Goal: Task Accomplishment & Management: Complete application form

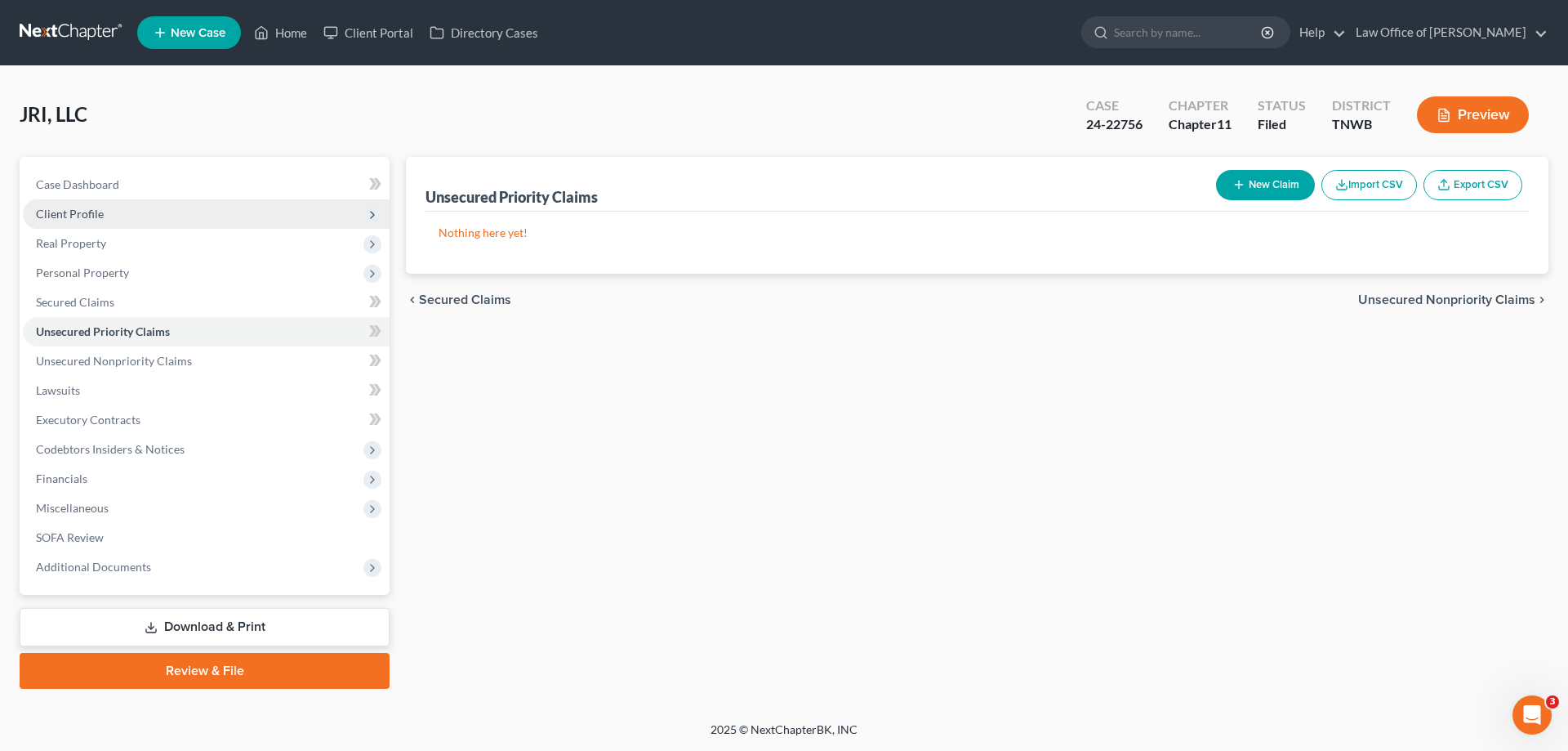
click at [83, 211] on span "Client Profile" at bounding box center [70, 214] width 68 height 14
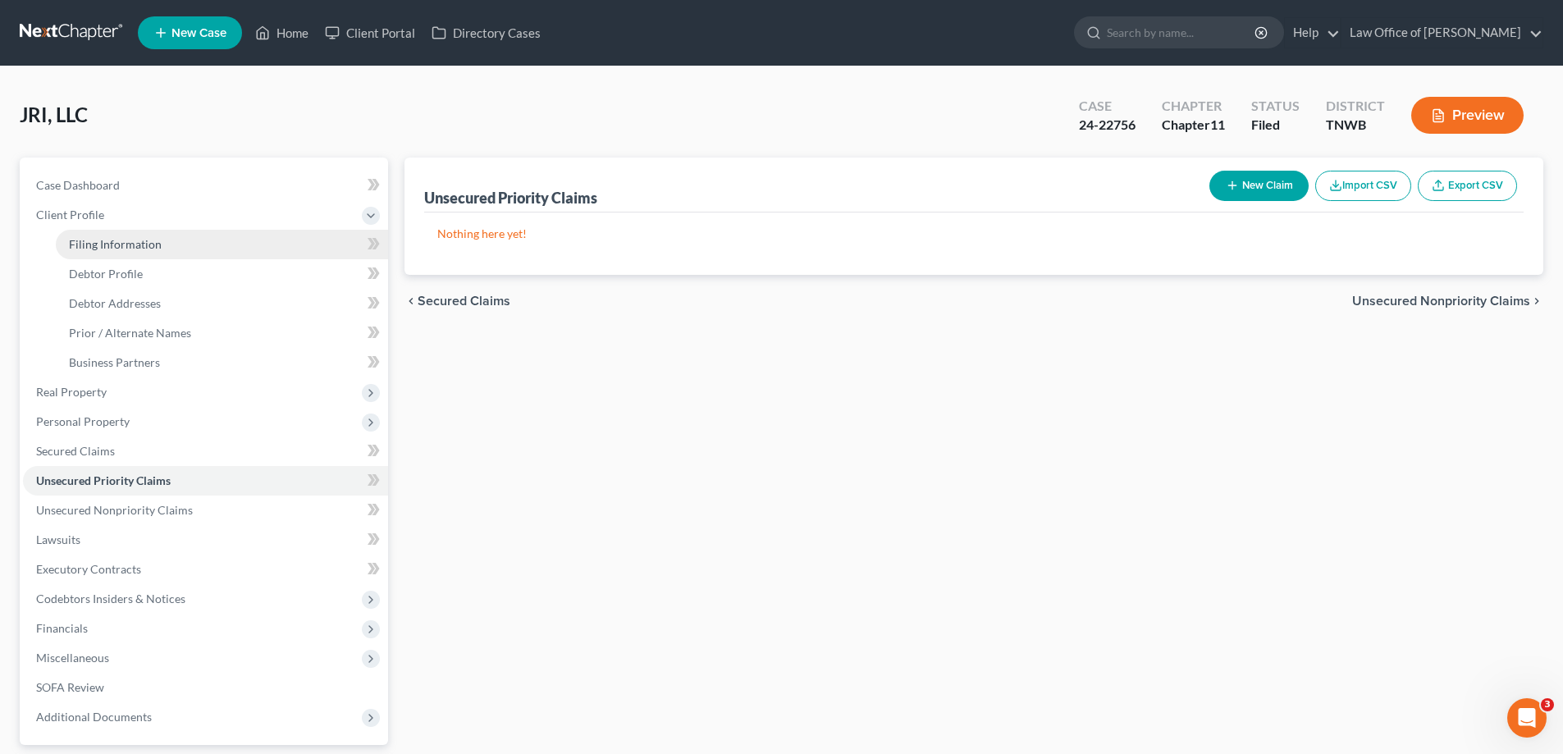
click at [97, 246] on span "Filing Information" at bounding box center [115, 244] width 93 height 14
select select "3"
select select "1"
select select "76"
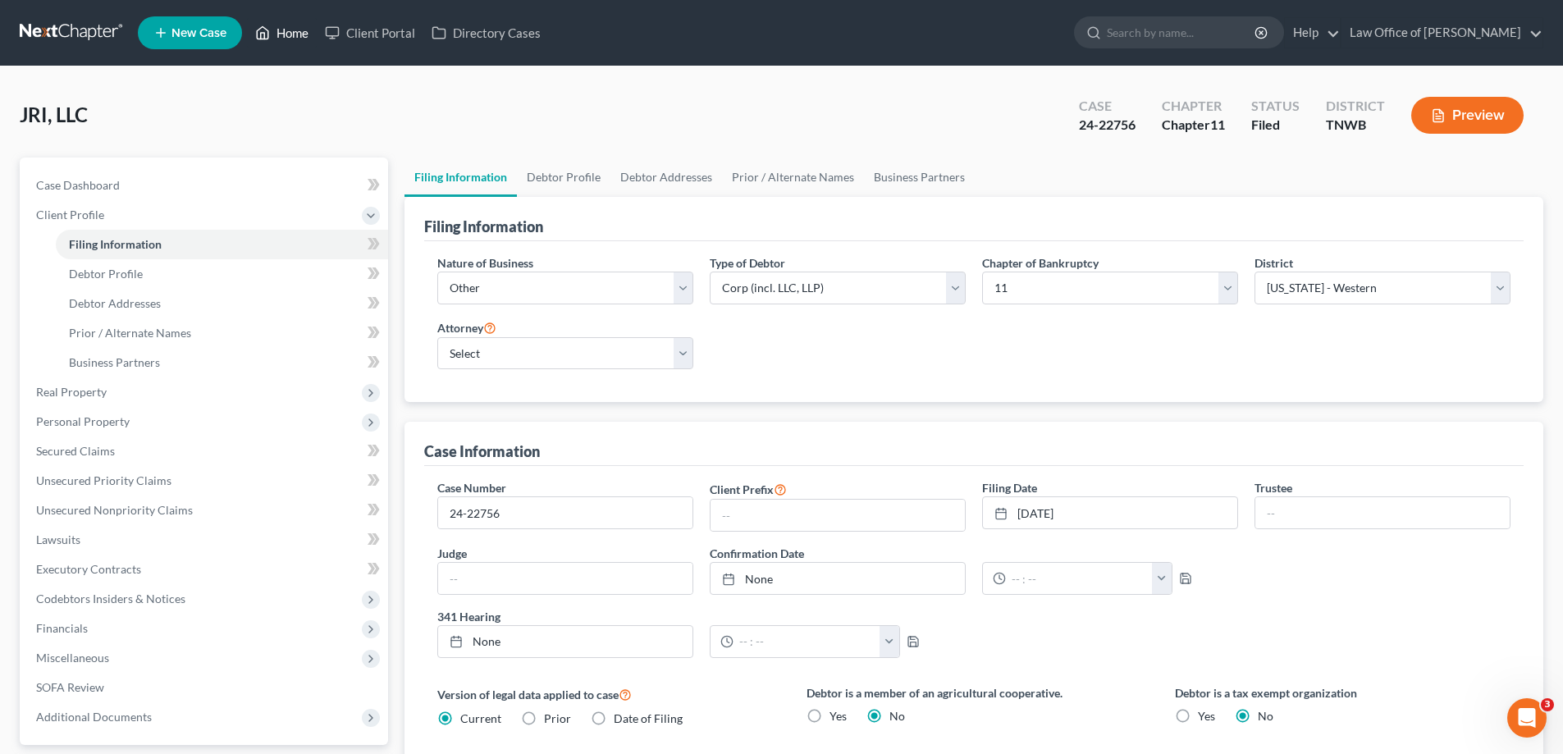
click at [301, 27] on link "Home" at bounding box center [282, 33] width 70 height 30
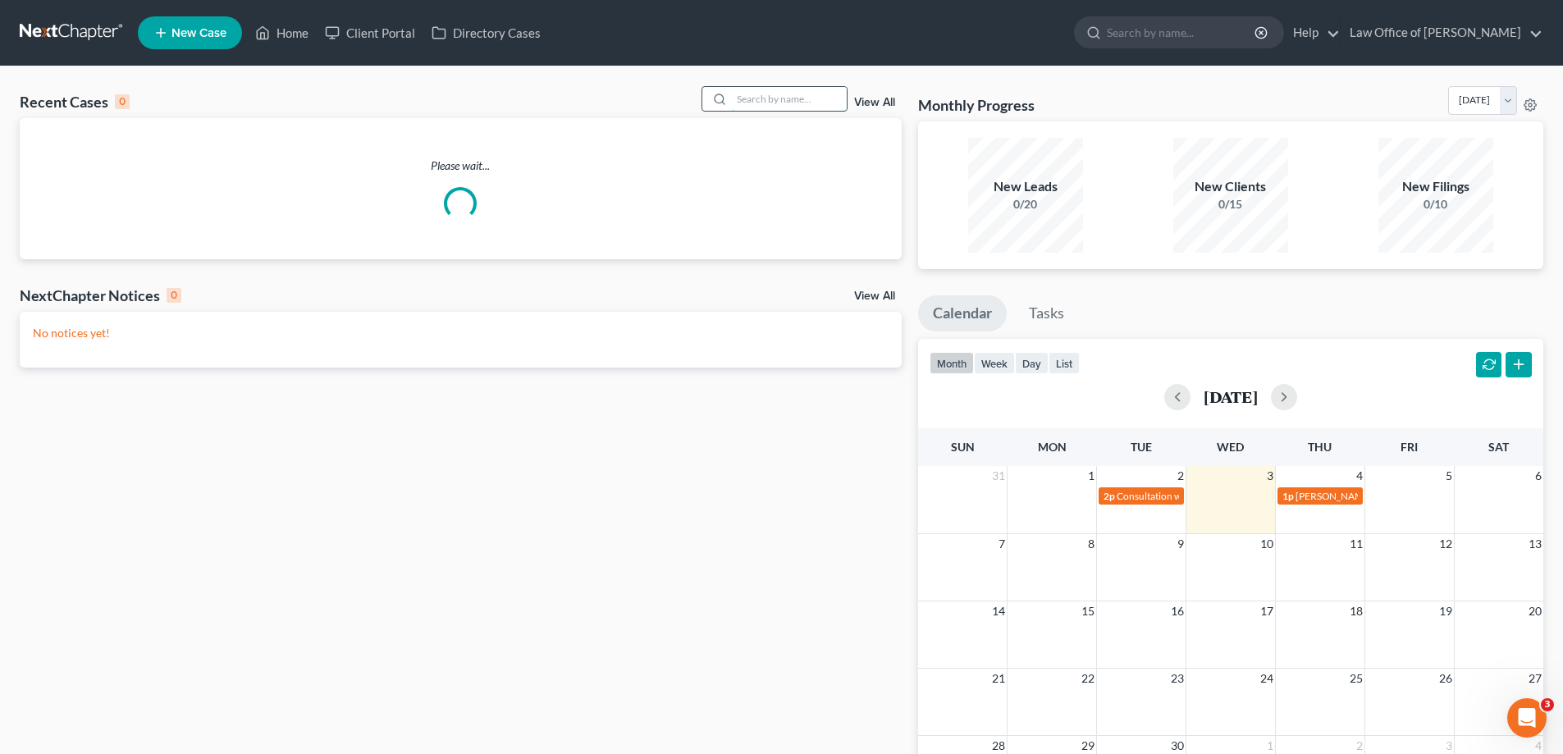
click at [793, 104] on input "search" at bounding box center [789, 99] width 115 height 24
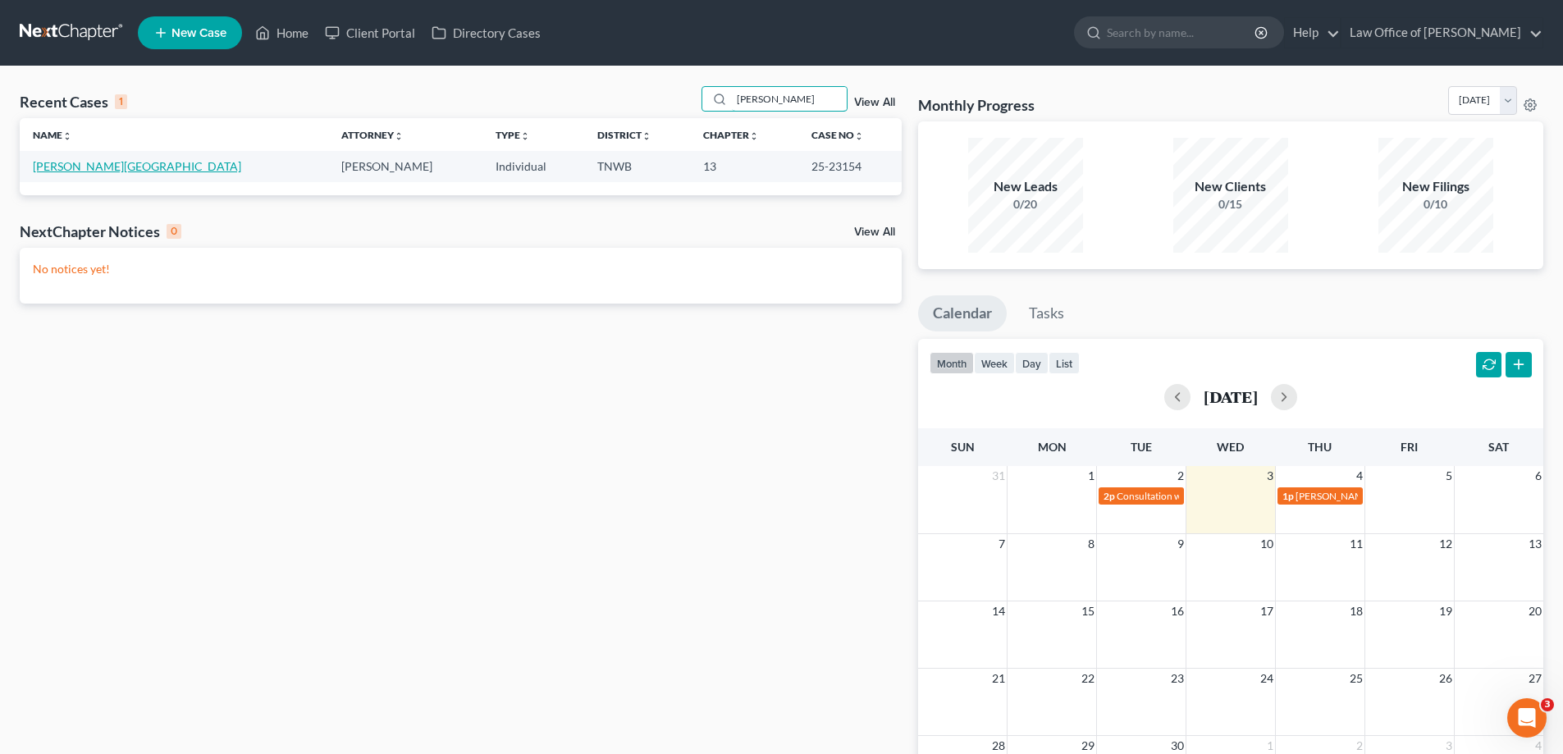
type input "[PERSON_NAME]"
click at [80, 161] on link "[PERSON_NAME][GEOGRAPHIC_DATA]" at bounding box center [137, 166] width 208 height 14
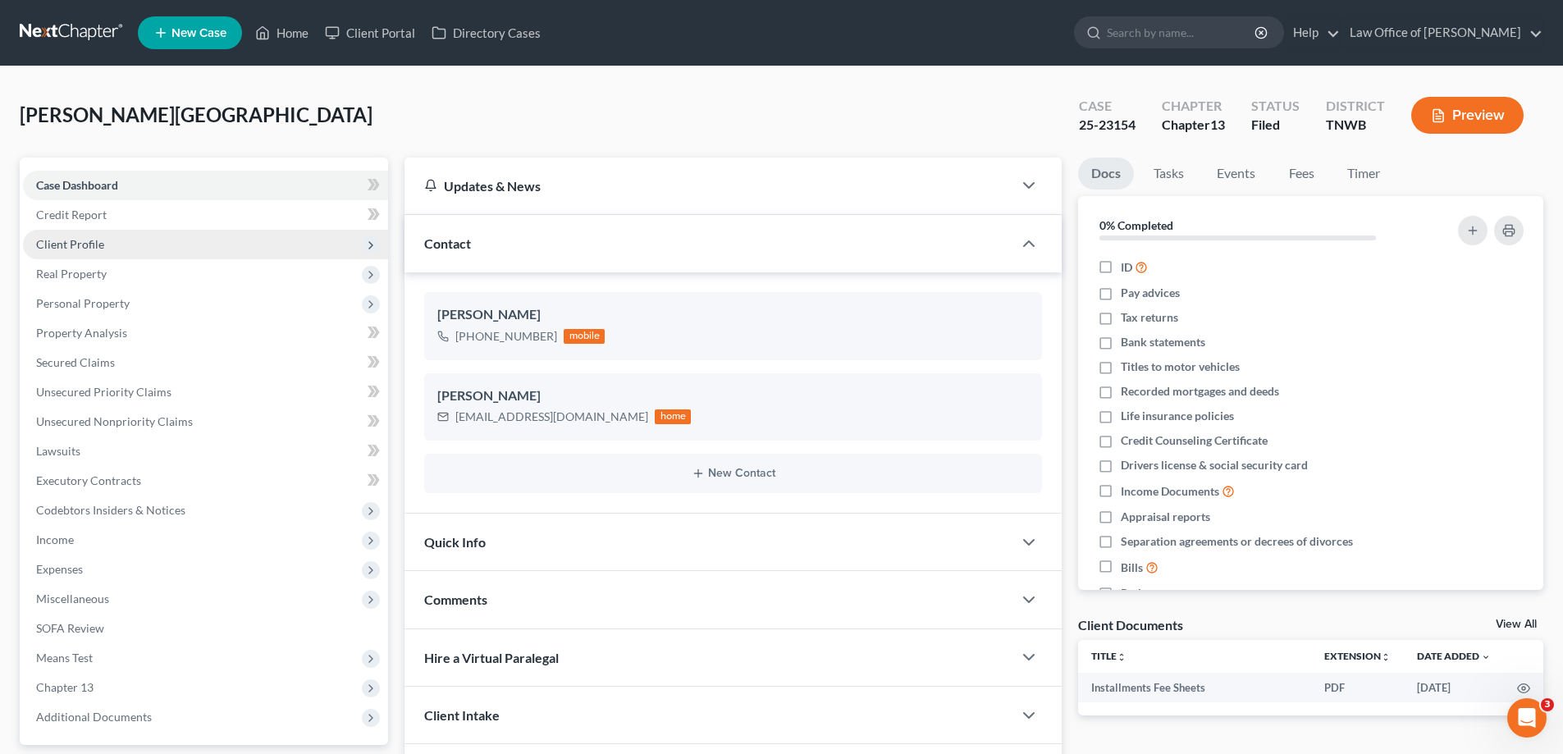
click at [80, 240] on span "Client Profile" at bounding box center [70, 244] width 68 height 14
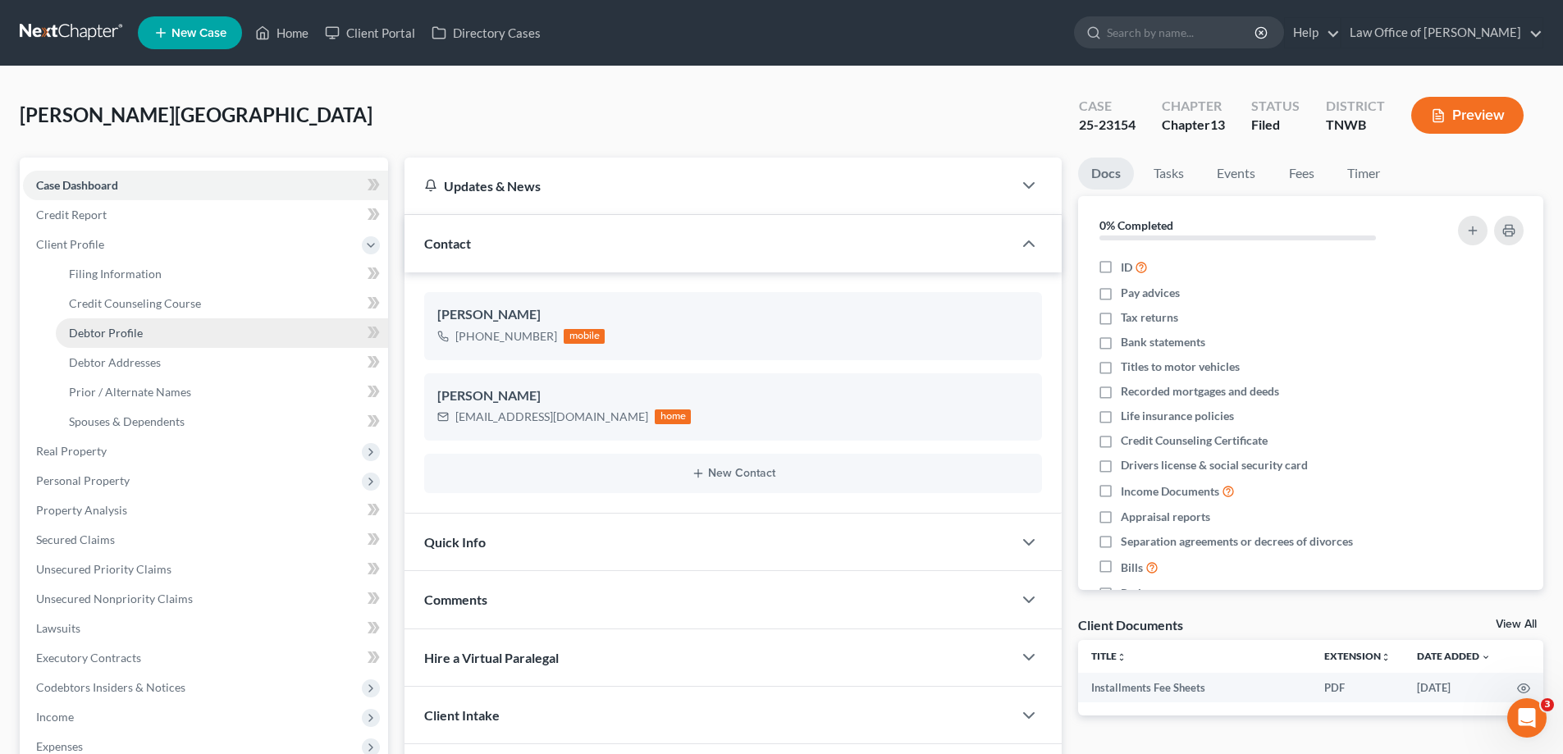
click at [112, 339] on span "Debtor Profile" at bounding box center [106, 333] width 74 height 14
select select "0"
select select "2"
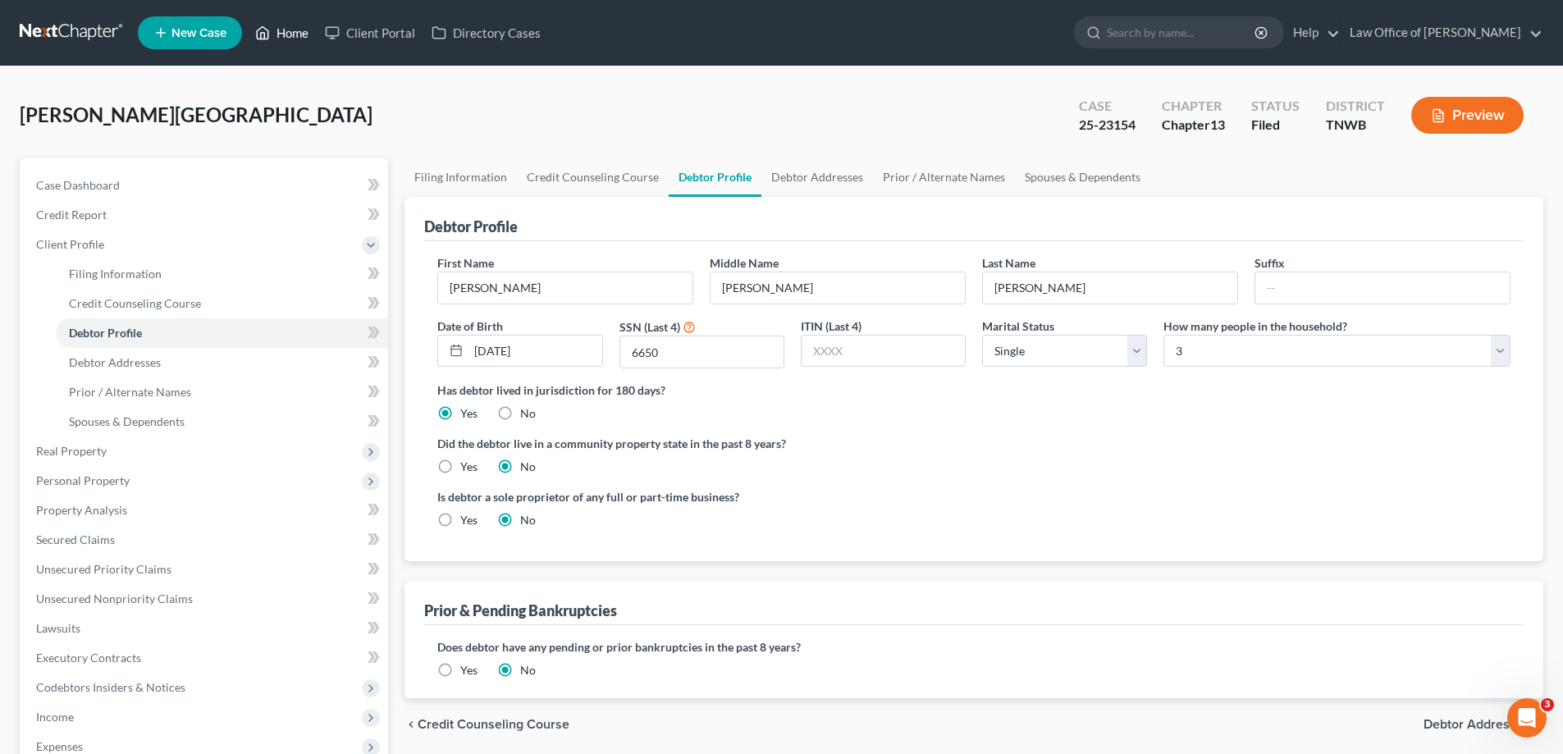
click at [299, 33] on link "Home" at bounding box center [282, 33] width 70 height 30
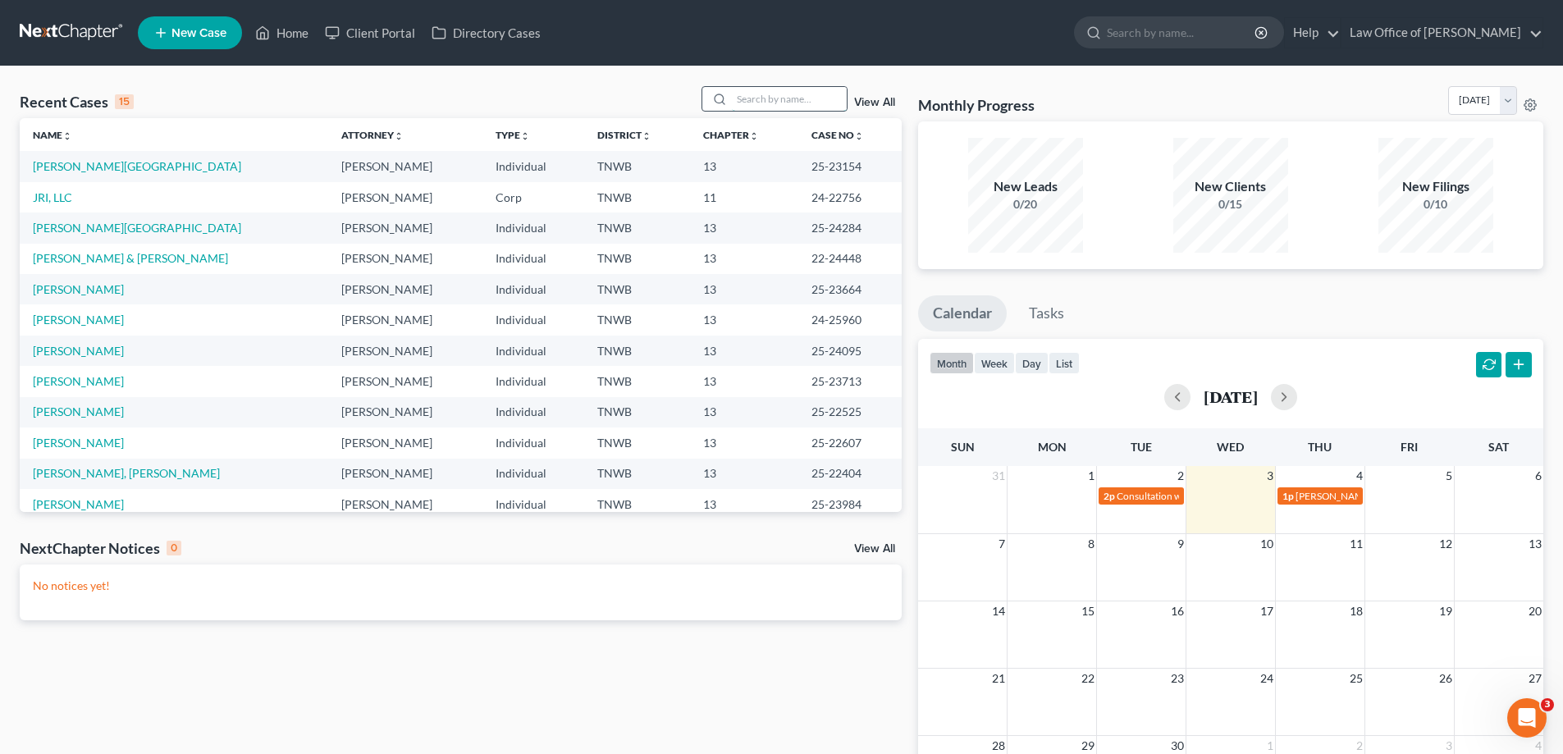
click at [808, 98] on input "search" at bounding box center [789, 99] width 115 height 24
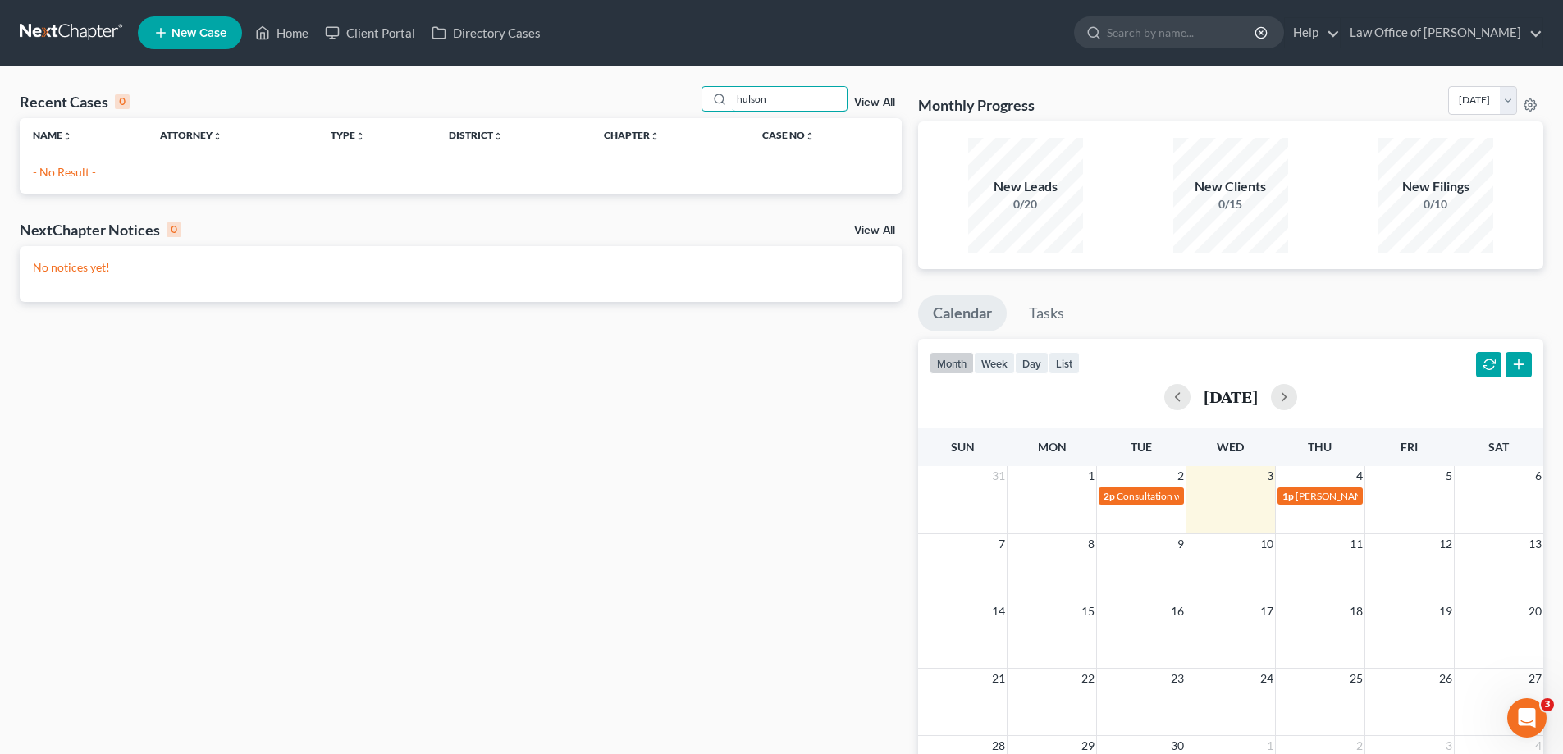
drag, startPoint x: 781, startPoint y: 100, endPoint x: 700, endPoint y: 103, distance: 80.4
click at [700, 103] on div "Recent Cases 0 hulson View All" at bounding box center [461, 102] width 882 height 32
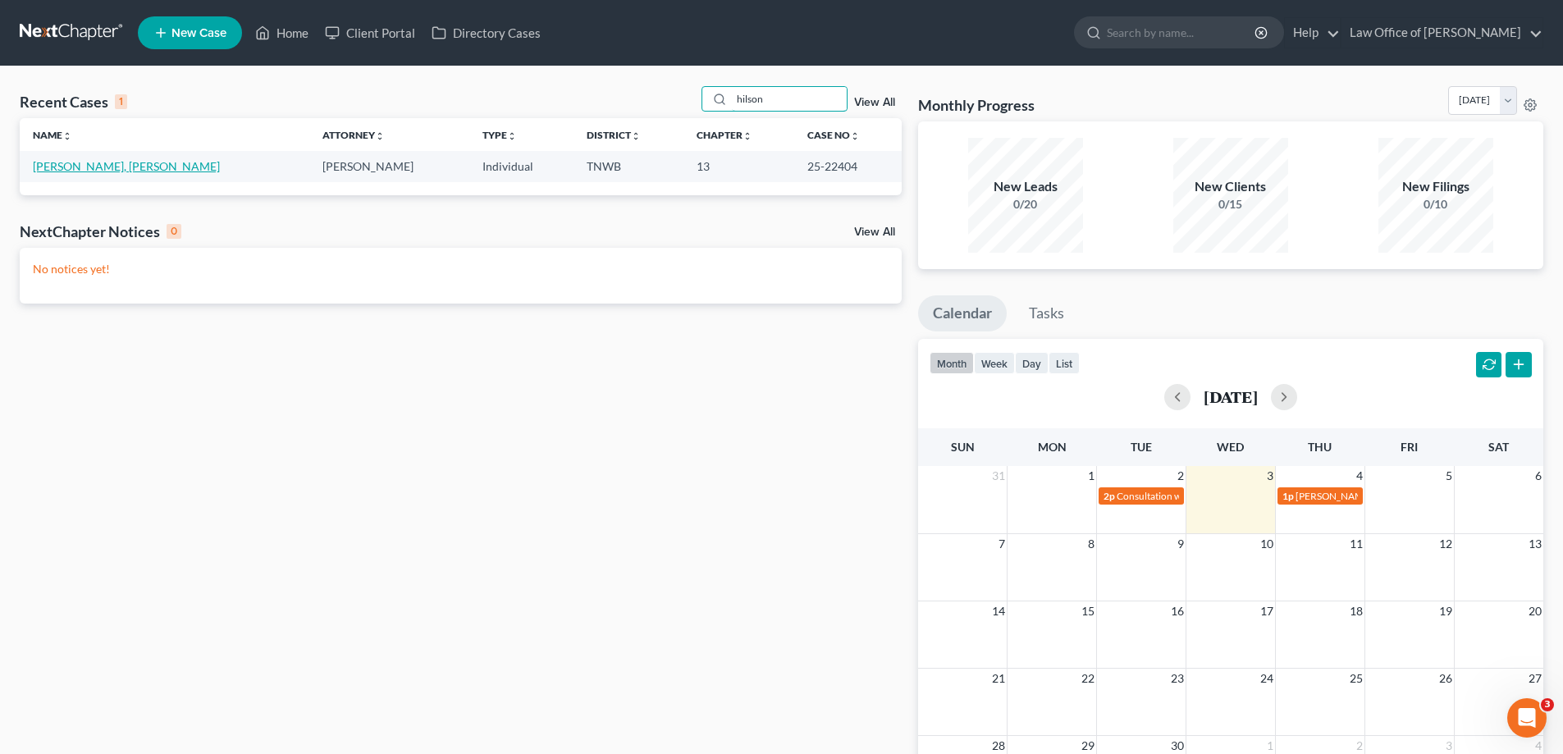
type input "hilson"
click at [72, 169] on link "[PERSON_NAME], [PERSON_NAME]" at bounding box center [126, 166] width 187 height 14
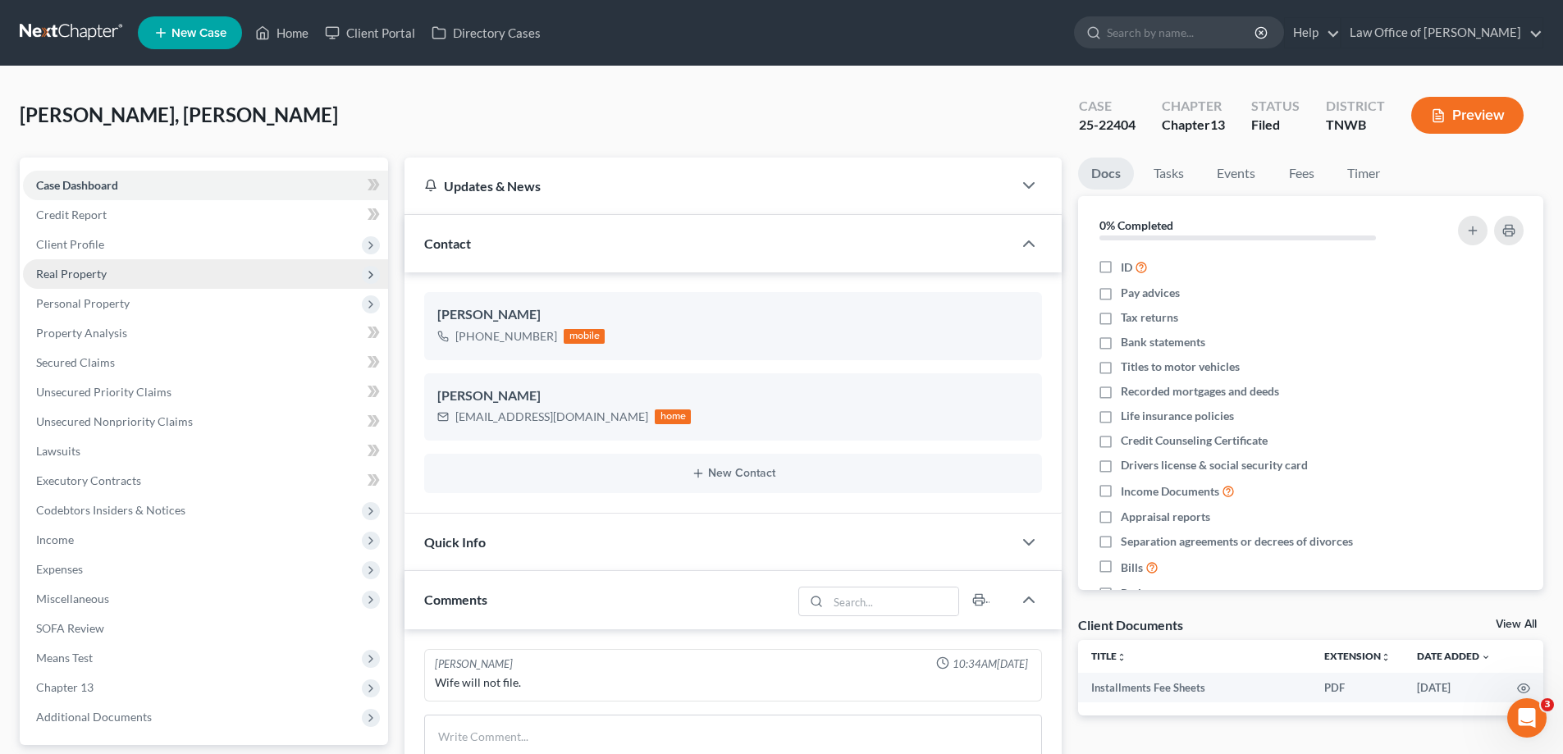
click at [79, 274] on span "Real Property" at bounding box center [71, 274] width 71 height 14
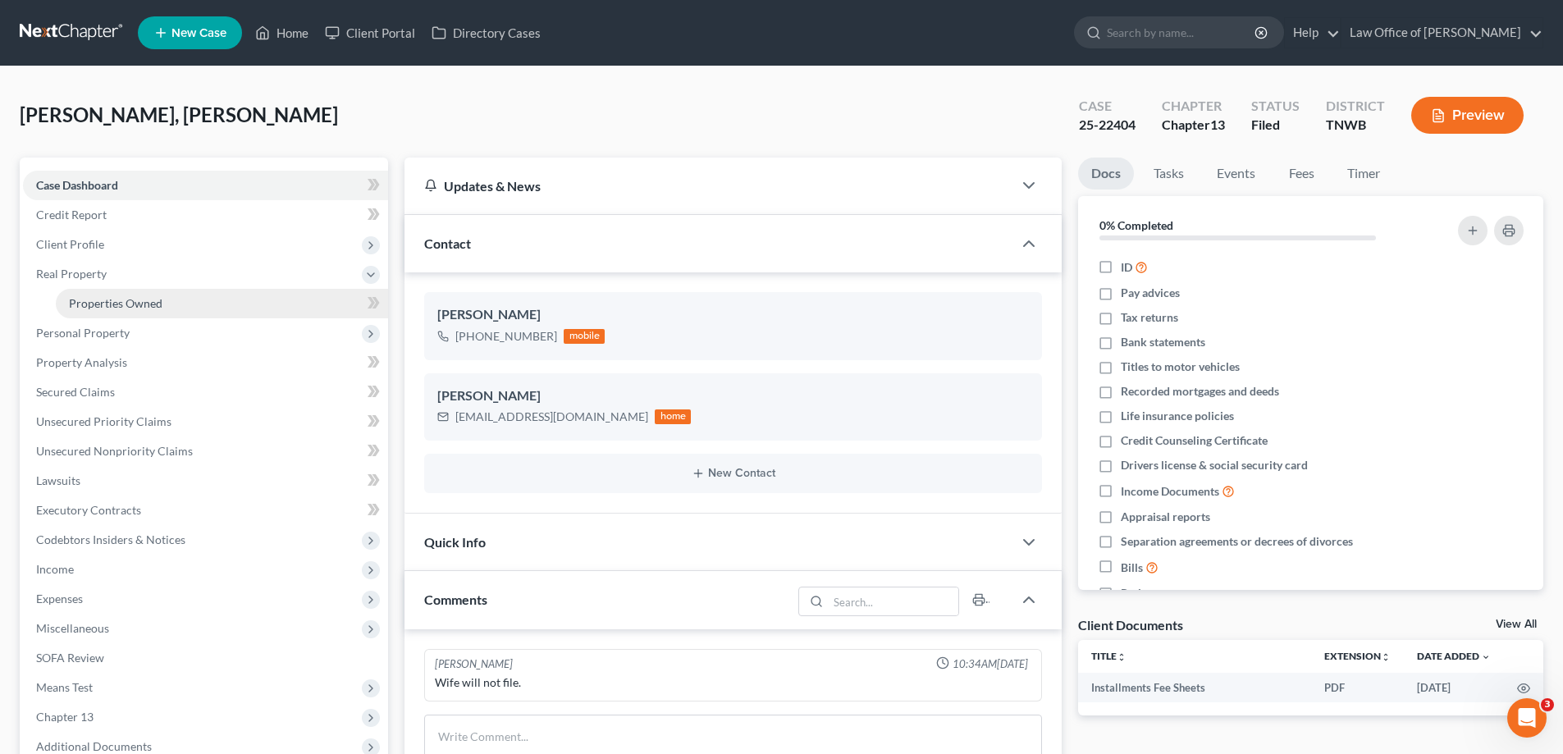
click at [116, 306] on span "Properties Owned" at bounding box center [116, 303] width 94 height 14
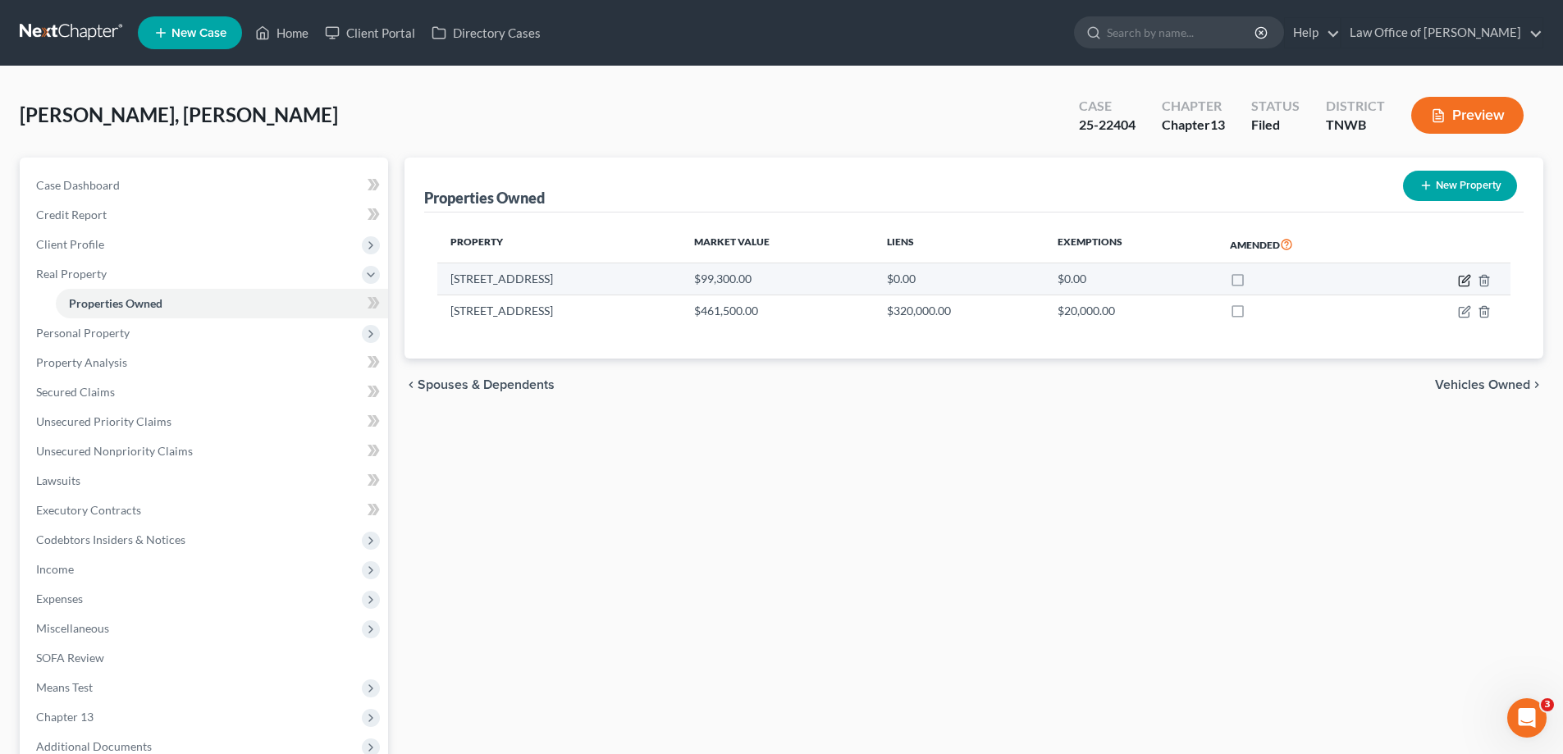
click at [1462, 280] on icon "button" at bounding box center [1464, 280] width 13 height 13
select select "44"
select select "78"
select select "3"
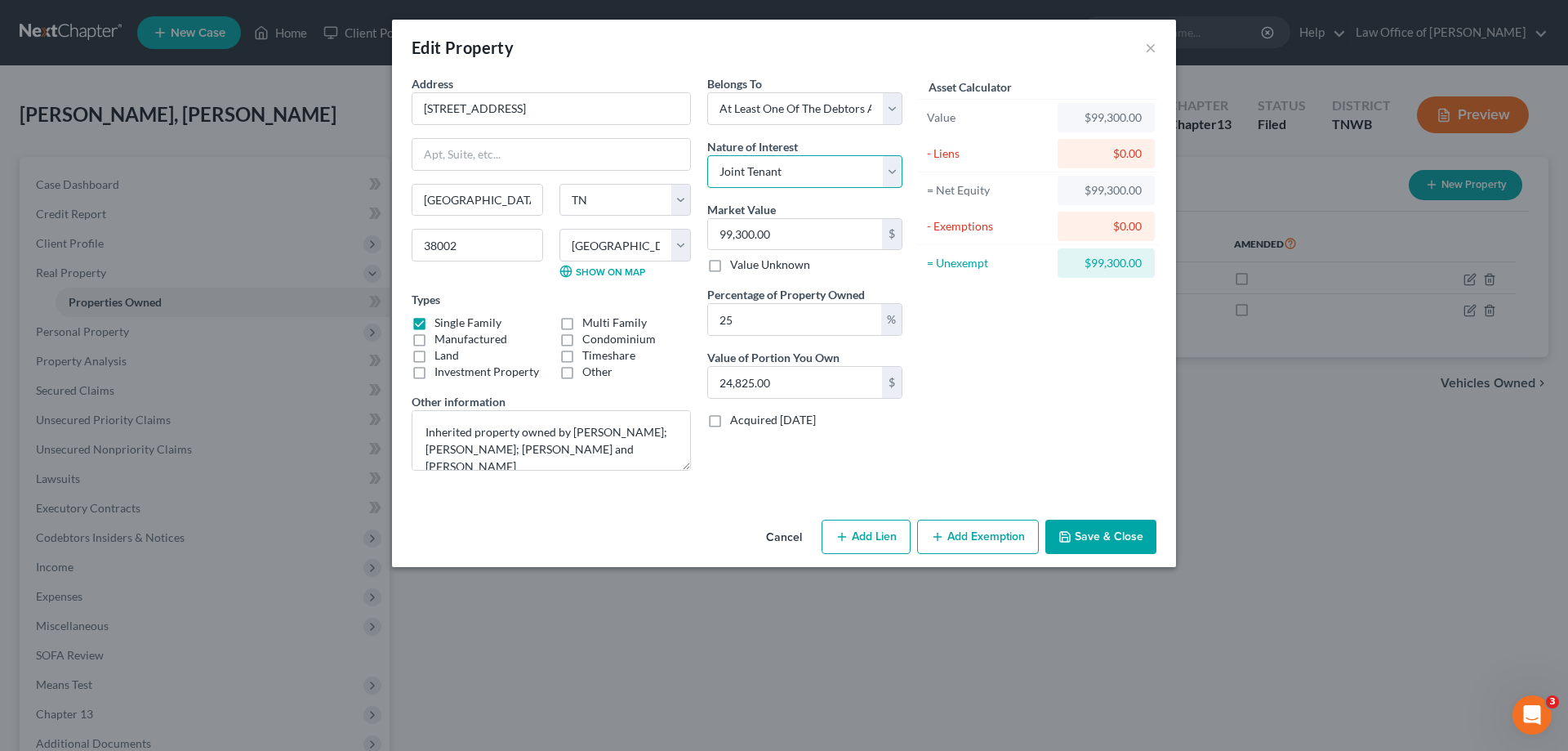
click at [894, 170] on select "Select Fee Simple Joint Tenant Life Estate Equitable Interest Future Interest T…" at bounding box center [804, 171] width 195 height 33
select select "6"
click at [707, 155] on select "Select Fee Simple Joint Tenant Life Estate Equitable Interest Future Interest T…" at bounding box center [804, 171] width 195 height 33
click at [1103, 534] on button "Save & Close" at bounding box center [1101, 537] width 112 height 34
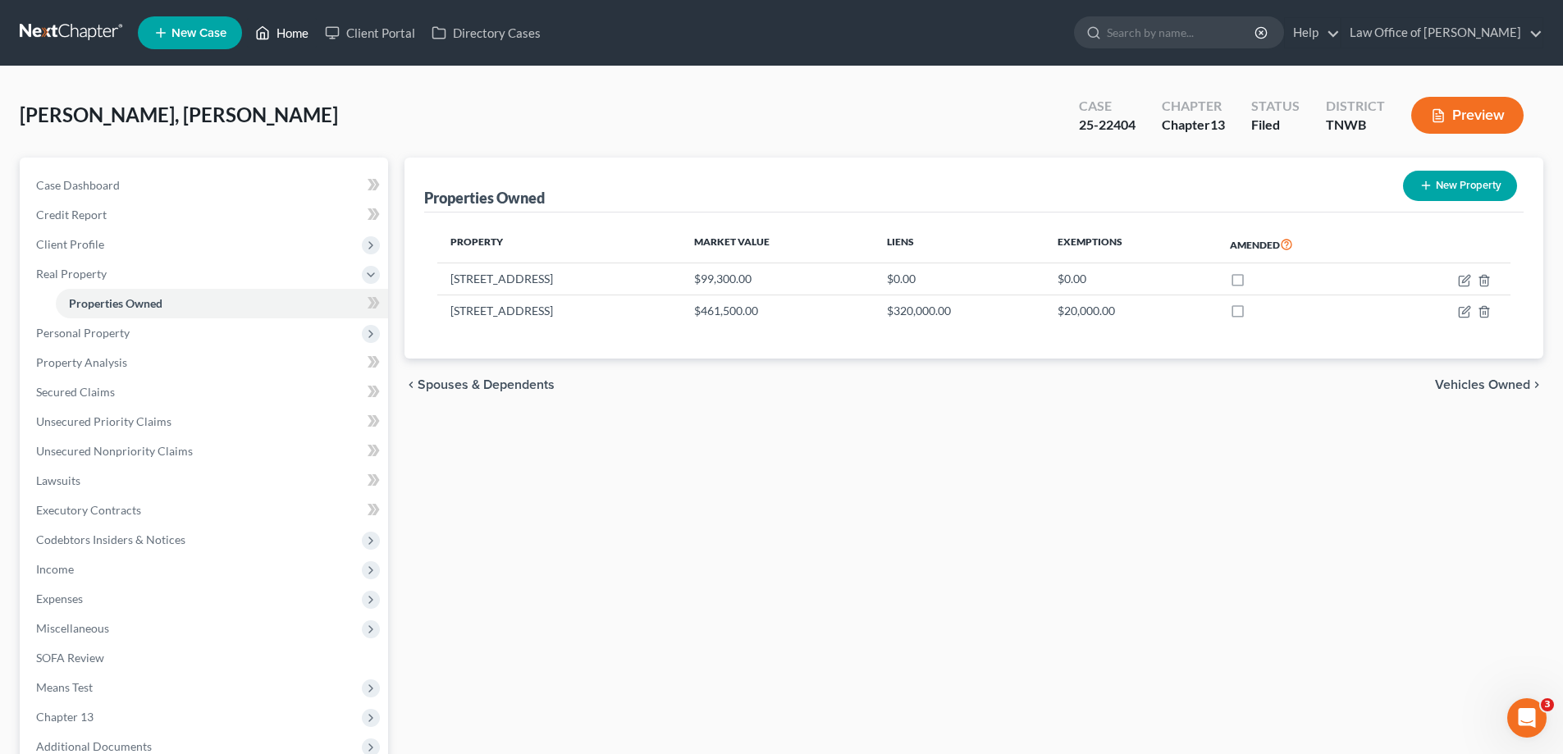
drag, startPoint x: 297, startPoint y: 34, endPoint x: 318, endPoint y: 75, distance: 47.0
click at [299, 34] on link "Home" at bounding box center [282, 33] width 70 height 30
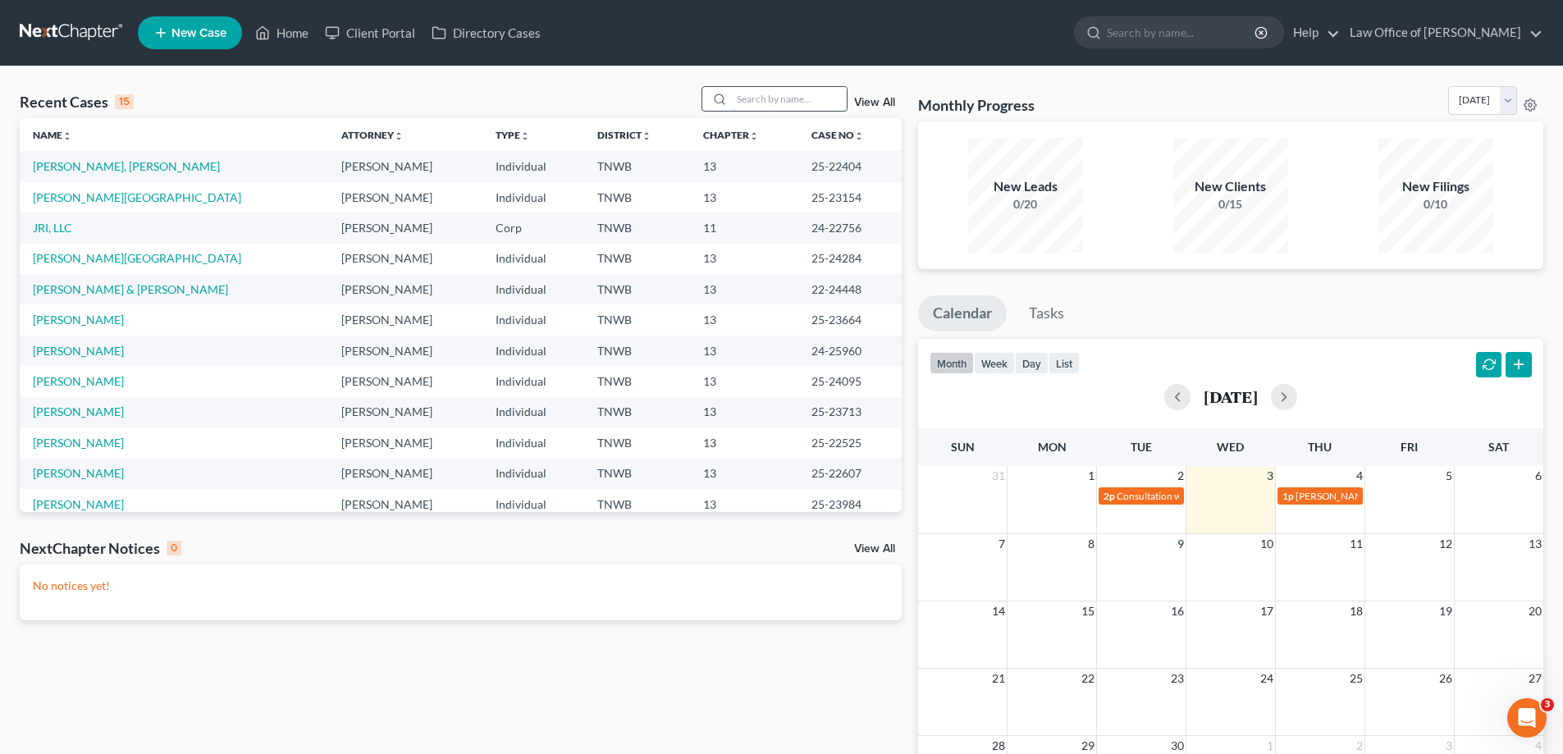
click at [810, 104] on input "search" at bounding box center [789, 99] width 115 height 24
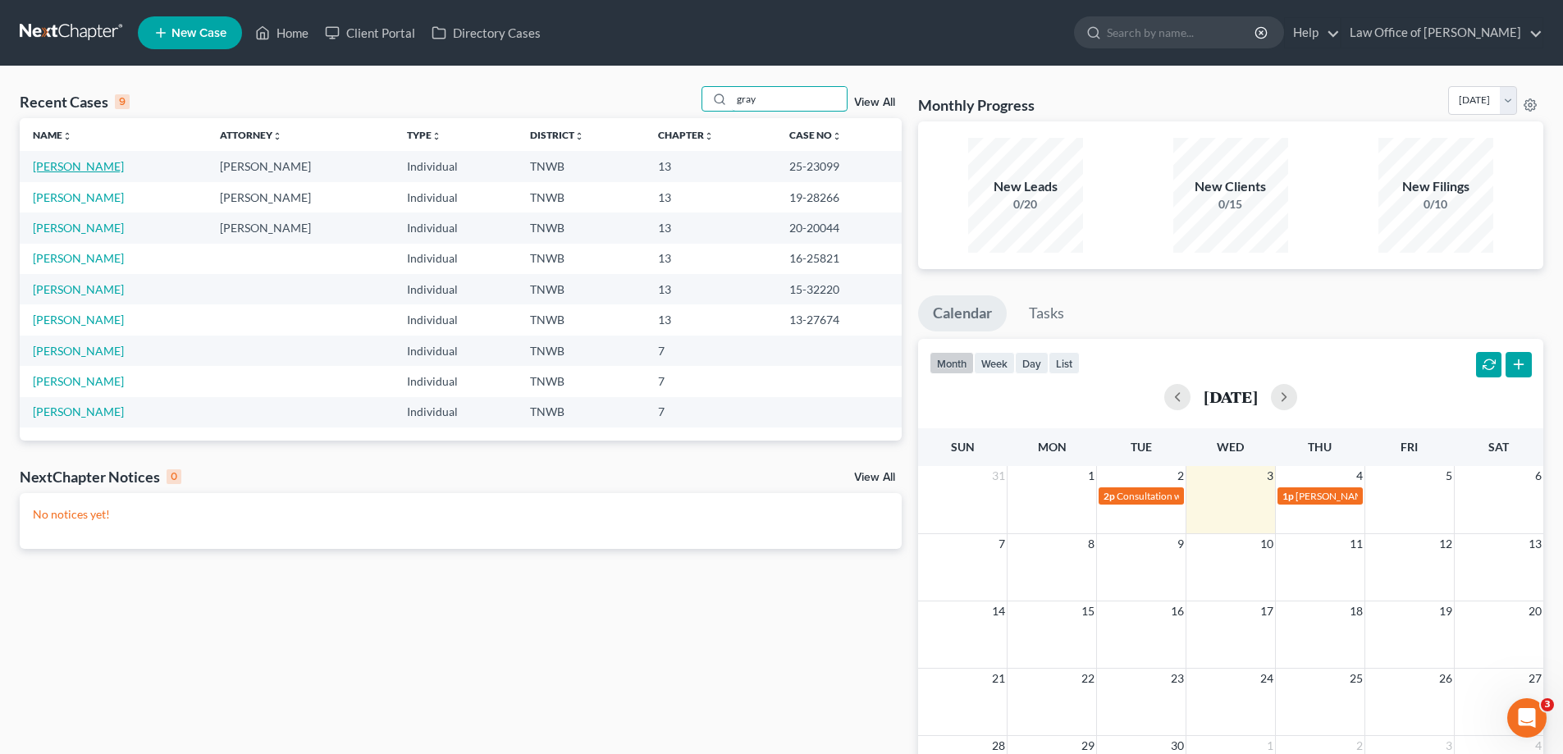
type input "gray"
click at [88, 168] on link "[PERSON_NAME]" at bounding box center [78, 166] width 91 height 14
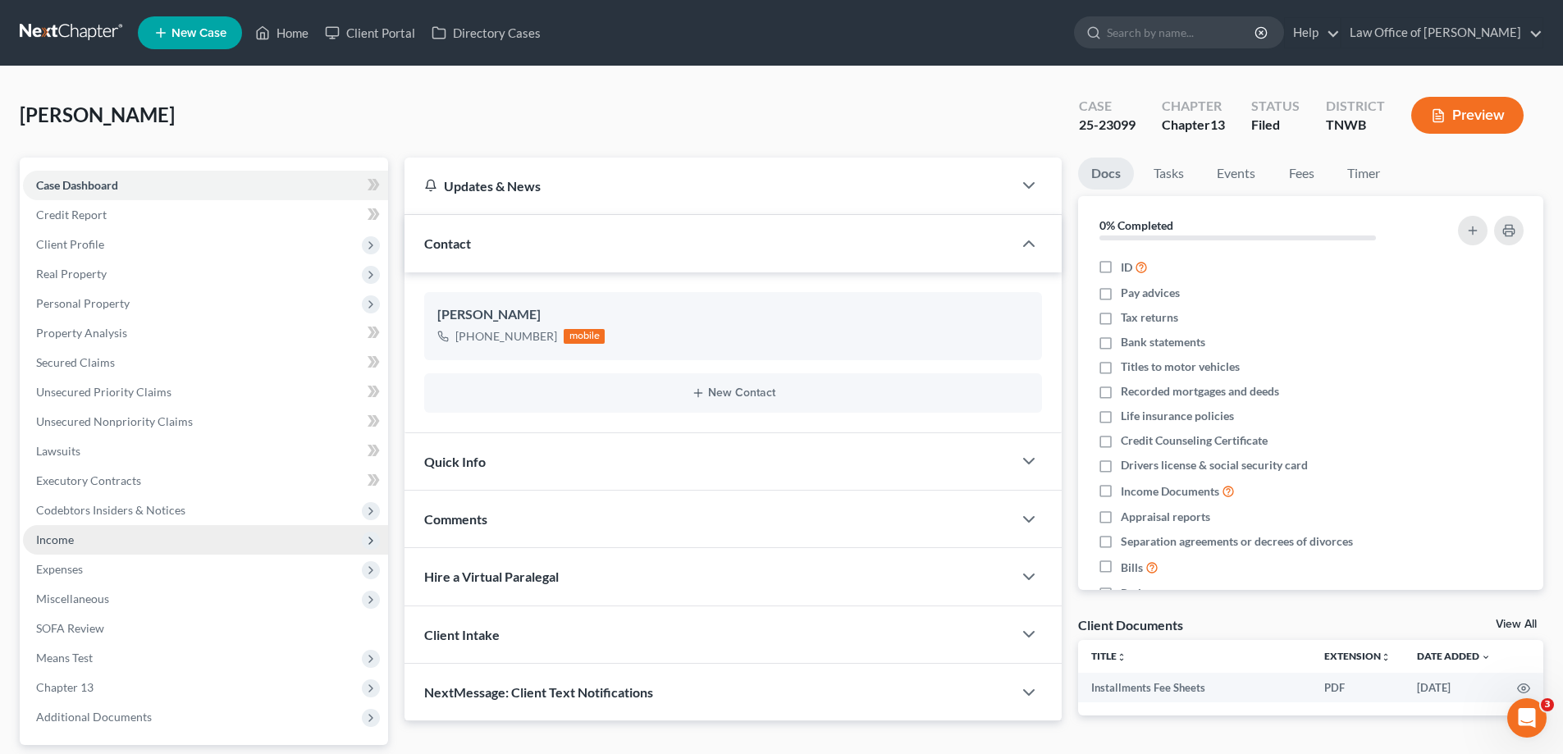
click at [62, 532] on span "Income" at bounding box center [55, 539] width 38 height 14
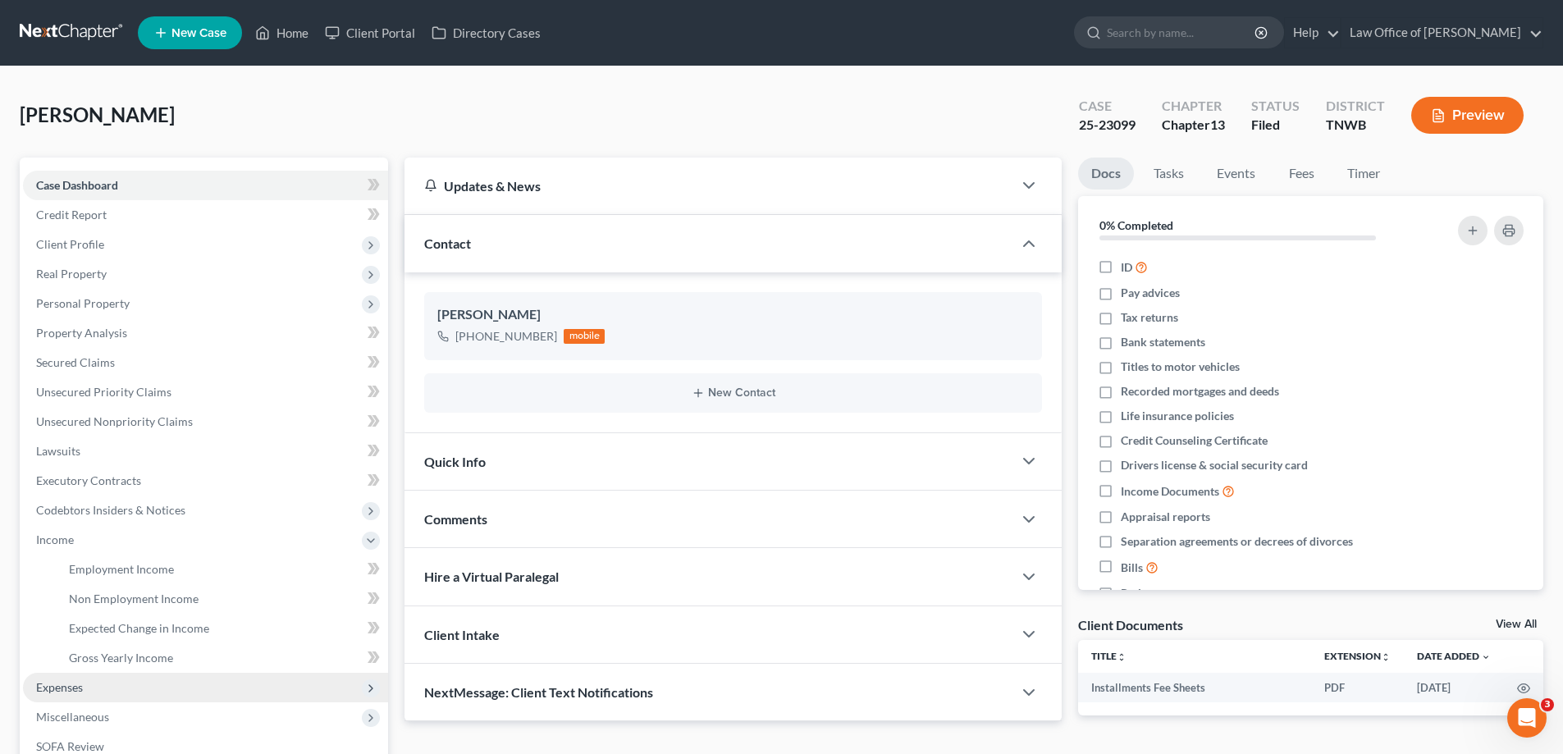
click at [56, 696] on span "Expenses" at bounding box center [205, 688] width 365 height 30
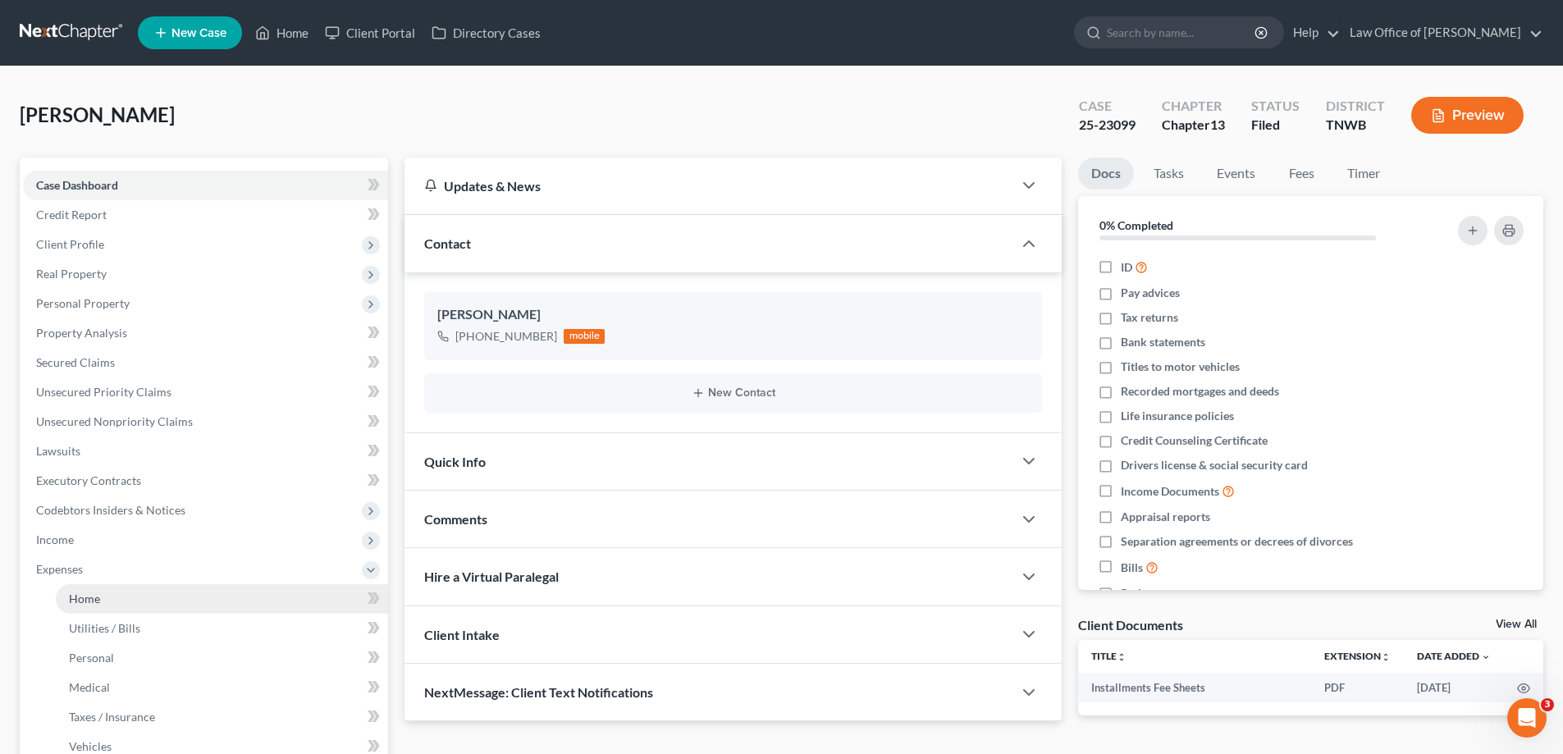
click at [81, 598] on span "Home" at bounding box center [84, 598] width 31 height 14
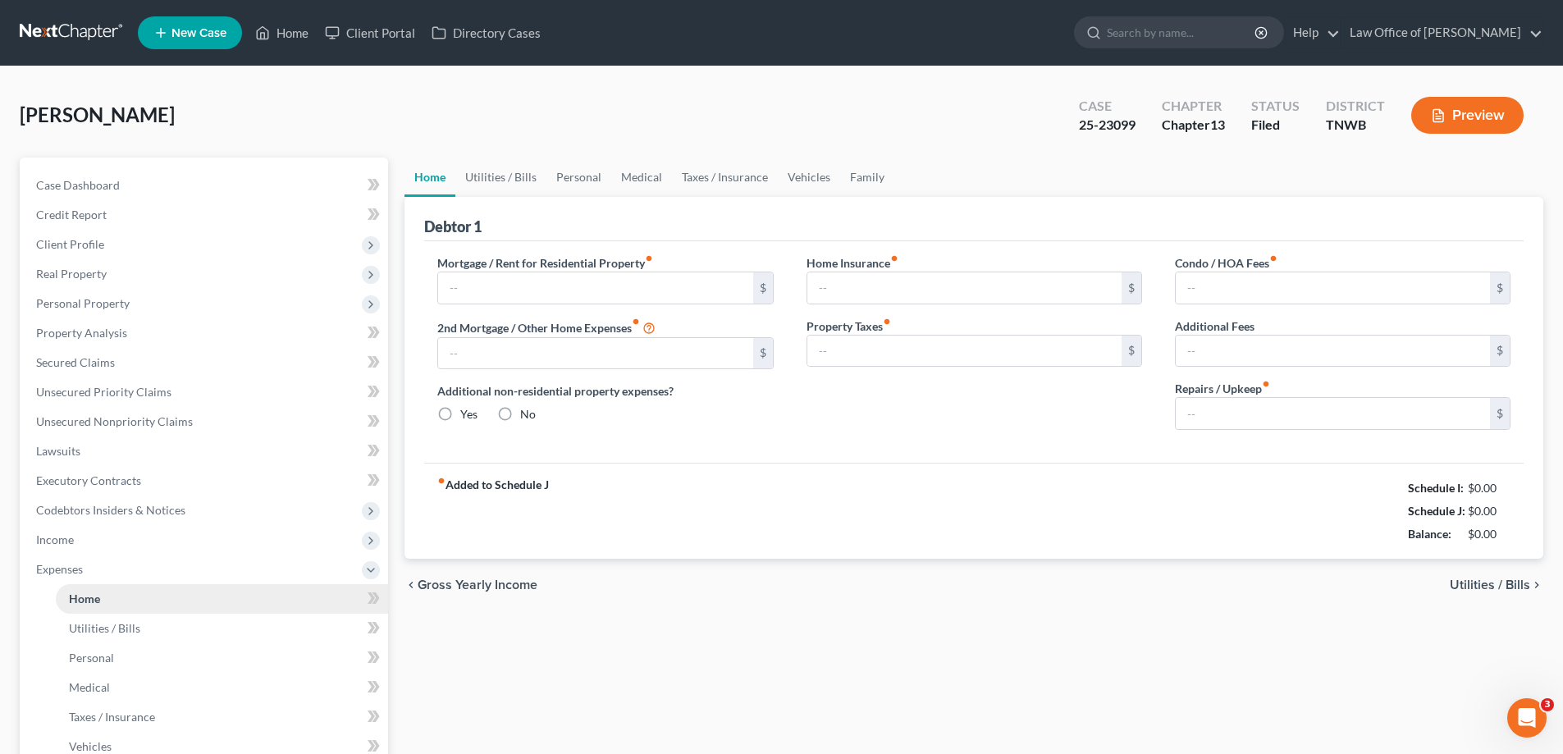
type input "700.00"
type input "0.00"
radio input "true"
type input "0.00"
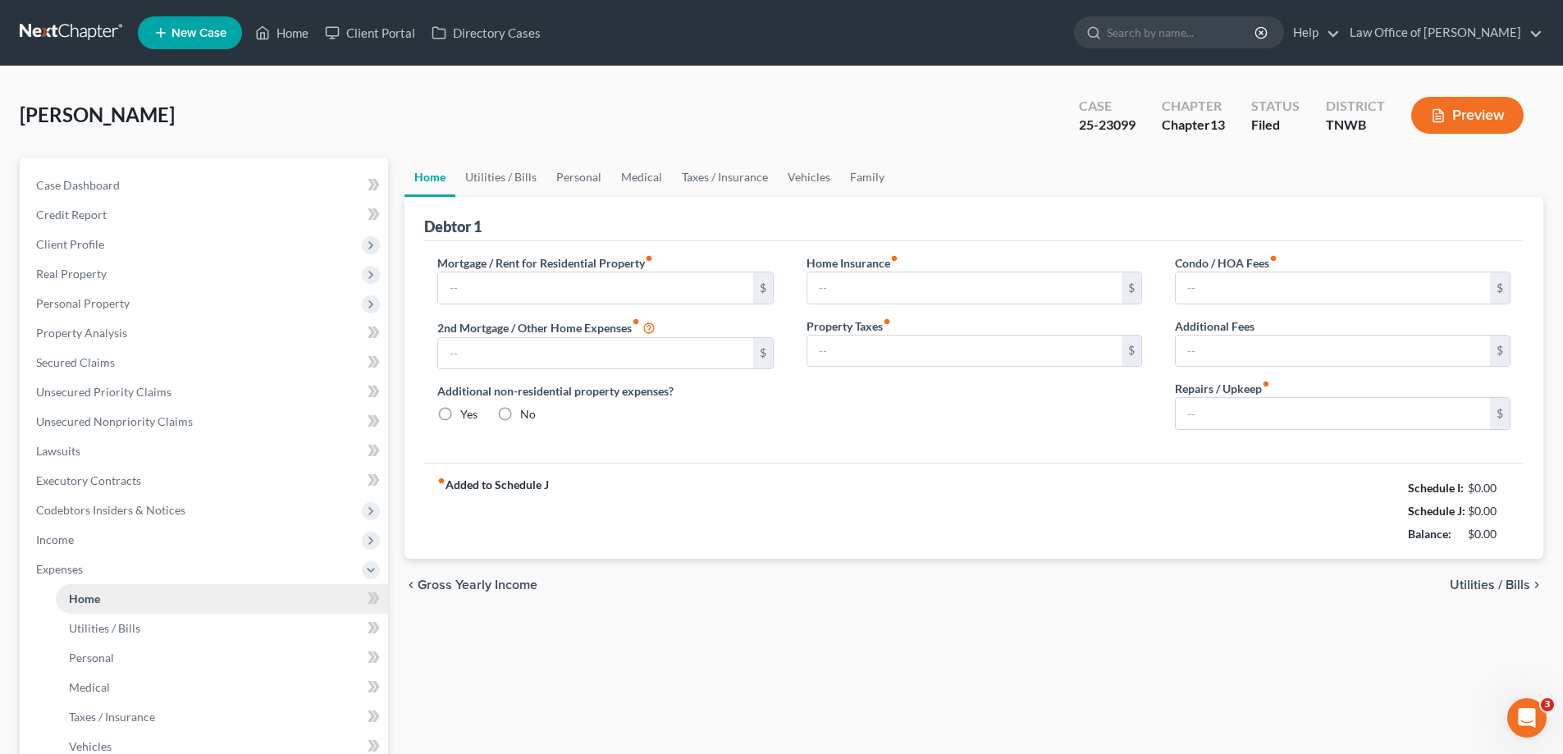
type input "0.00"
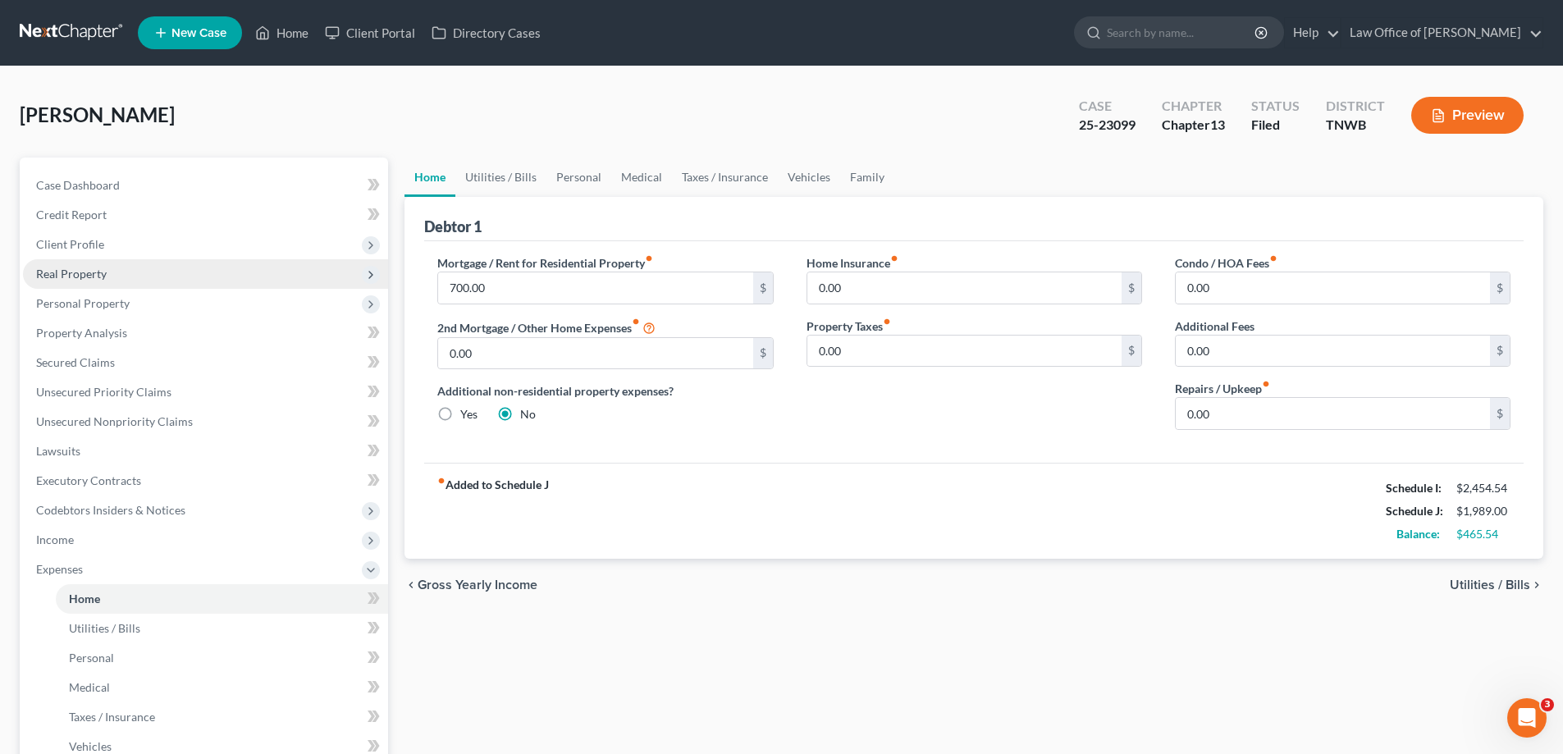
click at [84, 267] on span "Real Property" at bounding box center [71, 274] width 71 height 14
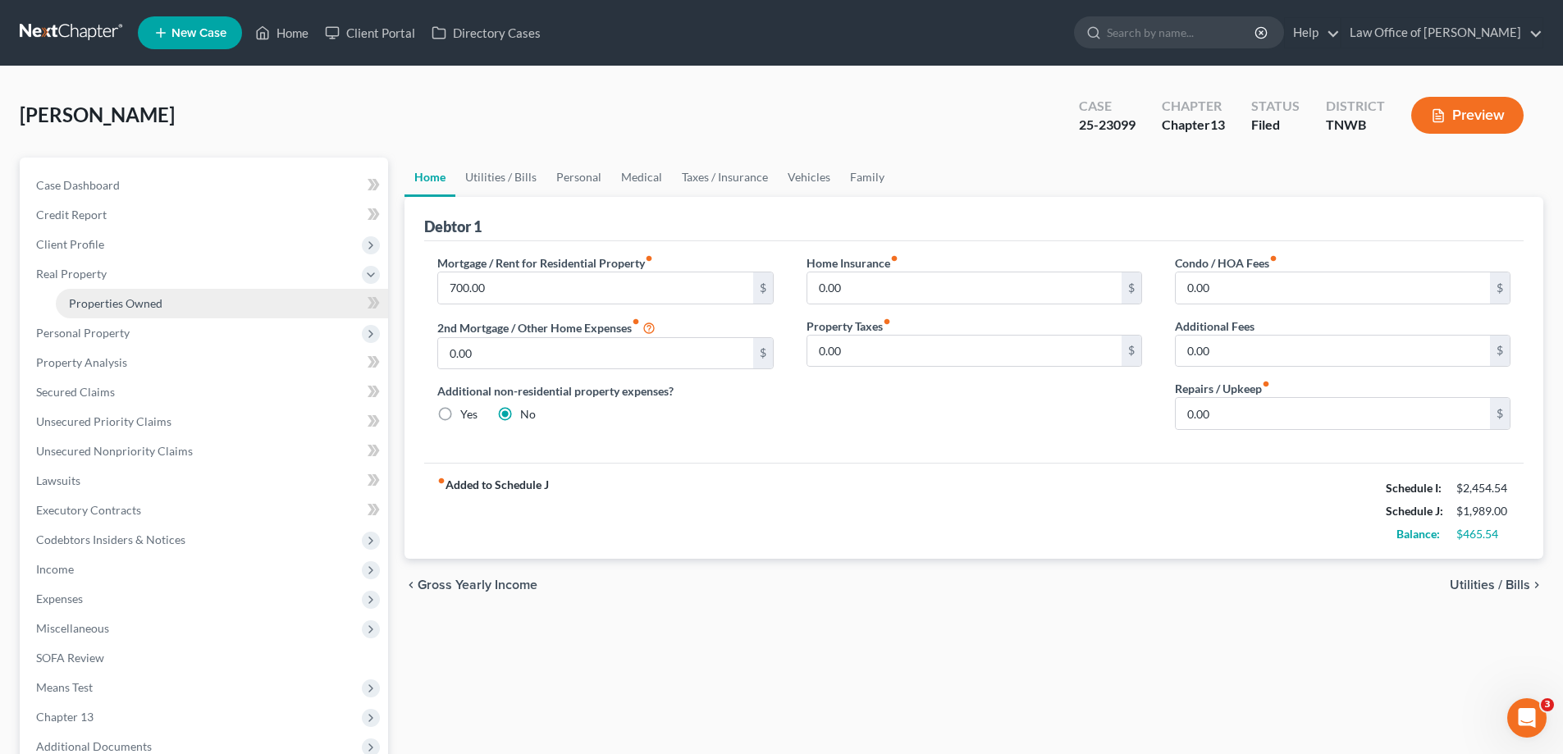
click at [137, 308] on span "Properties Owned" at bounding box center [116, 303] width 94 height 14
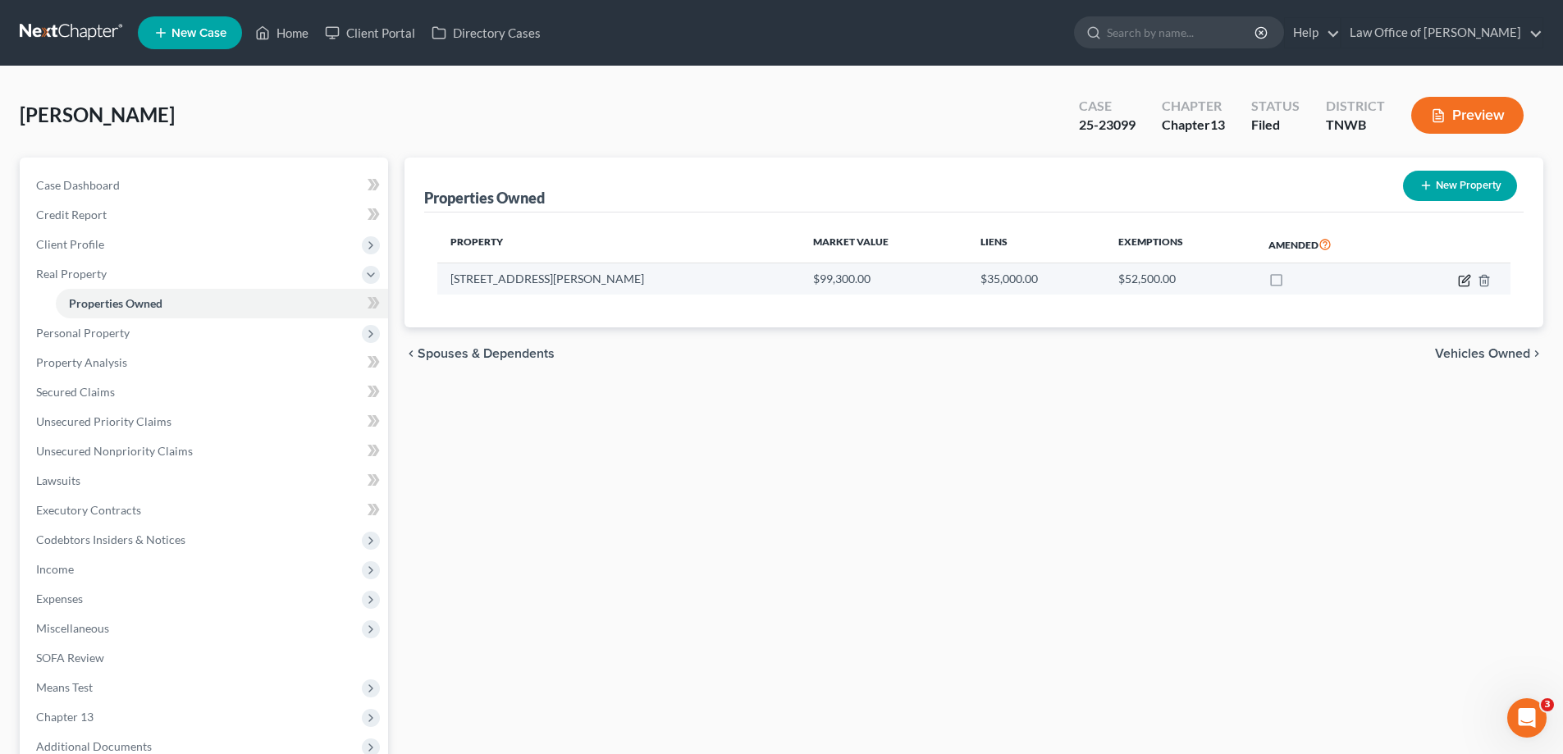
click at [1467, 282] on icon "button" at bounding box center [1464, 280] width 13 height 13
select select "44"
select select "78"
select select "3"
select select "1"
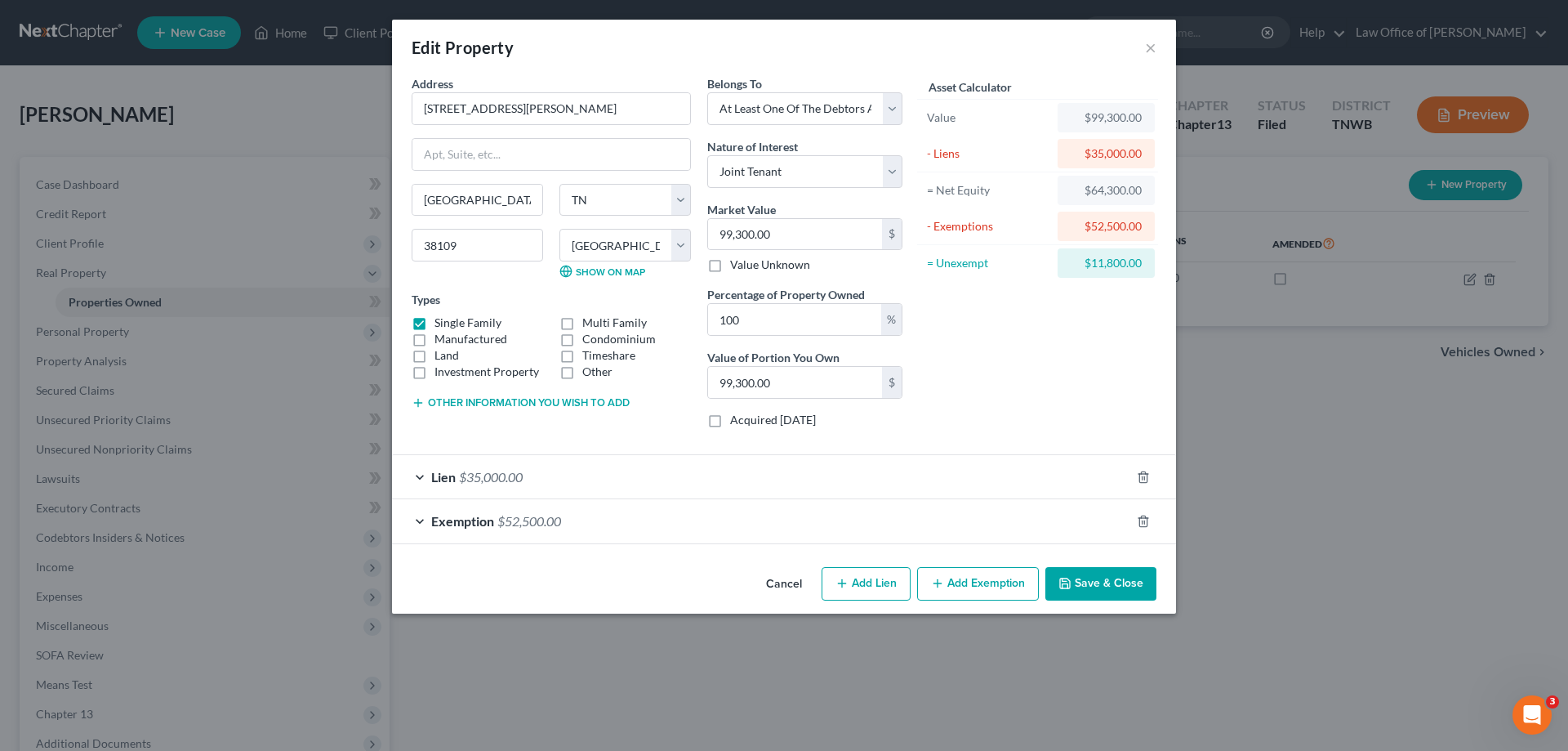
click at [421, 521] on div "Exemption $52,500.00" at bounding box center [762, 520] width 739 height 43
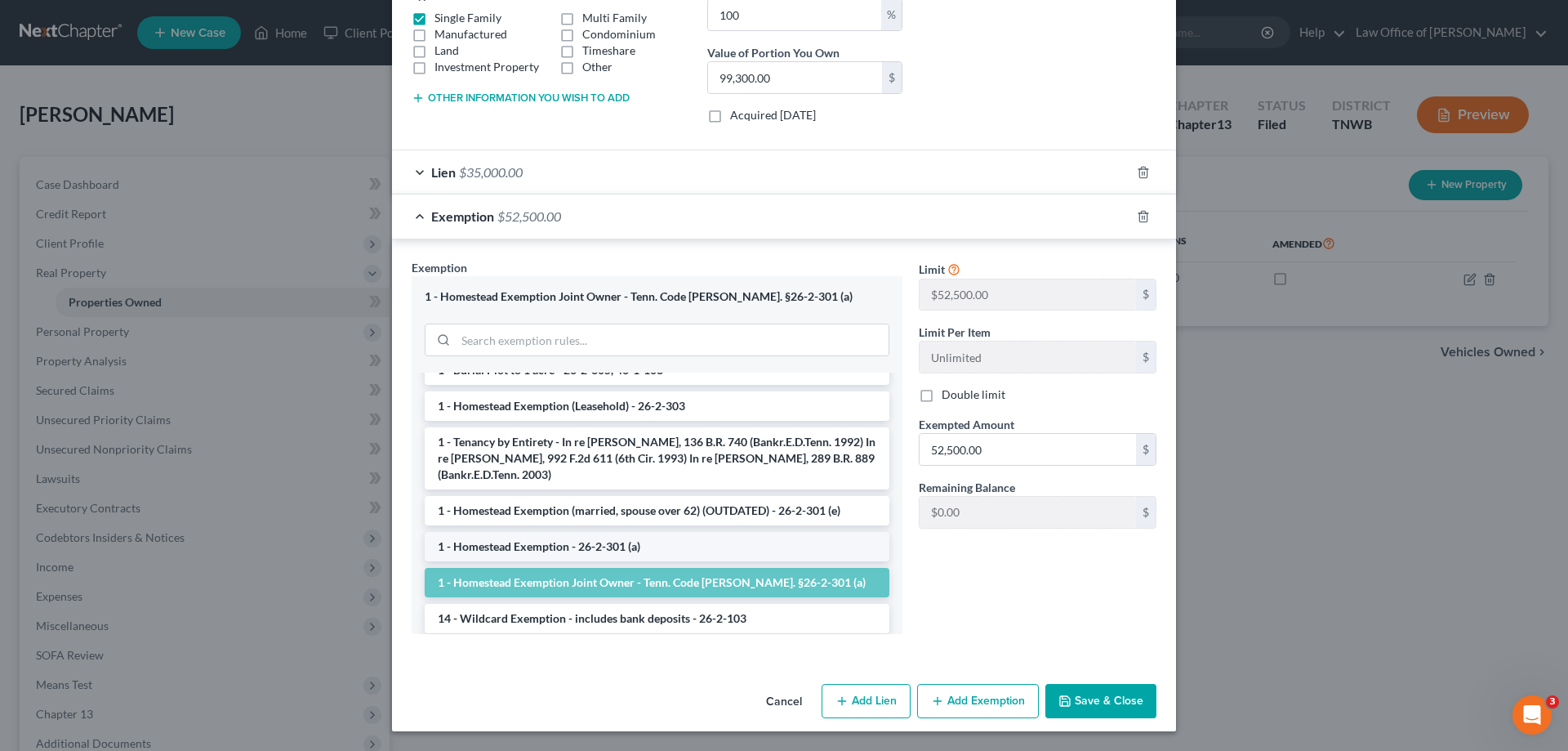
scroll to position [82, 0]
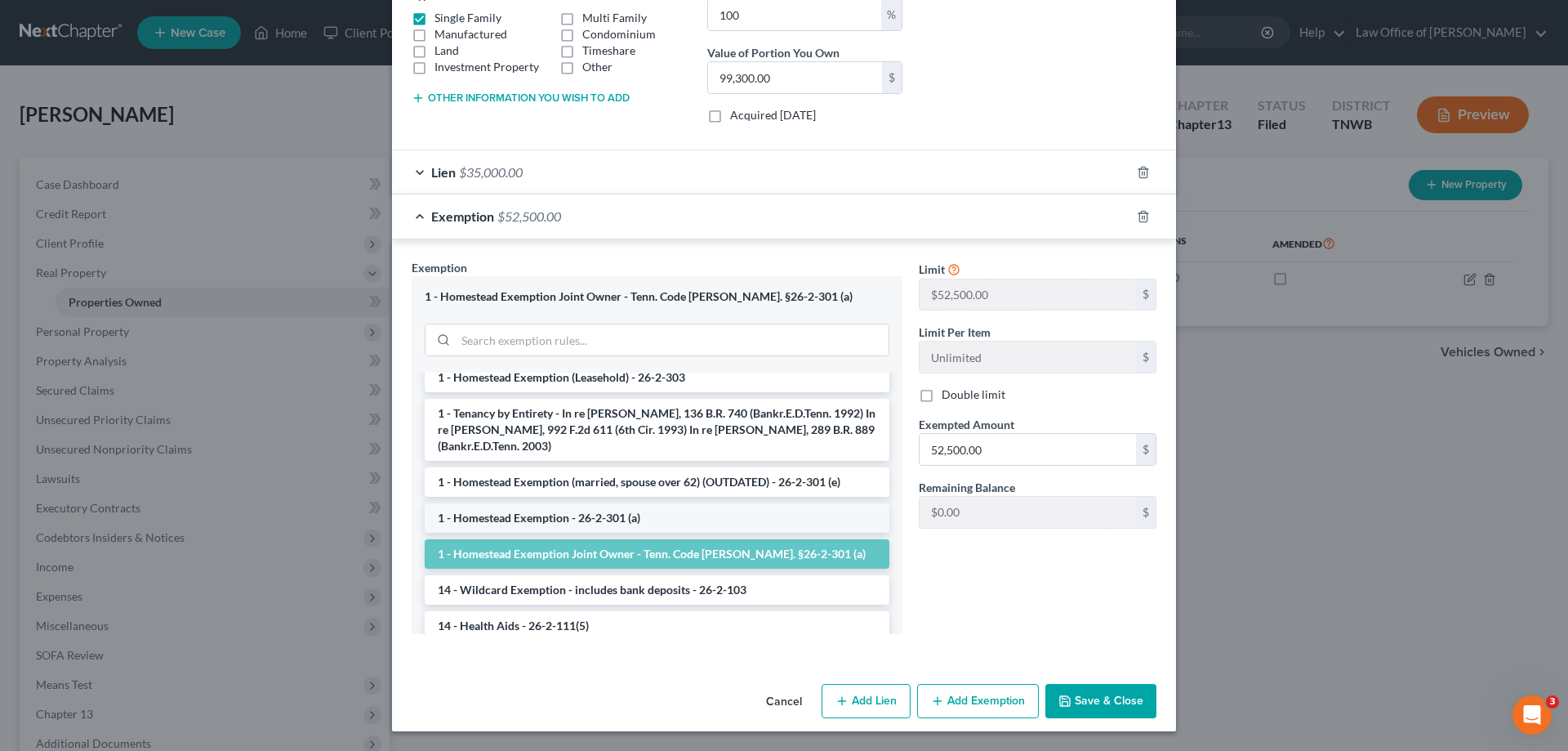
click at [535, 519] on li "1 - Homestead Exemption - 26-2-301 (a)" at bounding box center [657, 518] width 465 height 30
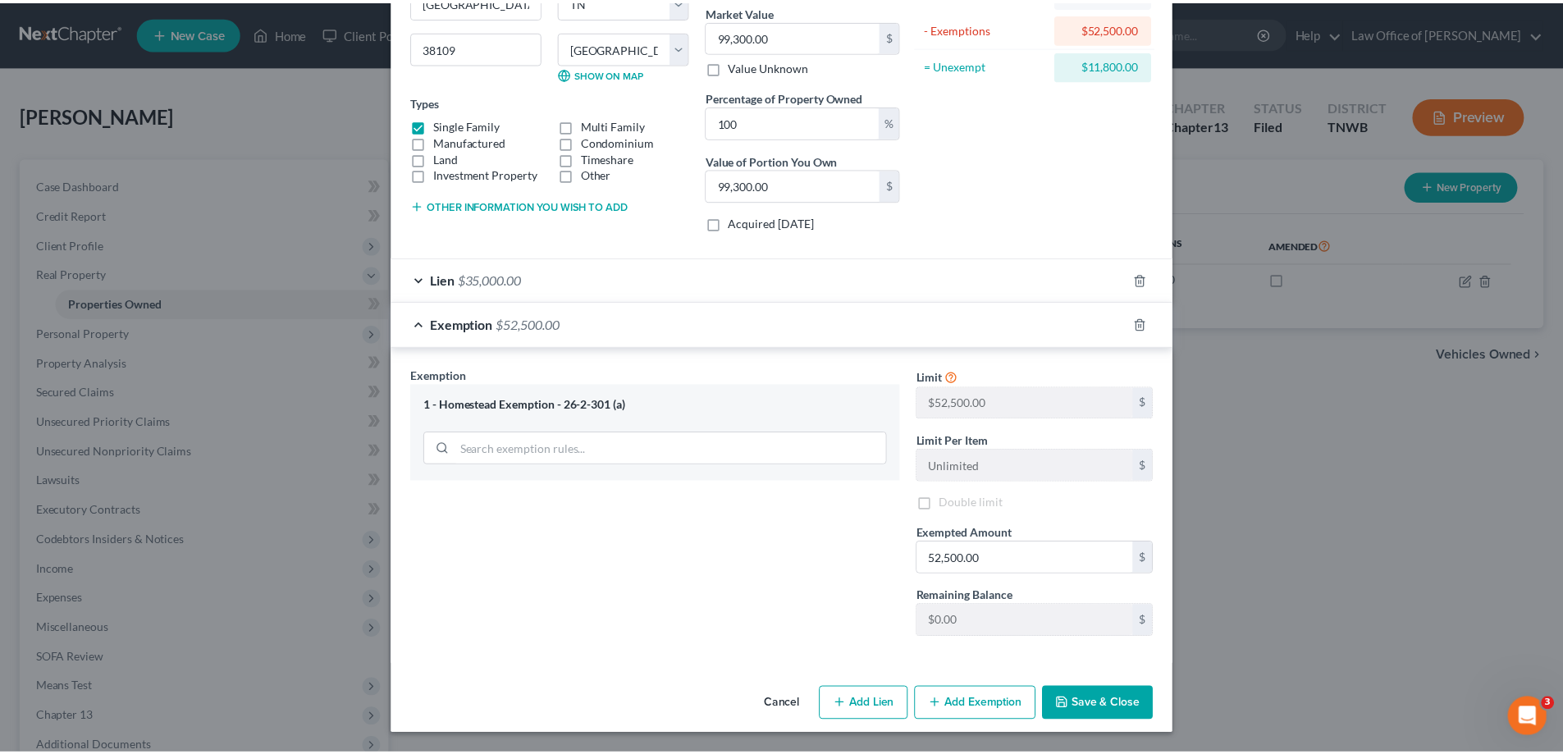
scroll to position [199, 0]
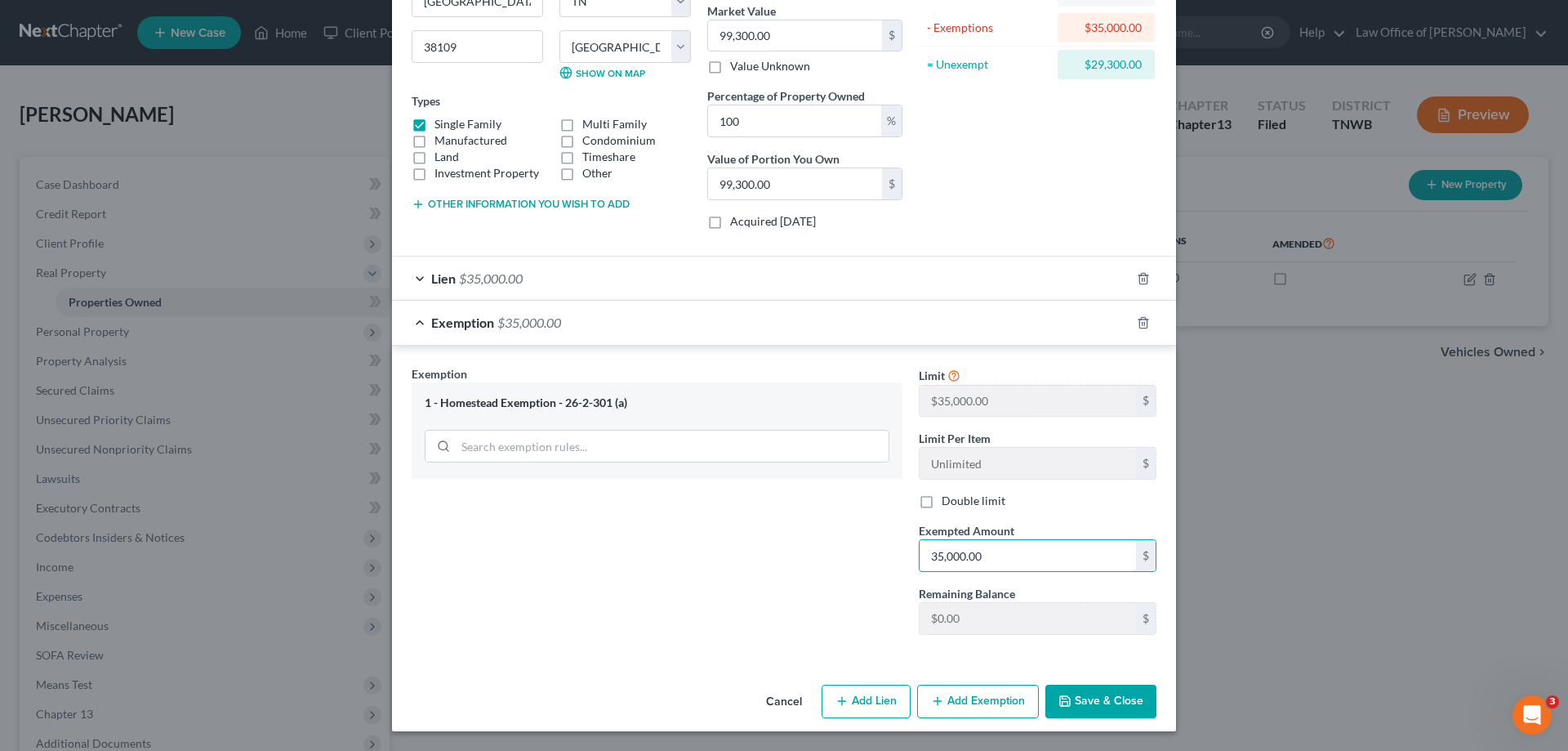
type input "35,000.00"
click at [1083, 695] on button "Save & Close" at bounding box center [1101, 701] width 112 height 34
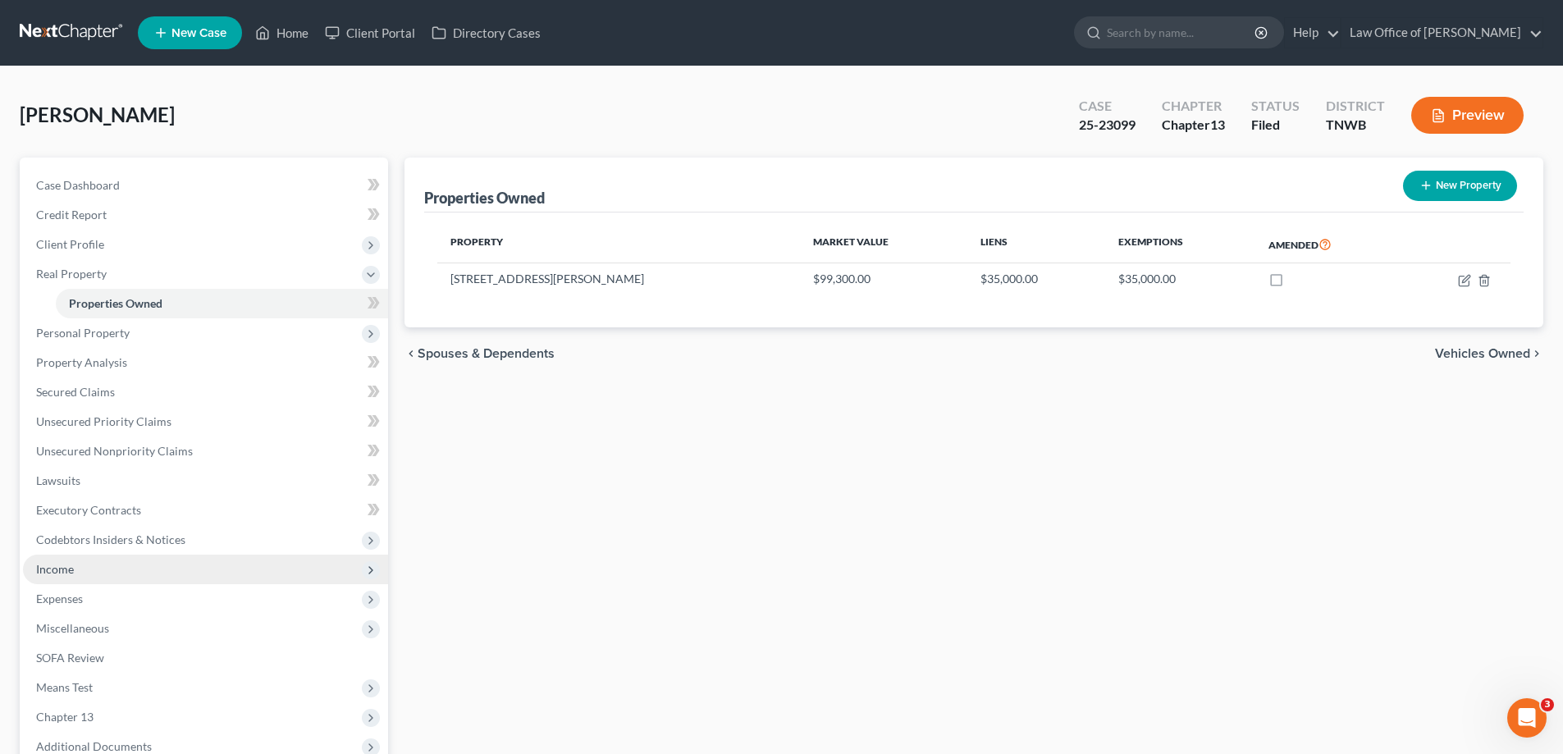
click at [54, 576] on span "Income" at bounding box center [205, 569] width 365 height 30
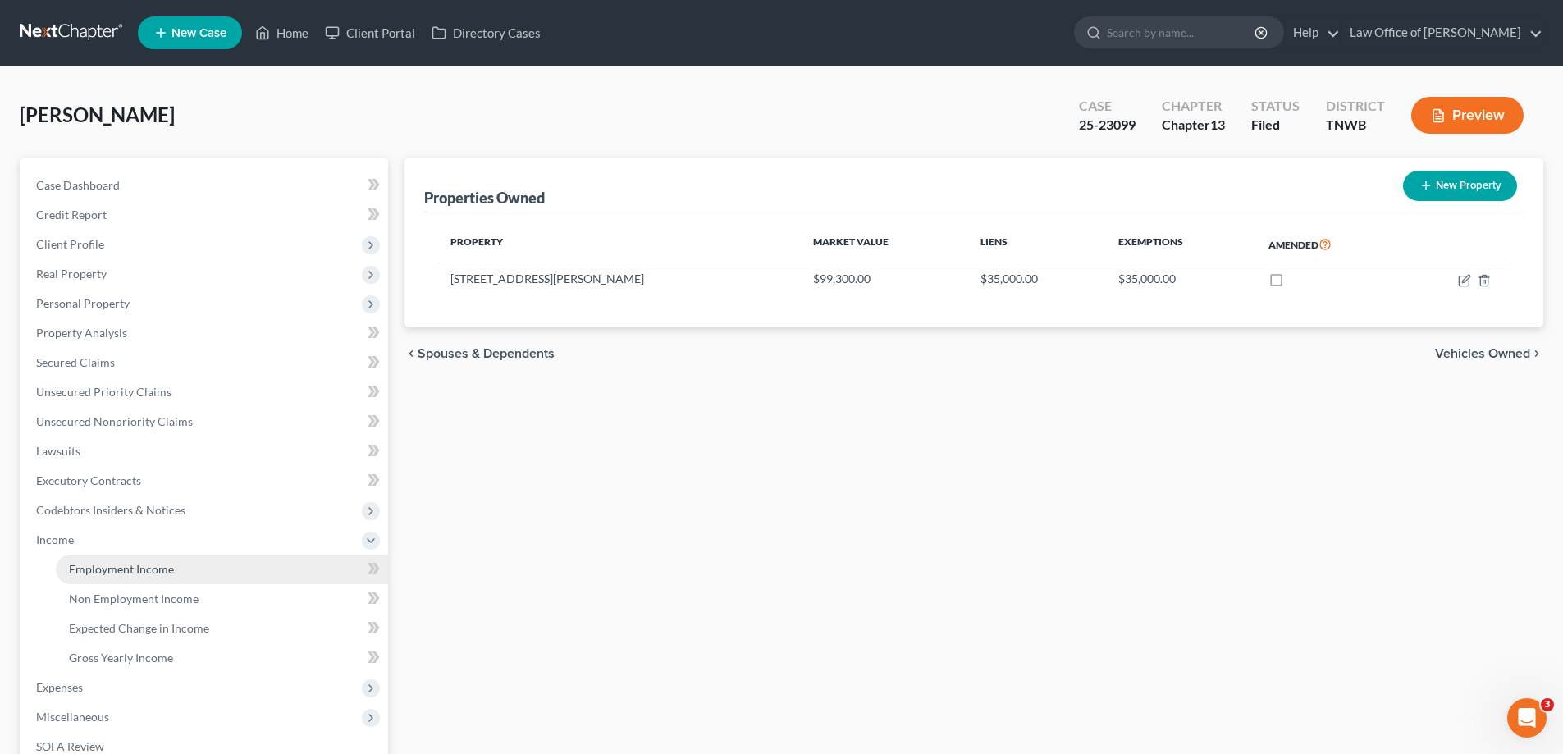
click at [98, 571] on span "Employment Income" at bounding box center [121, 569] width 105 height 14
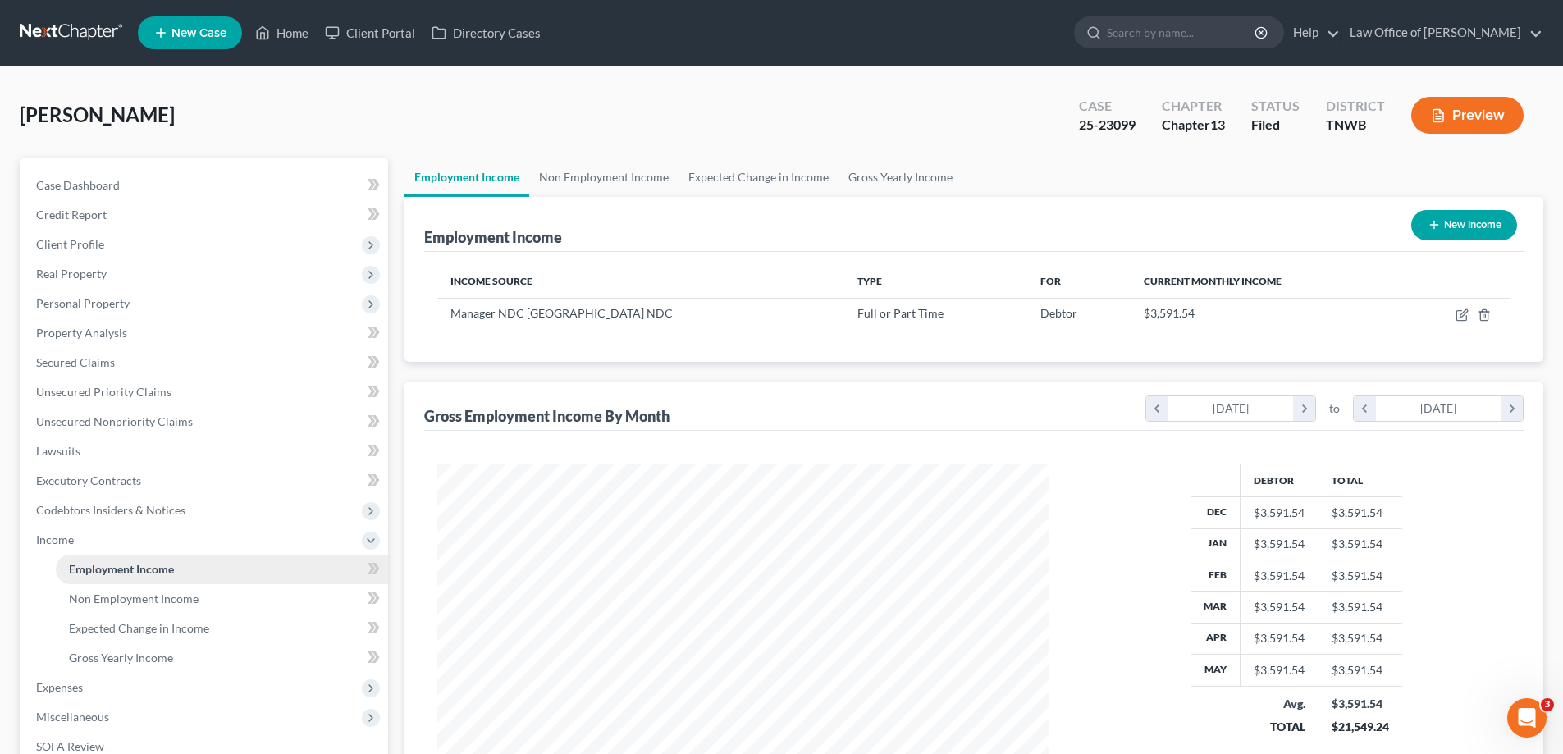
scroll to position [306, 645]
click at [118, 601] on span "Non Employment Income" at bounding box center [134, 598] width 130 height 14
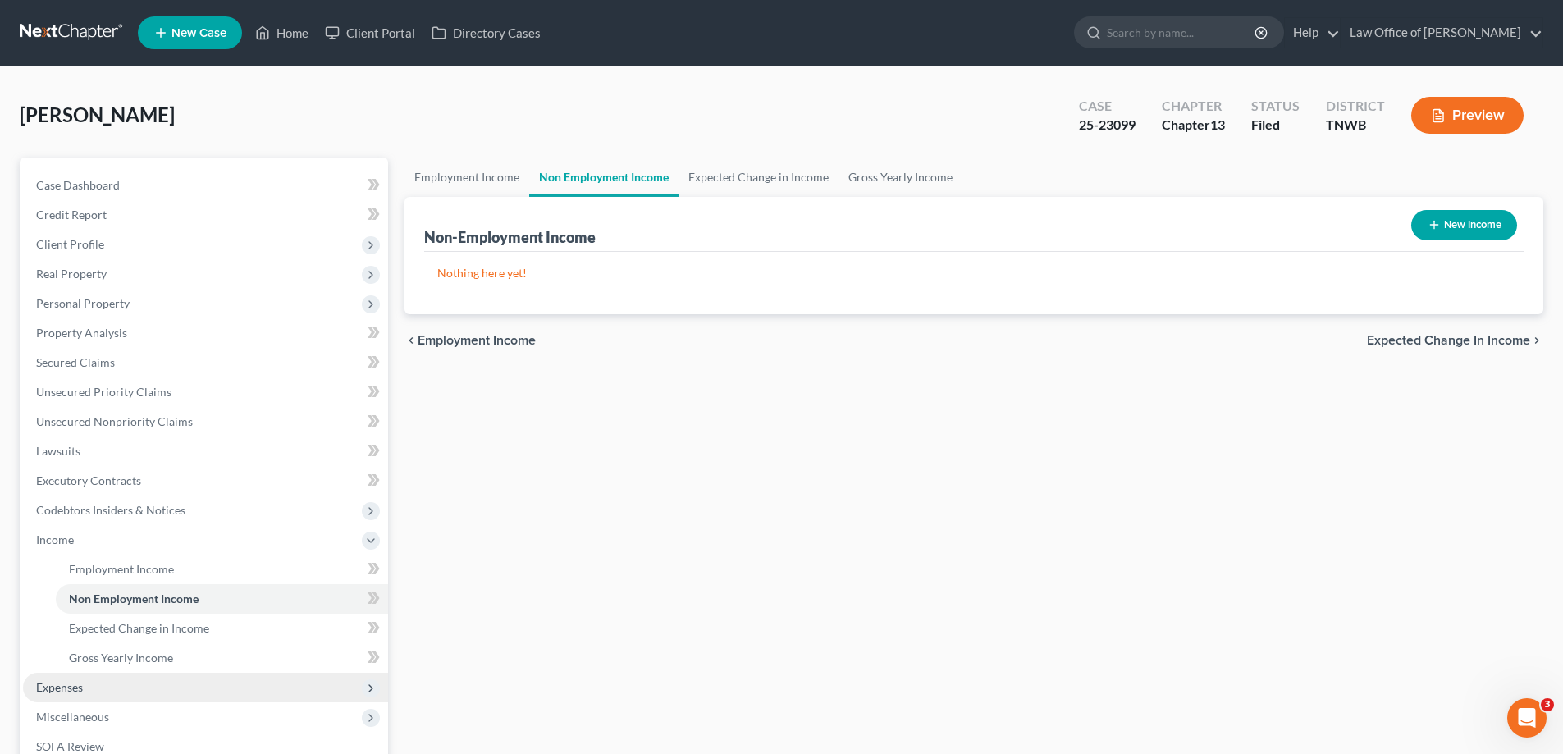
click at [61, 688] on span "Expenses" at bounding box center [59, 687] width 47 height 14
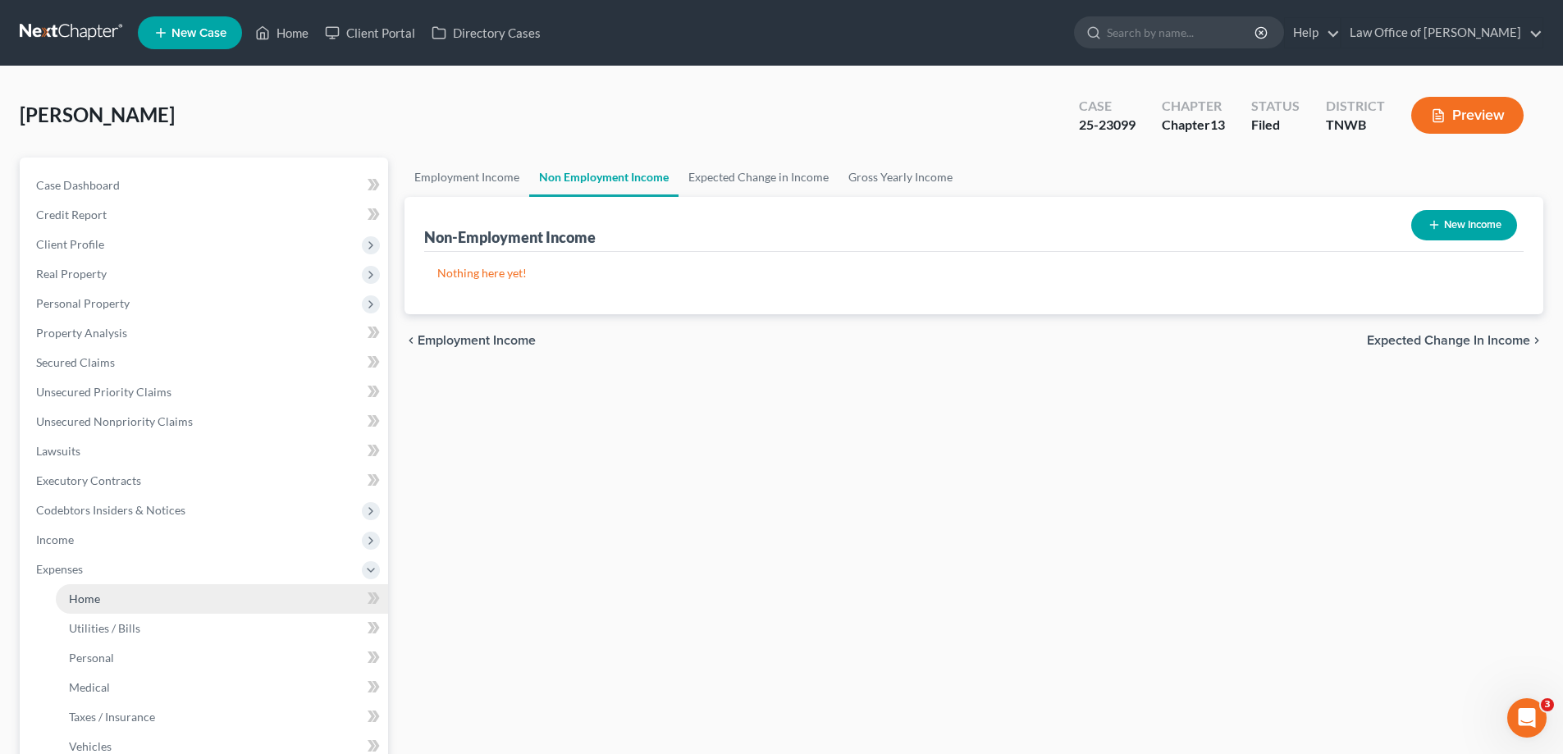
click at [96, 603] on span "Home" at bounding box center [84, 598] width 31 height 14
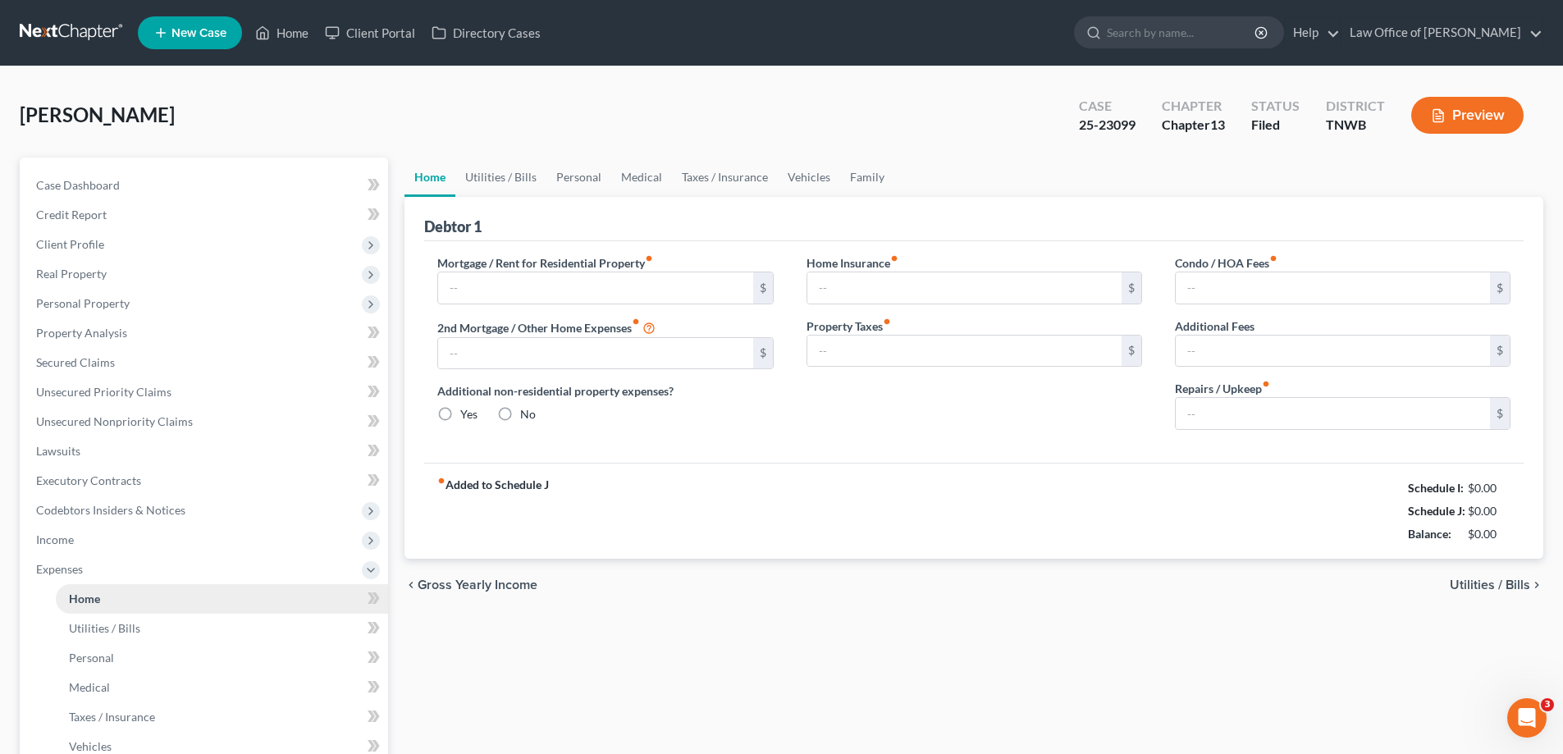
type input "700.00"
type input "0.00"
radio input "true"
type input "0.00"
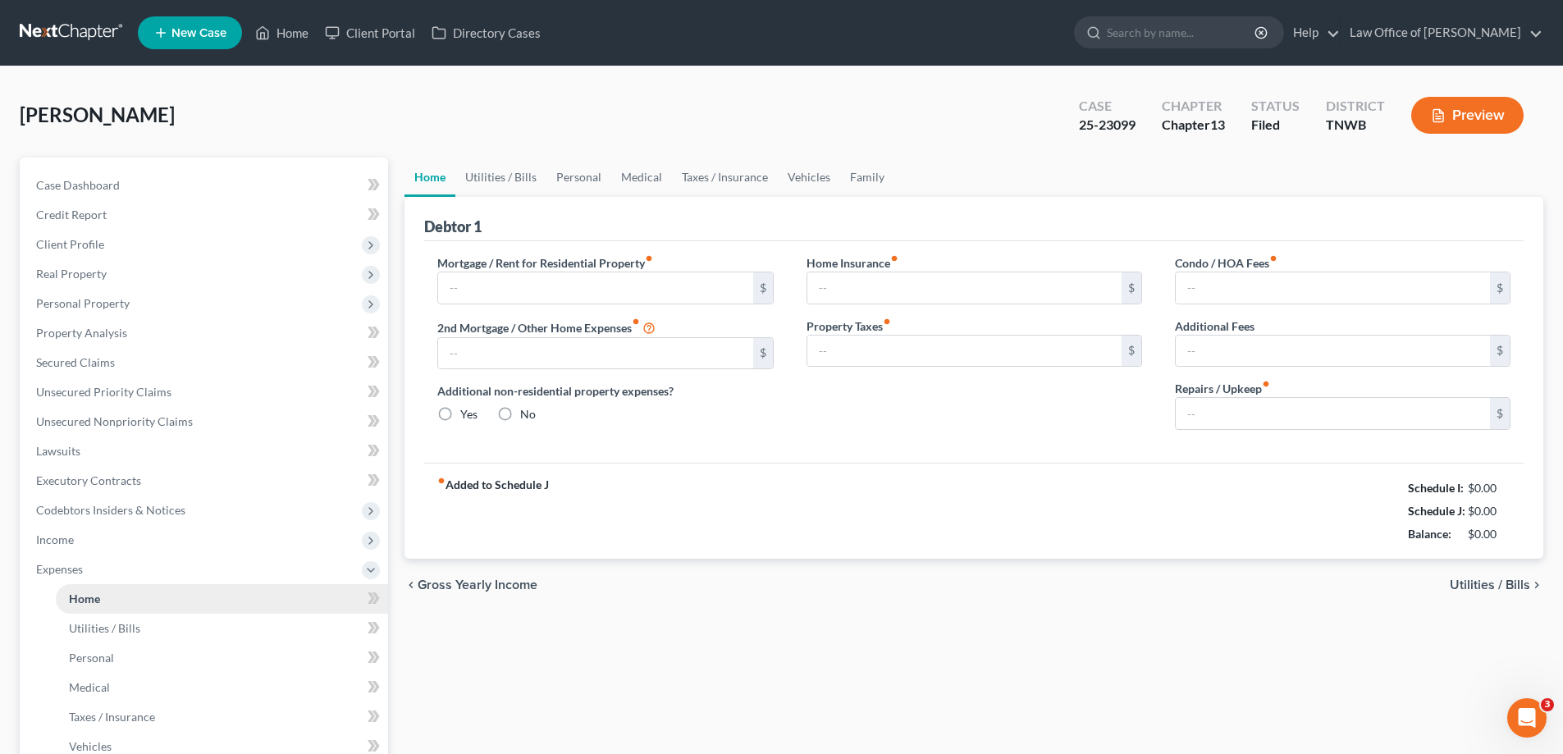
type input "0.00"
click at [498, 171] on link "Utilities / Bills" at bounding box center [500, 176] width 91 height 39
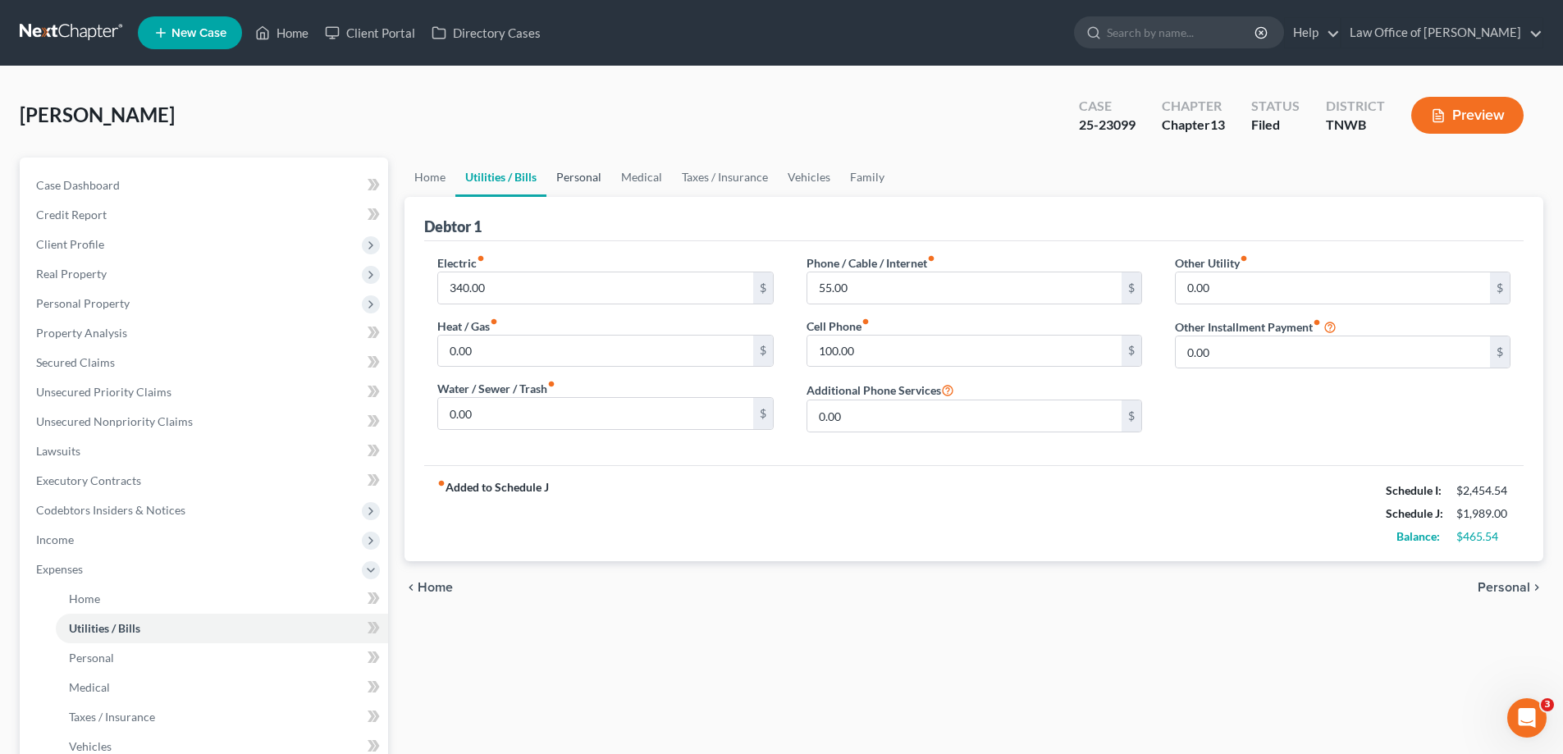
click at [580, 176] on link "Personal" at bounding box center [578, 176] width 65 height 39
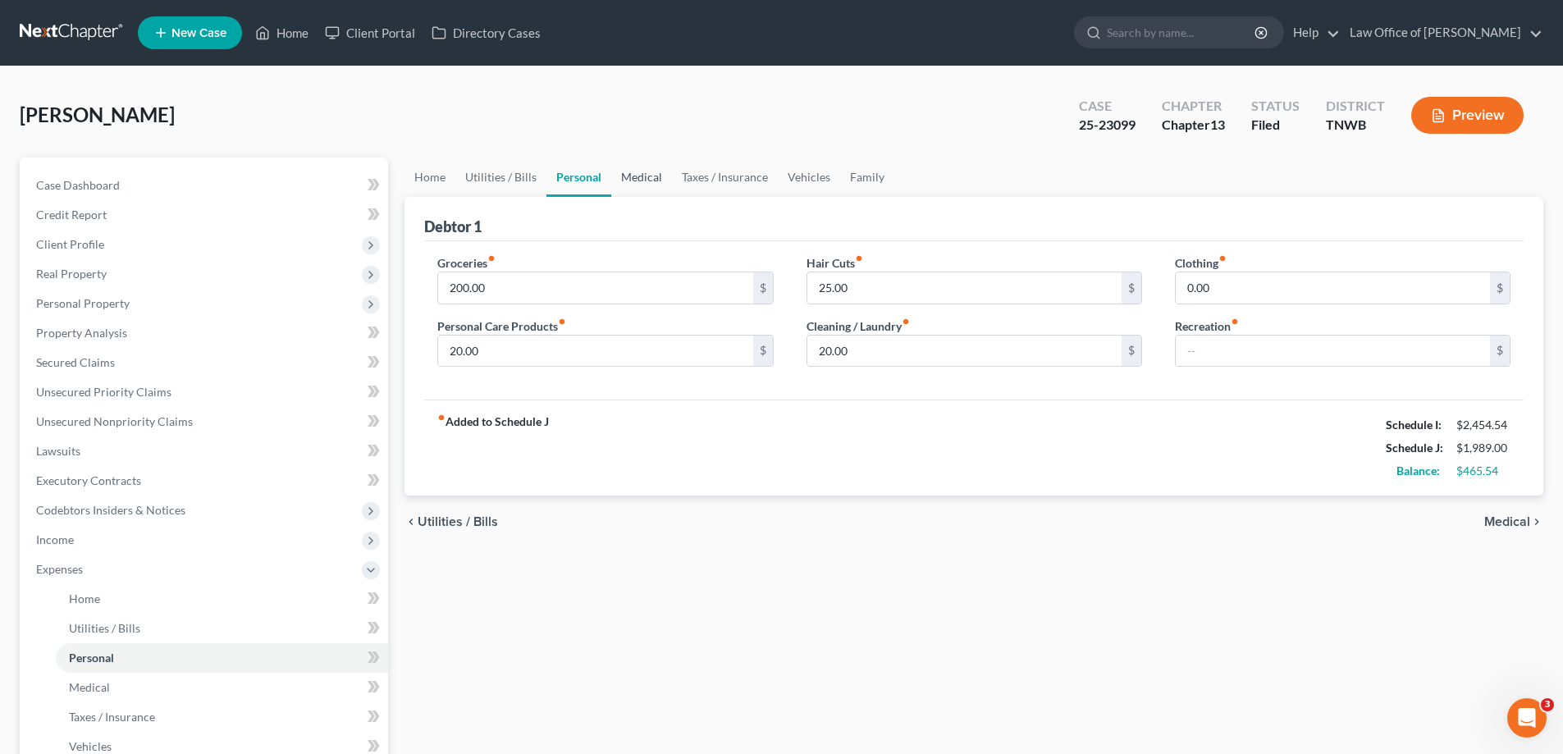
click at [651, 176] on link "Medical" at bounding box center [641, 176] width 61 height 39
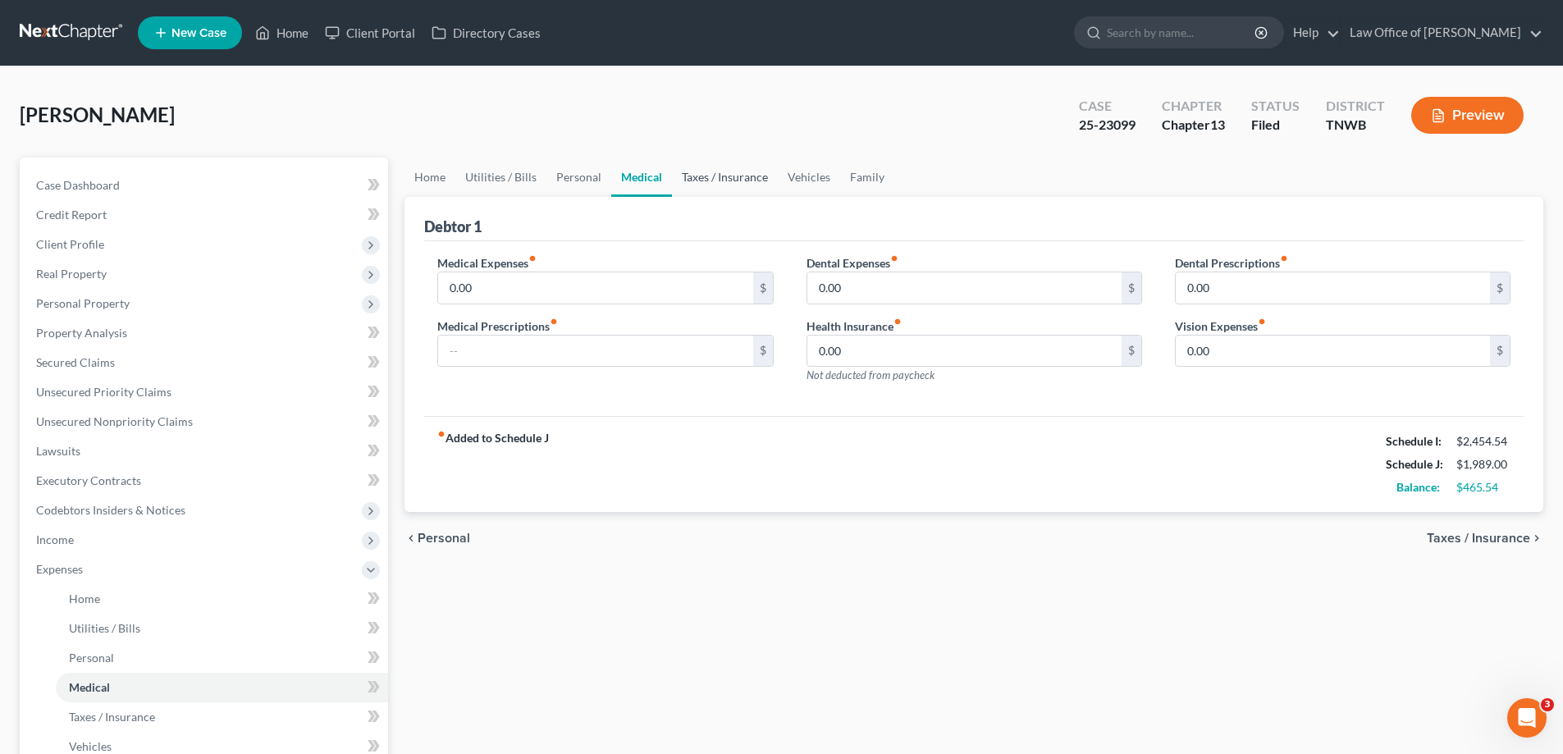
click at [755, 176] on link "Taxes / Insurance" at bounding box center [725, 176] width 106 height 39
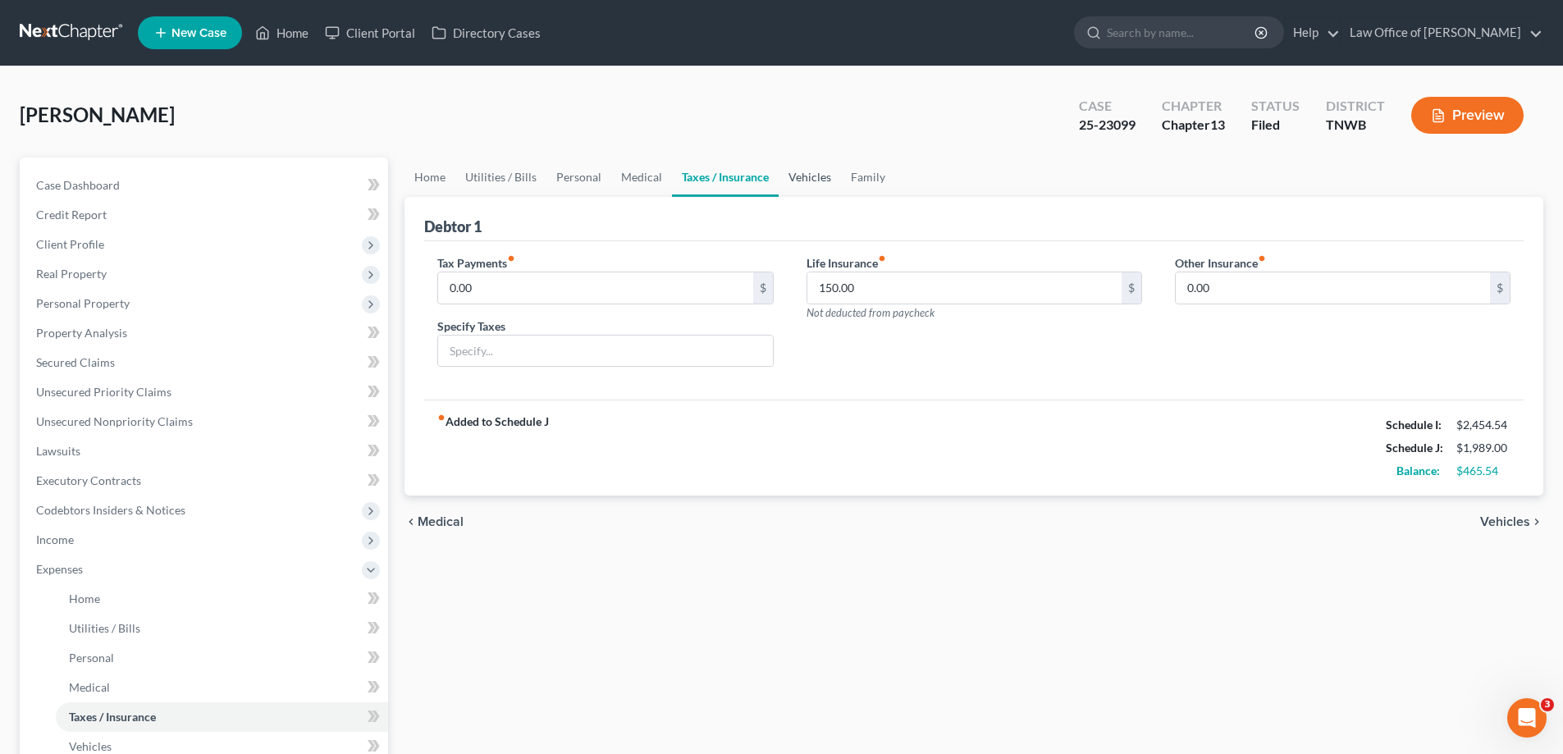
click at [806, 176] on link "Vehicles" at bounding box center [809, 176] width 62 height 39
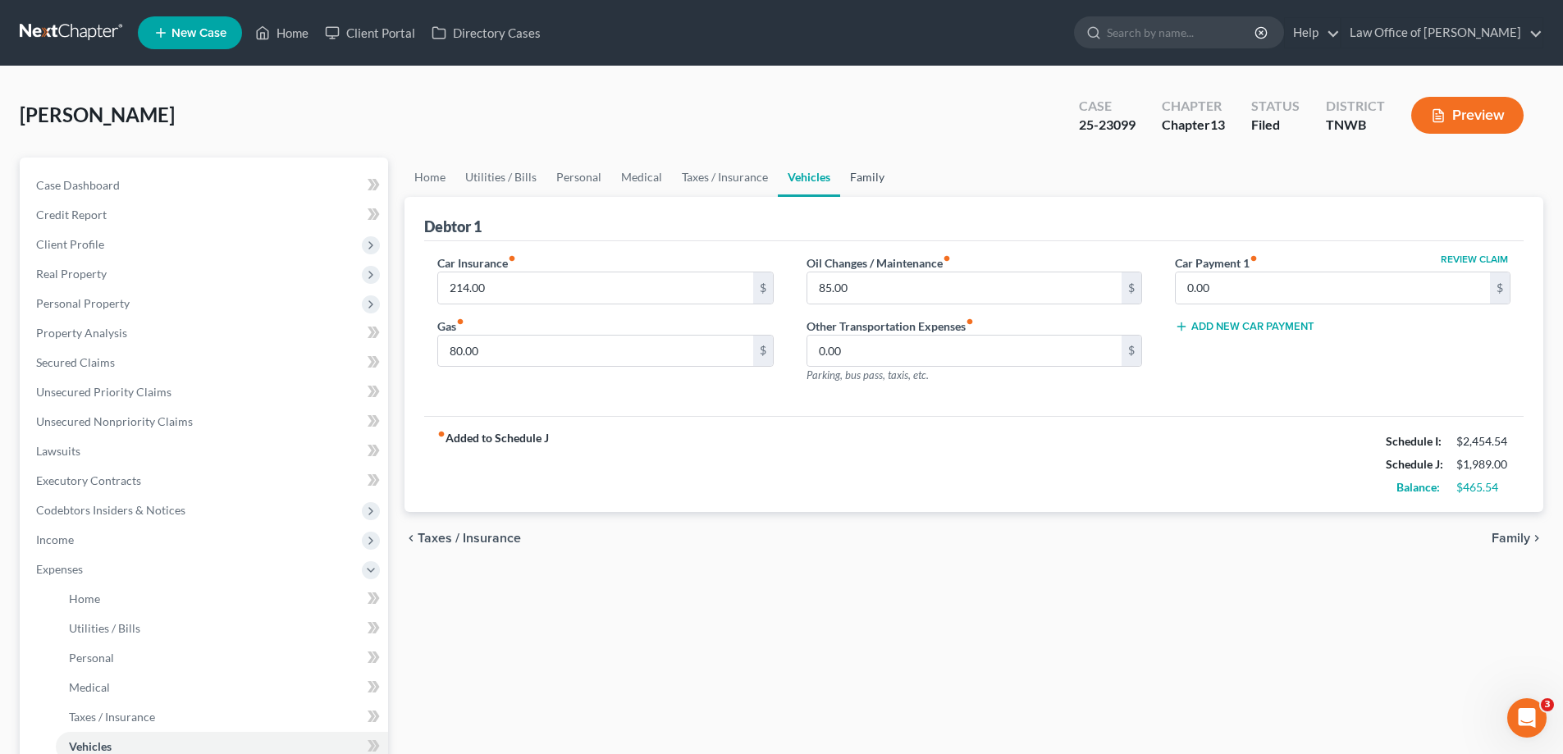
click at [856, 177] on link "Family" at bounding box center [867, 176] width 54 height 39
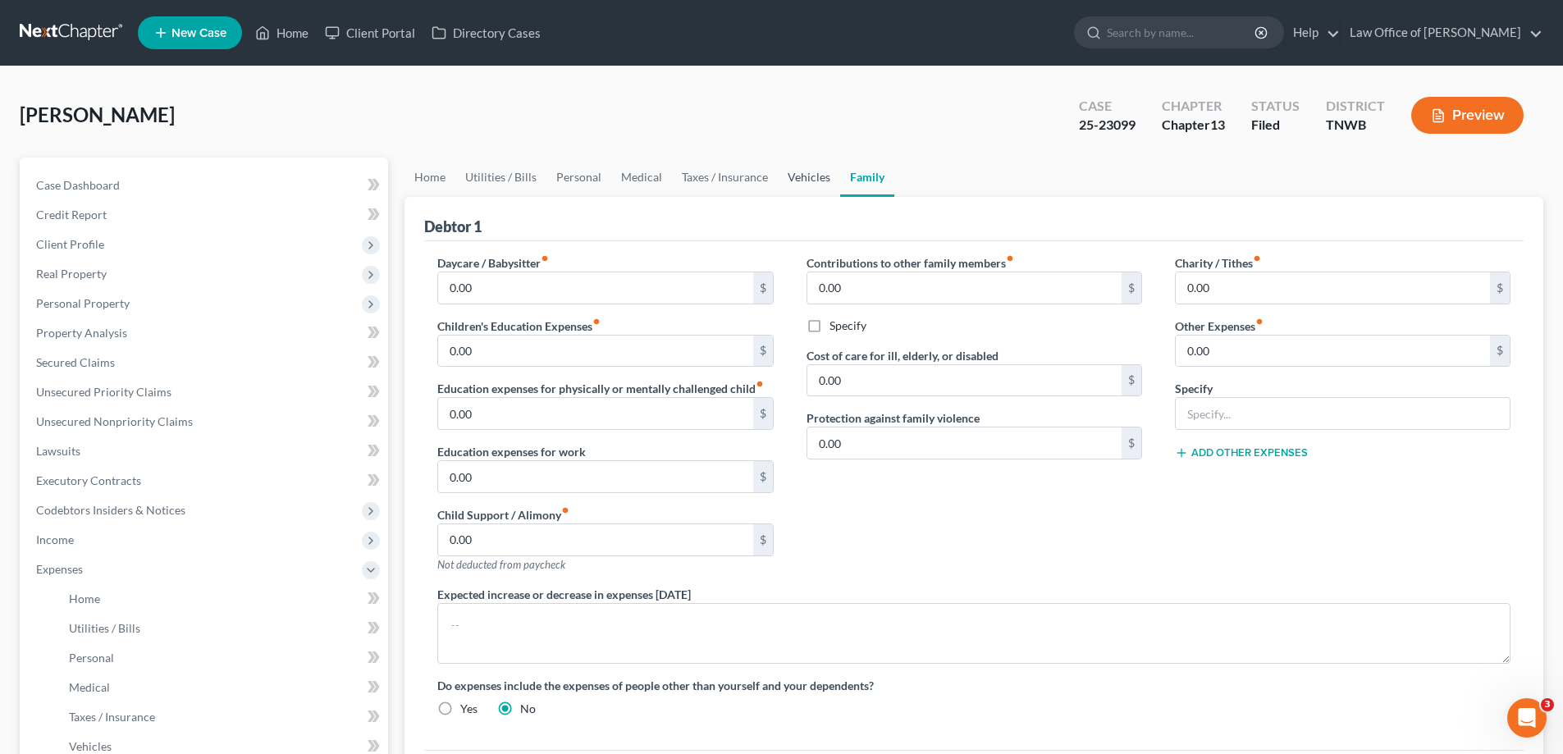
click at [795, 180] on link "Vehicles" at bounding box center [809, 176] width 62 height 39
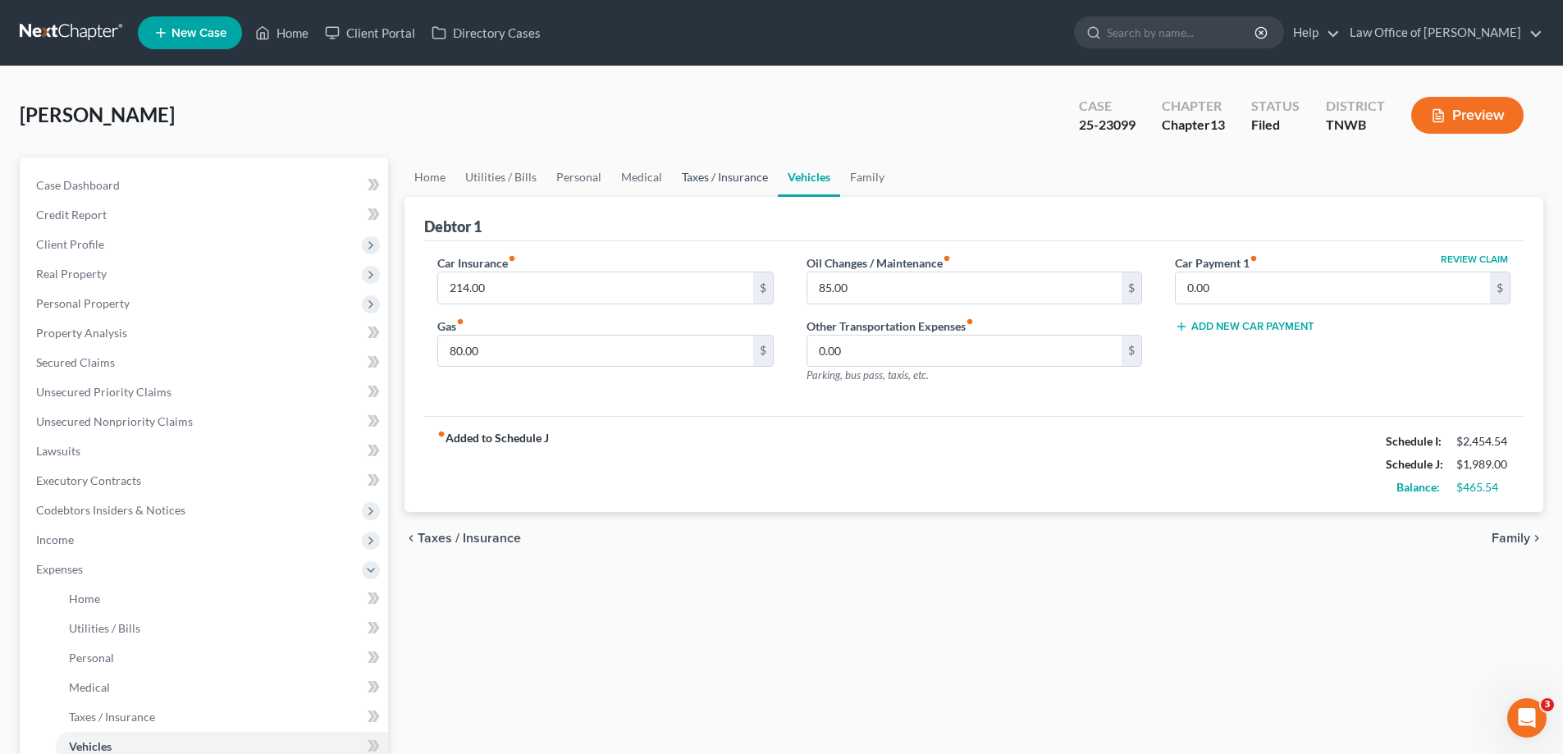
click at [732, 180] on link "Taxes / Insurance" at bounding box center [725, 176] width 106 height 39
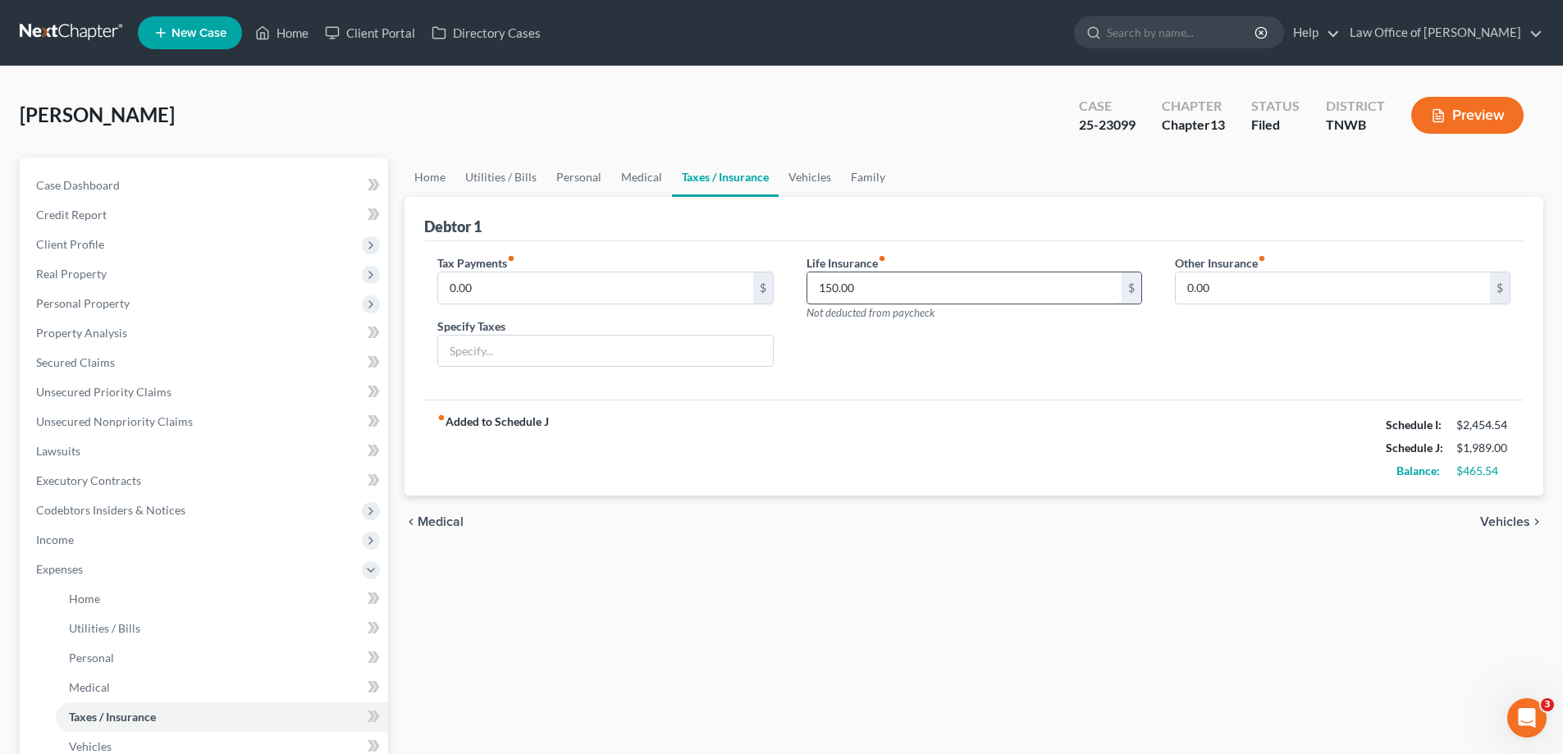
drag, startPoint x: 875, startPoint y: 292, endPoint x: 891, endPoint y: 290, distance: 15.7
click at [875, 291] on input "150.00" at bounding box center [964, 287] width 314 height 31
click at [638, 174] on link "Medical" at bounding box center [641, 176] width 61 height 39
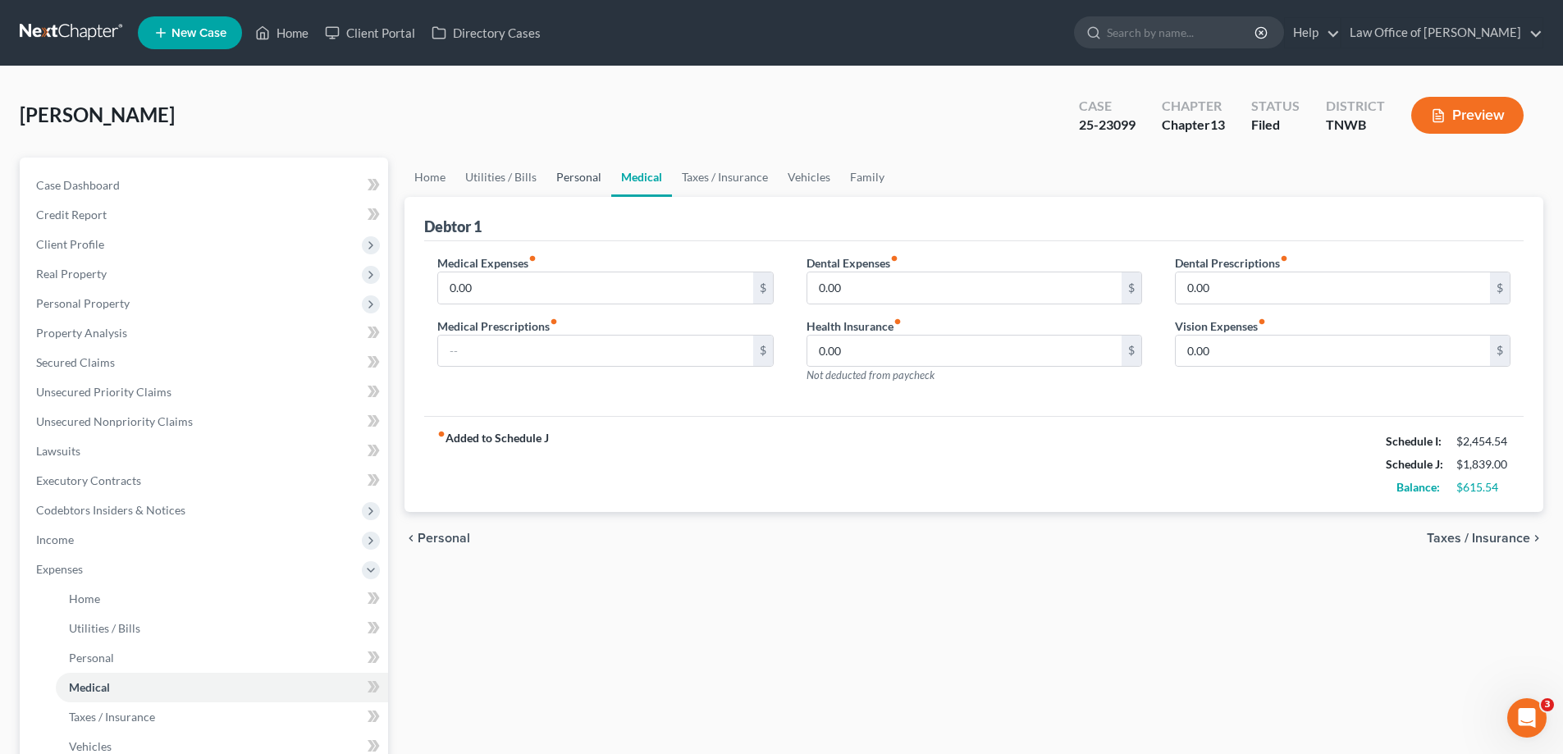
click at [573, 182] on link "Personal" at bounding box center [578, 176] width 65 height 39
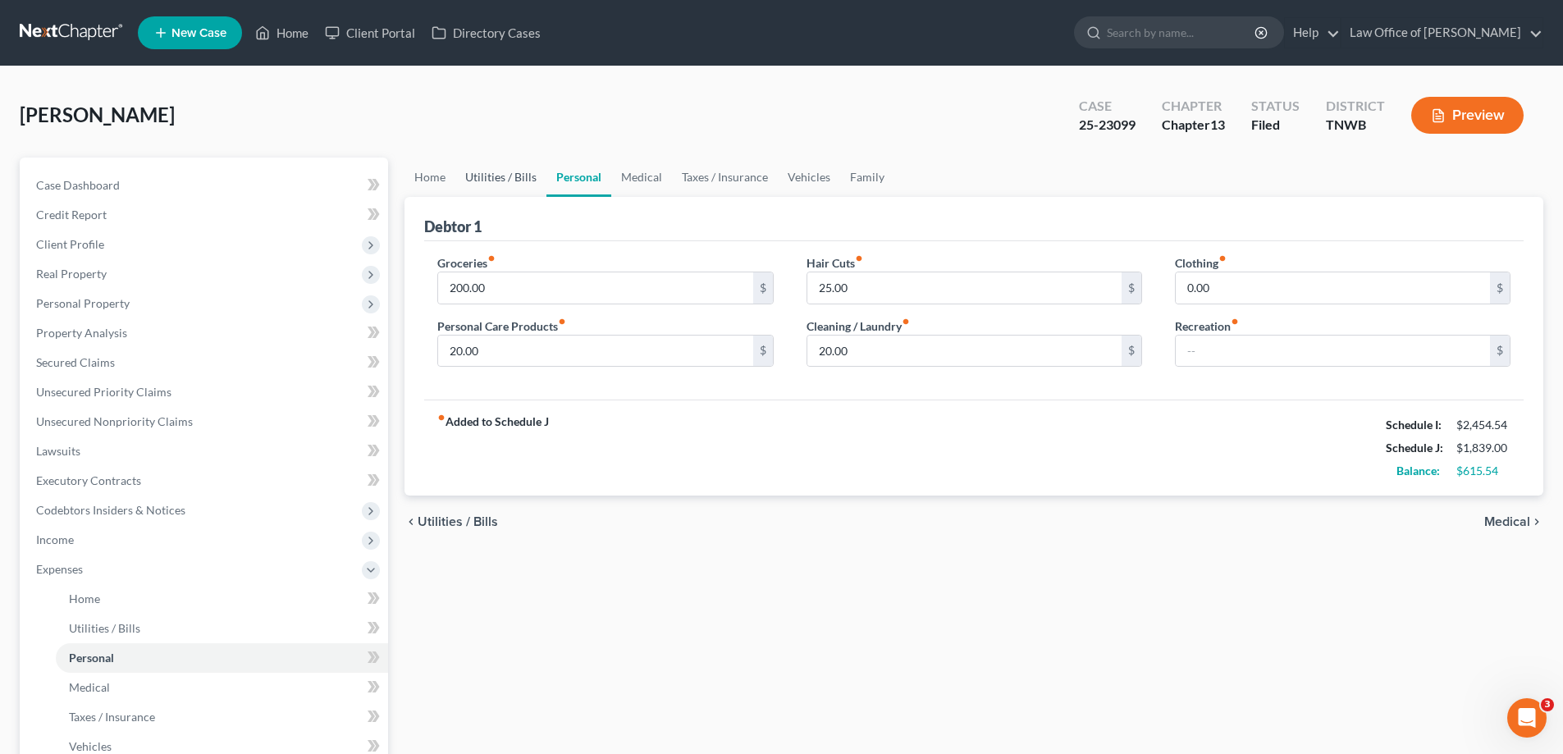
click at [490, 176] on link "Utilities / Bills" at bounding box center [500, 176] width 91 height 39
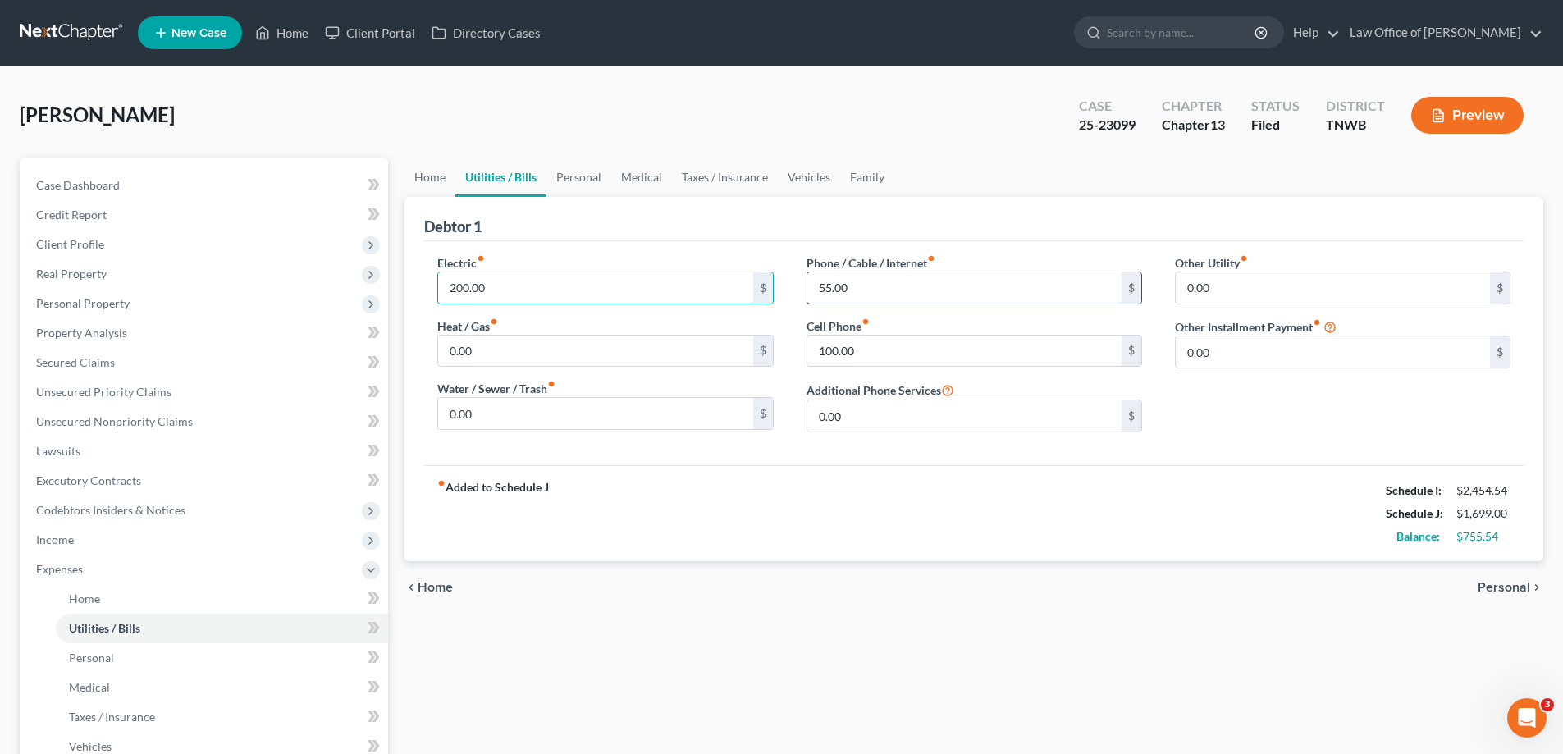
type input "200.00"
click at [891, 294] on input "55.00" at bounding box center [964, 287] width 314 height 31
click at [211, 631] on link "Utilities / Bills" at bounding box center [222, 629] width 332 height 30
click at [857, 359] on input "100.00" at bounding box center [964, 350] width 314 height 31
type input "68.00"
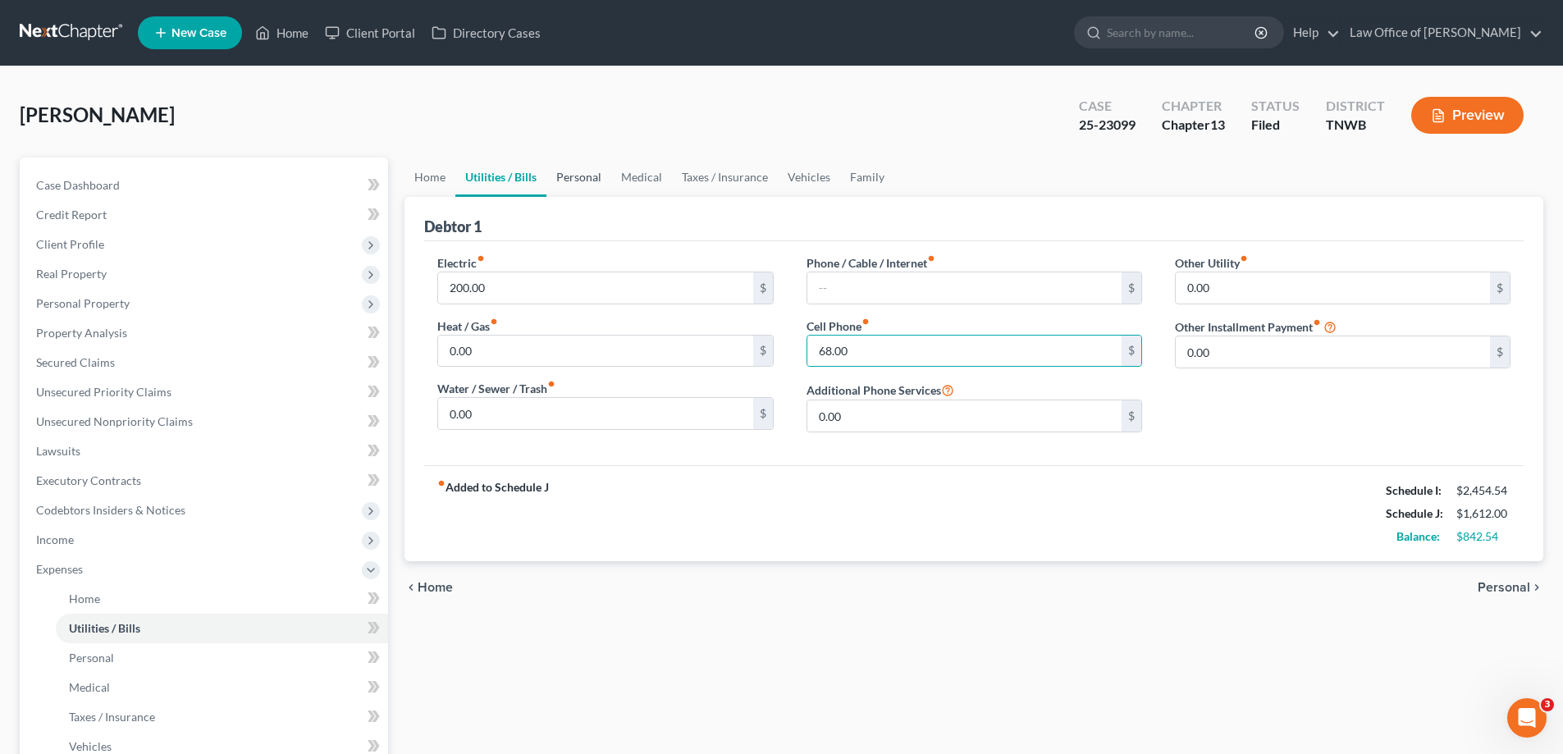
click at [574, 173] on link "Personal" at bounding box center [578, 176] width 65 height 39
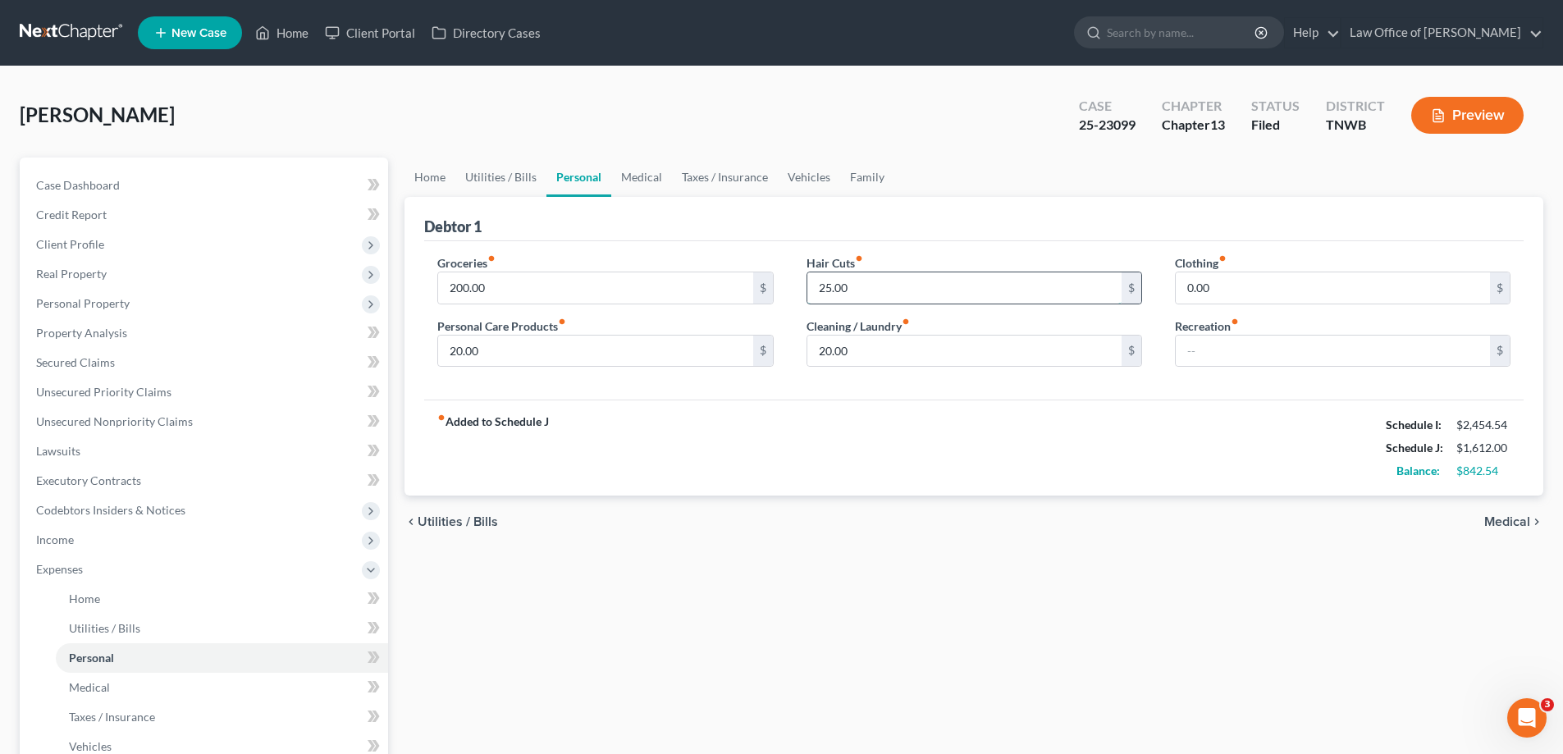
click at [860, 286] on input "25.00" at bounding box center [964, 287] width 314 height 31
click at [636, 178] on link "Medical" at bounding box center [641, 176] width 61 height 39
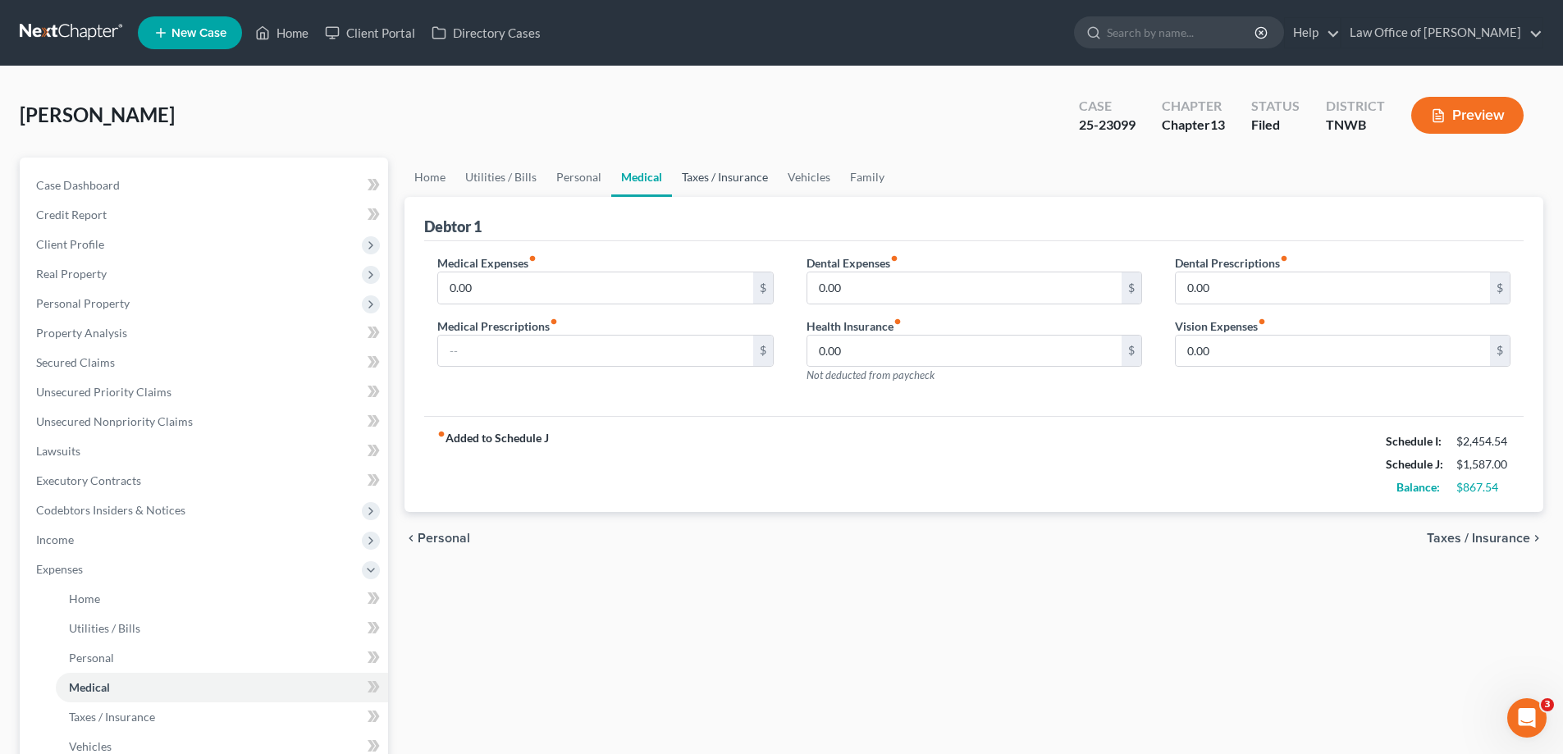
click at [712, 180] on link "Taxes / Insurance" at bounding box center [725, 176] width 106 height 39
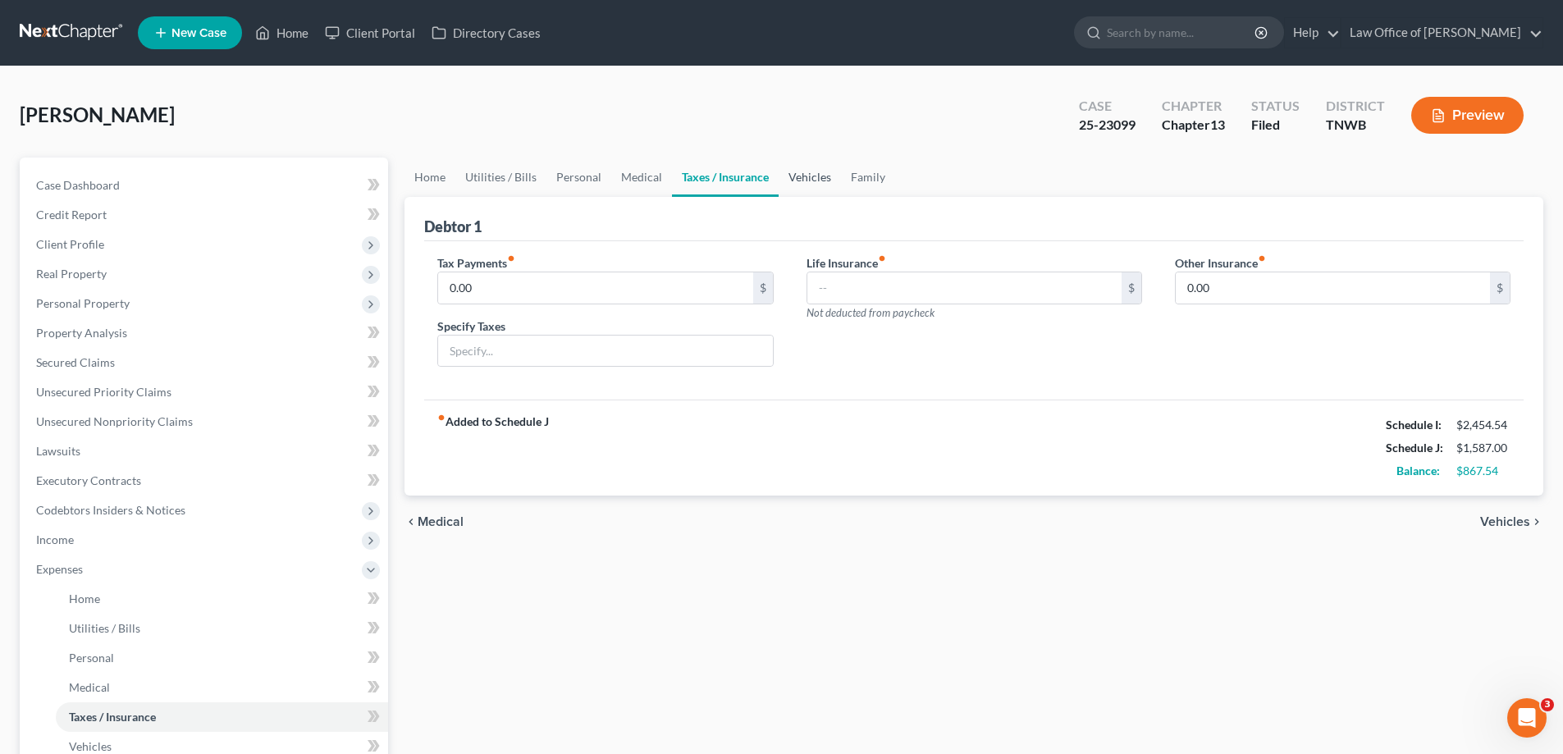
click at [798, 174] on link "Vehicles" at bounding box center [809, 176] width 62 height 39
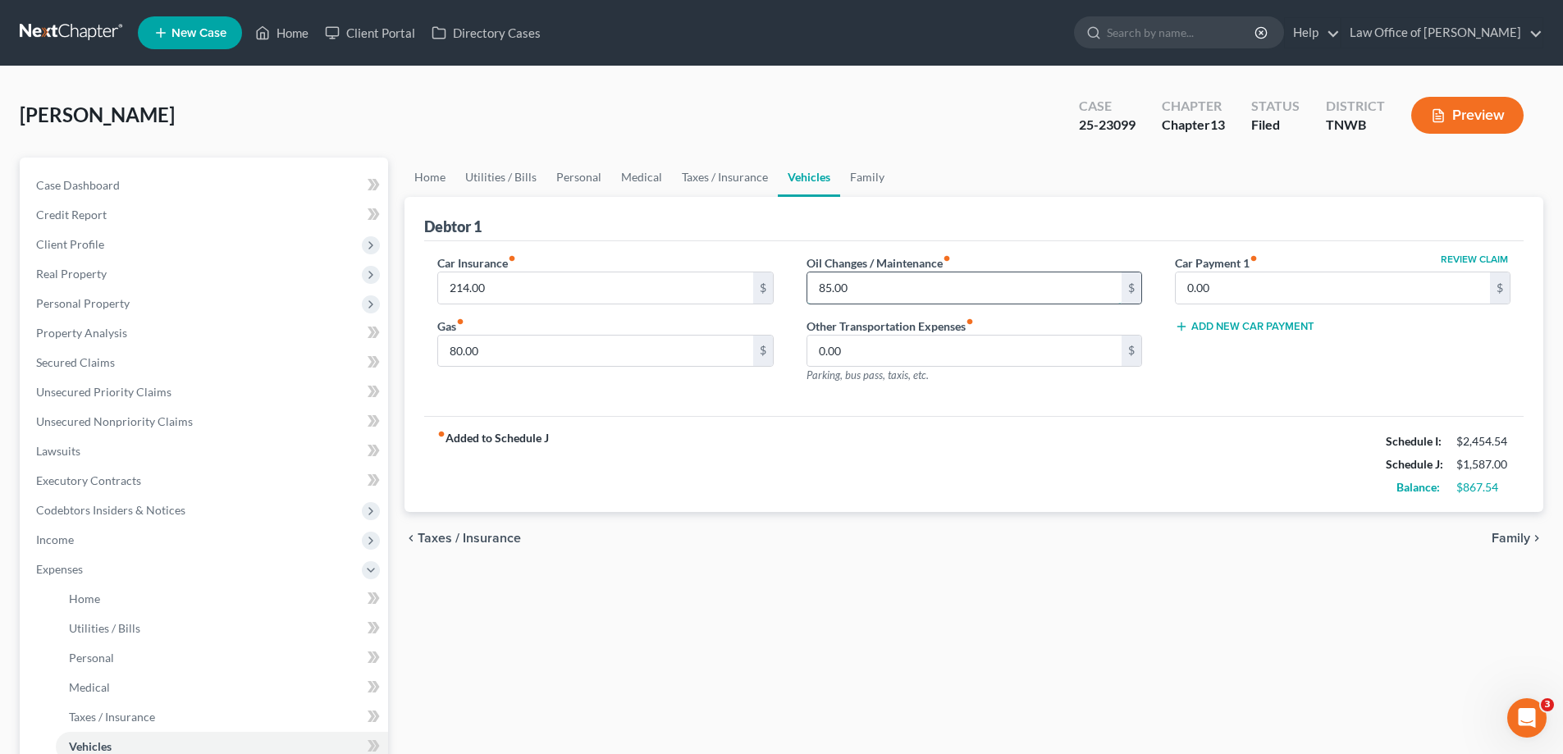
click at [870, 294] on input "85.00" at bounding box center [964, 287] width 314 height 31
click at [57, 541] on span "Income" at bounding box center [55, 539] width 38 height 14
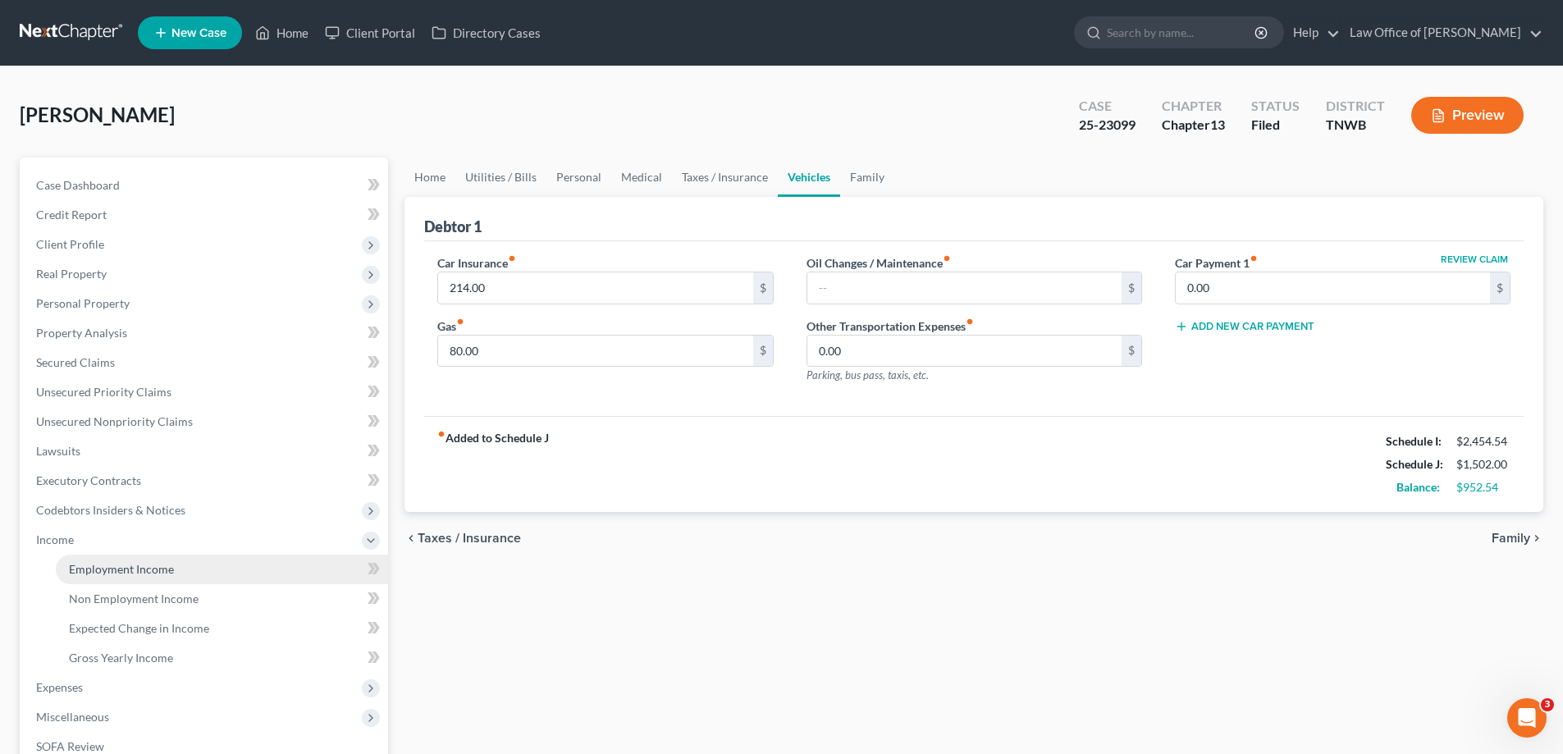
click at [92, 573] on span "Employment Income" at bounding box center [121, 569] width 105 height 14
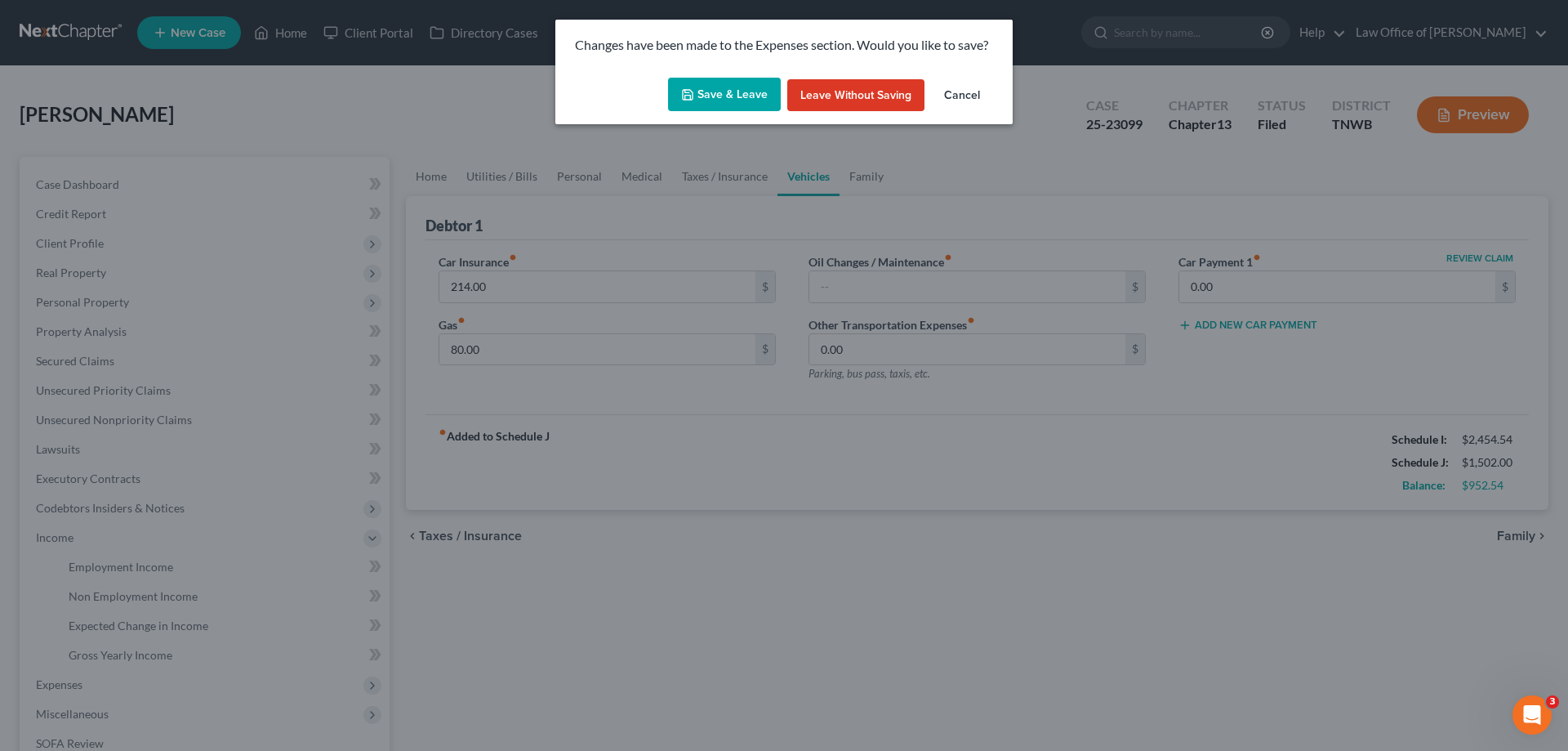
click at [735, 101] on button "Save & Leave" at bounding box center [724, 95] width 112 height 34
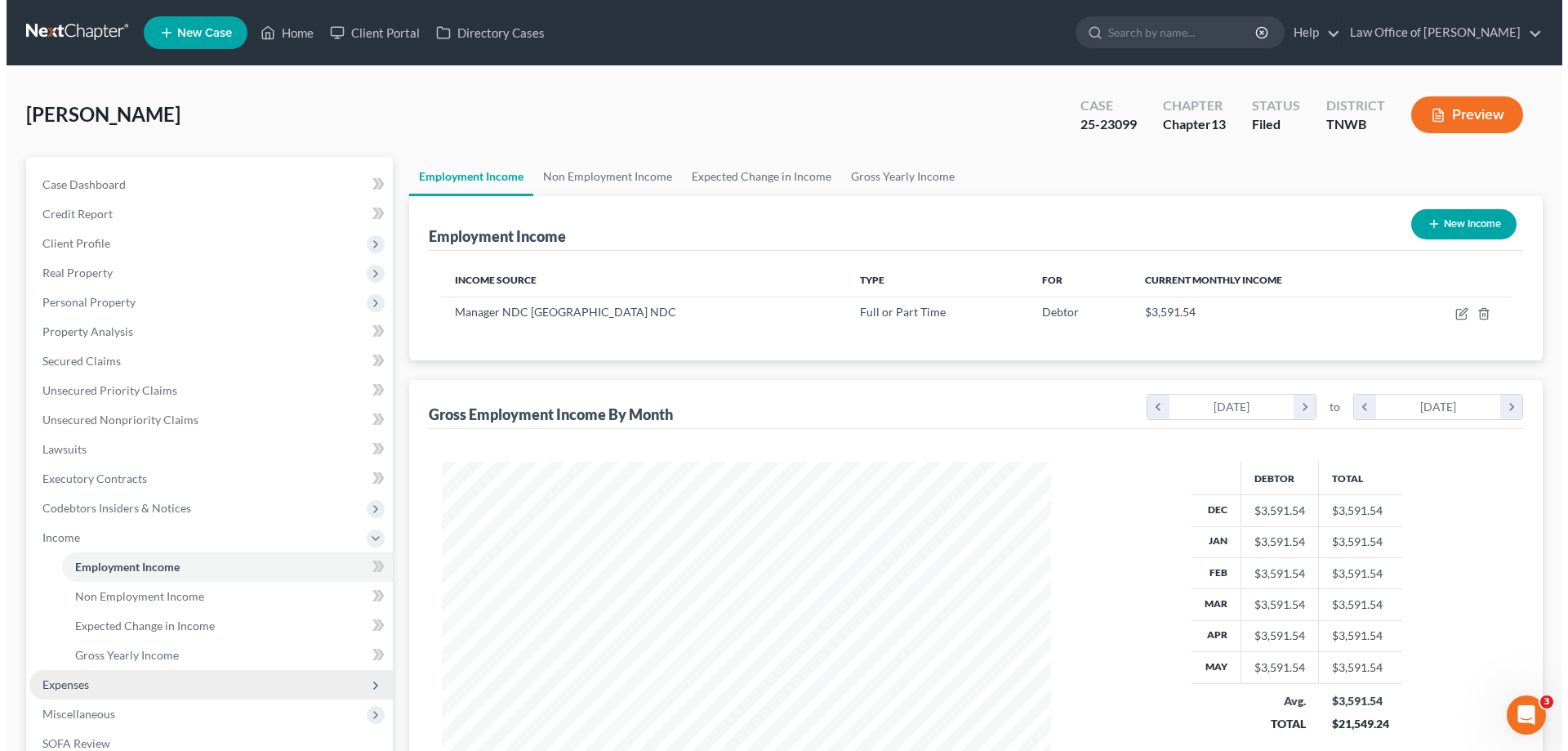
scroll to position [305, 642]
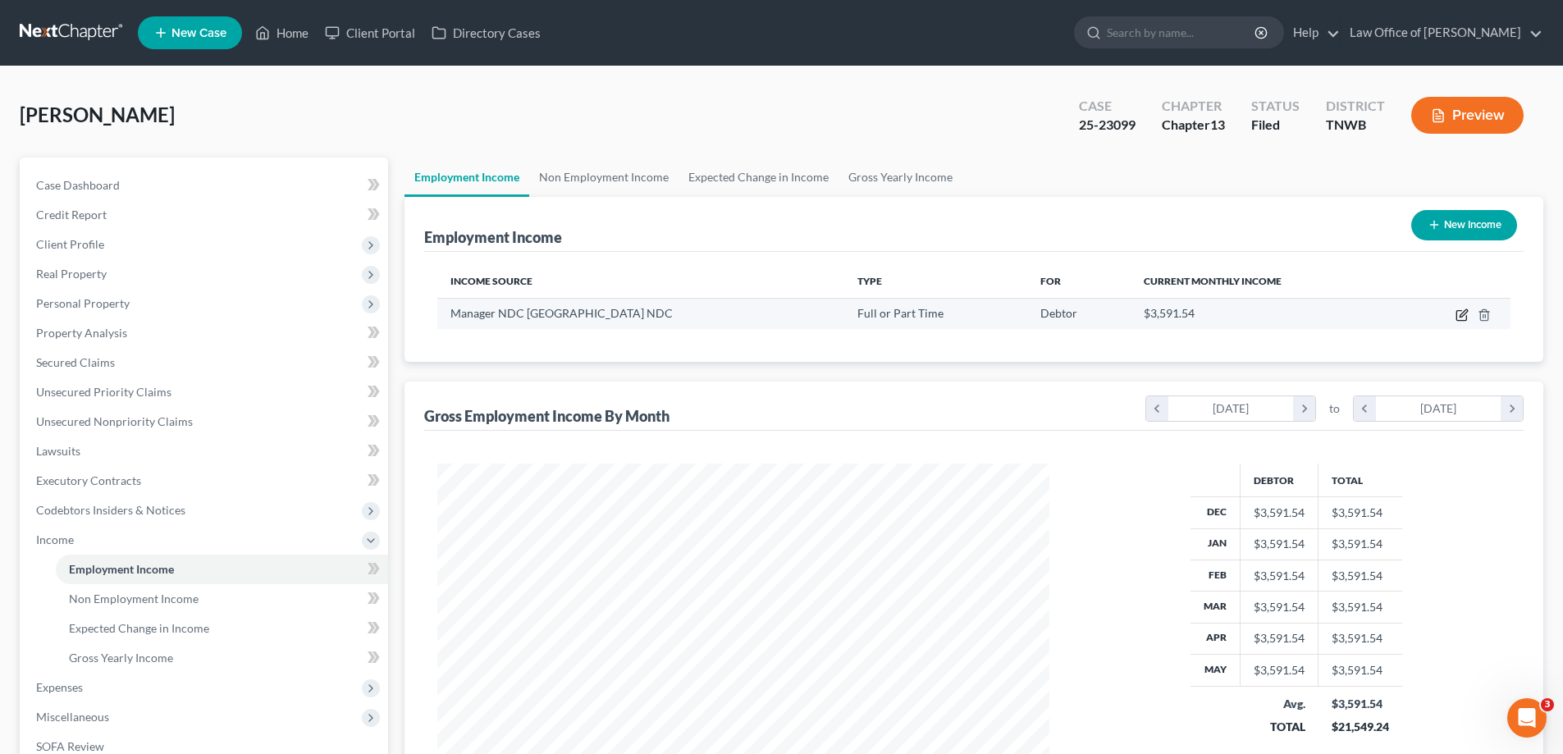
click at [1463, 314] on icon "button" at bounding box center [1461, 314] width 13 height 13
select select "0"
select select "44"
select select "1"
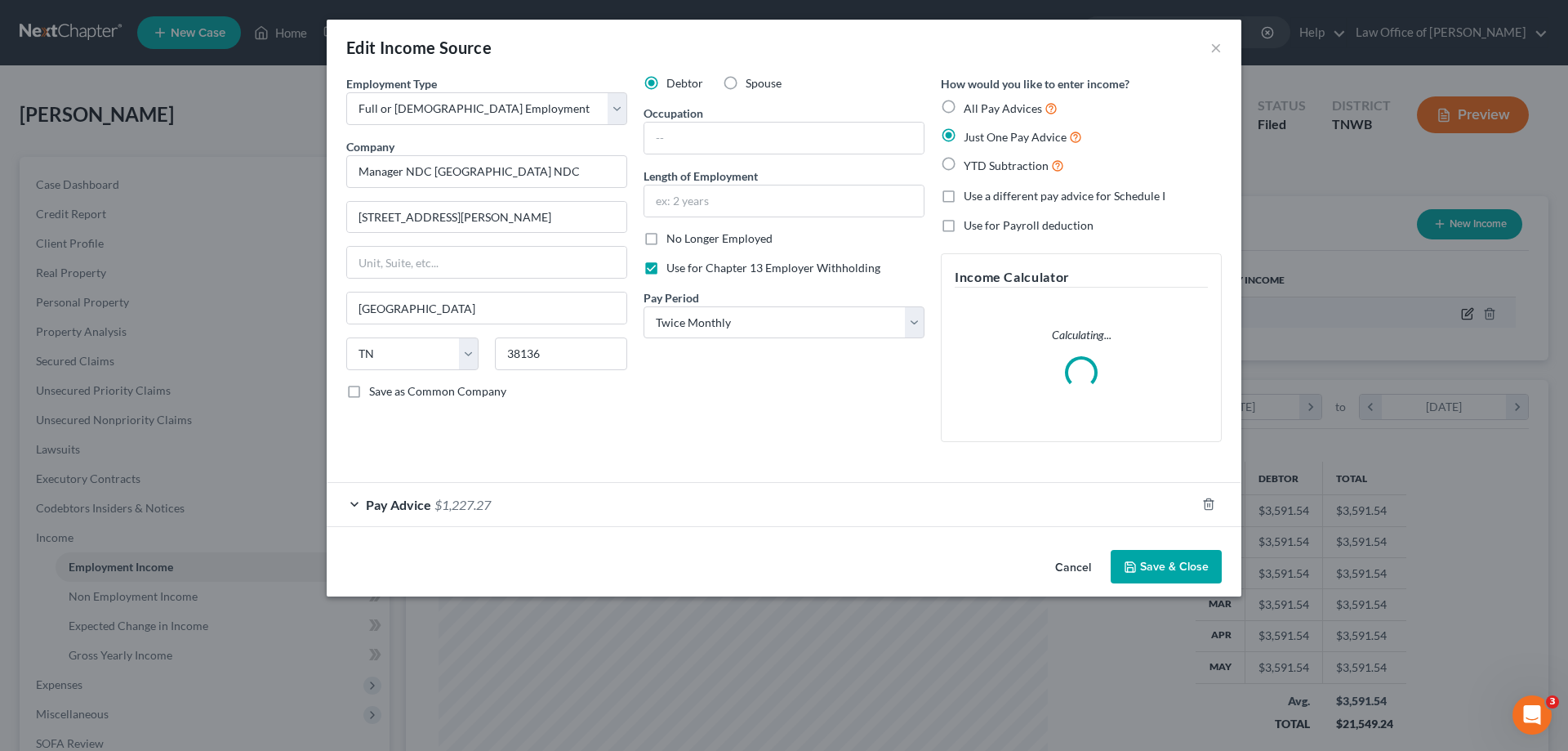
scroll to position [307, 647]
click at [356, 503] on div "Pay Advice $1,227.27" at bounding box center [761, 504] width 869 height 43
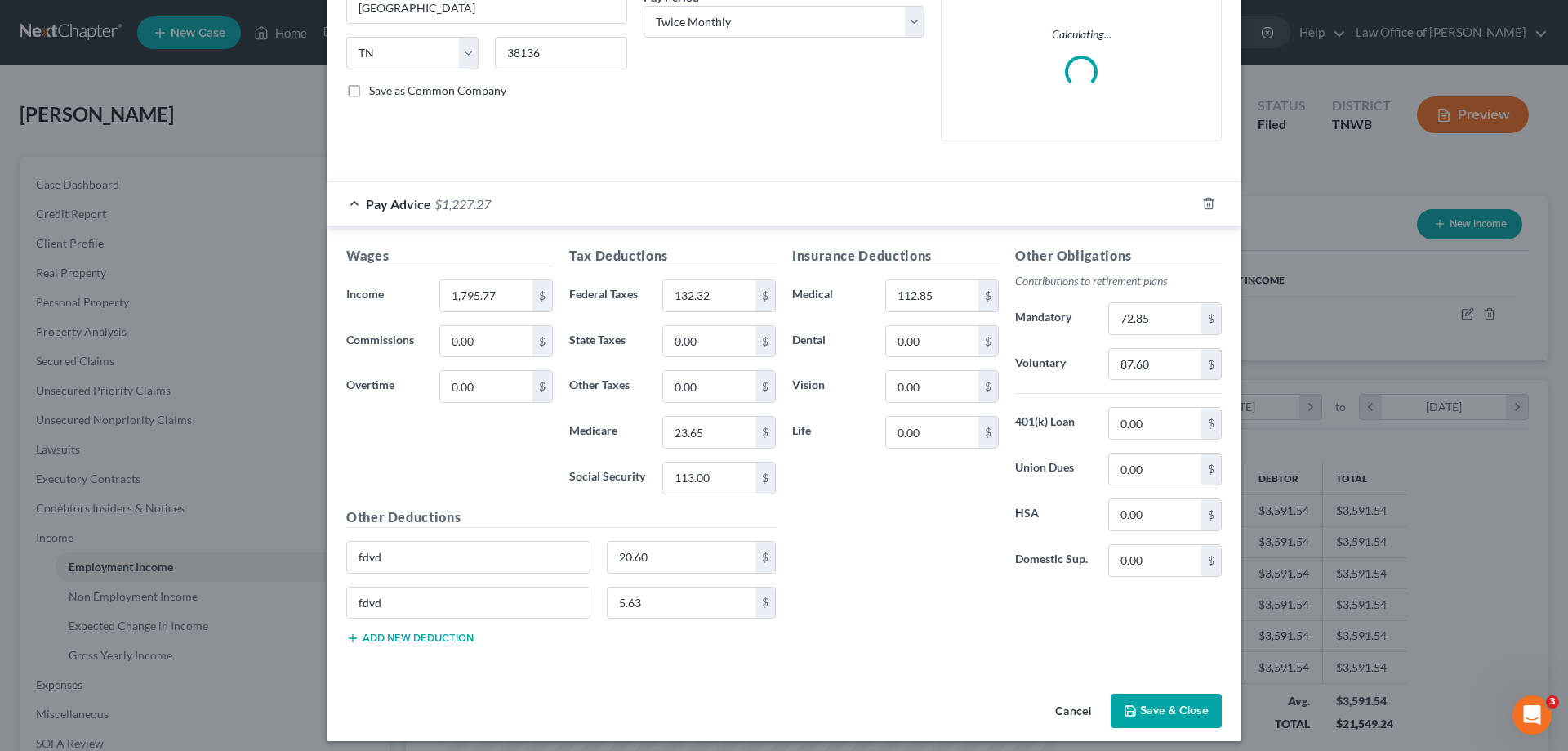
scroll to position [311, 0]
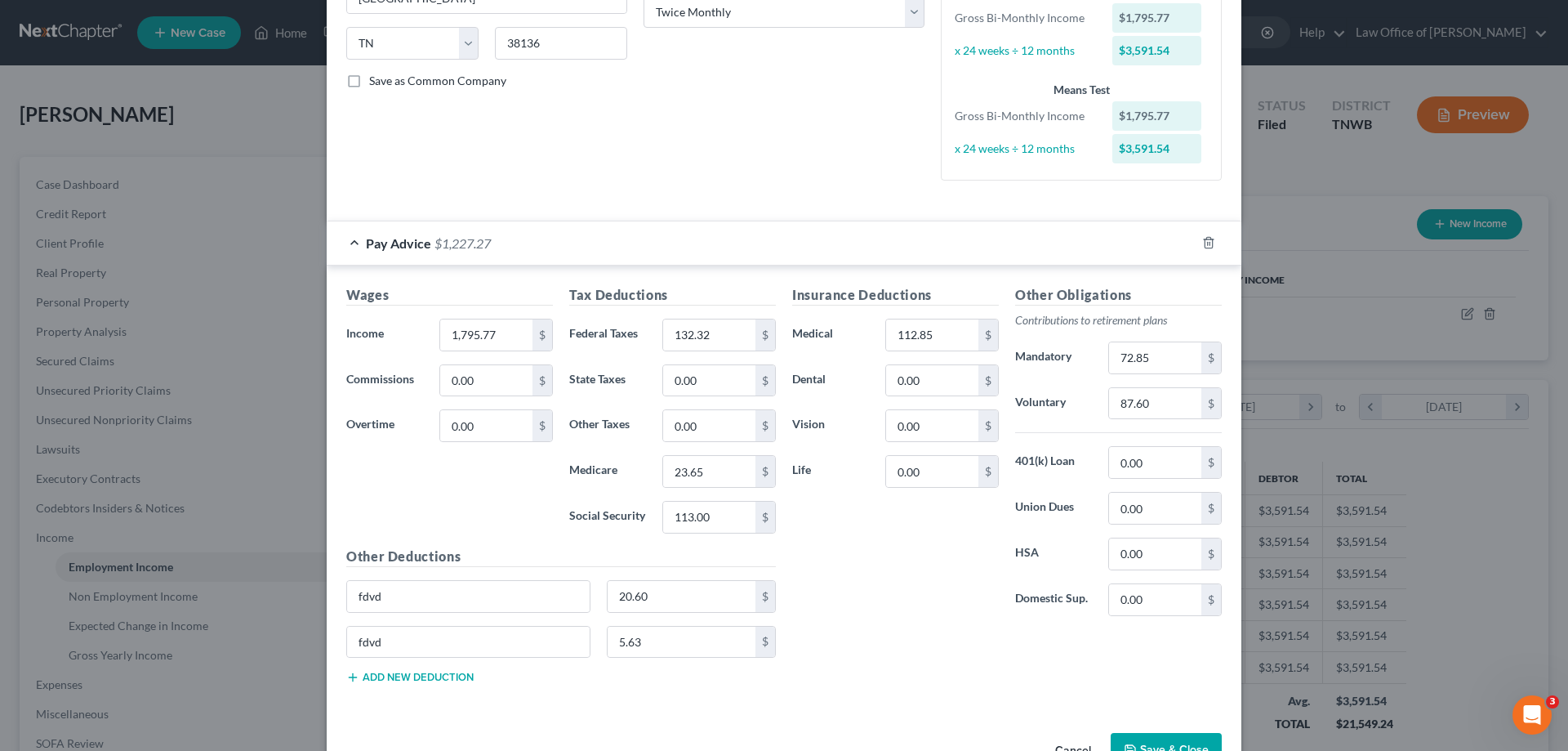
click at [151, 597] on div "Edit Income Source × Employment Type * Select Full or [DEMOGRAPHIC_DATA] Employ…" at bounding box center [784, 376] width 1568 height 751
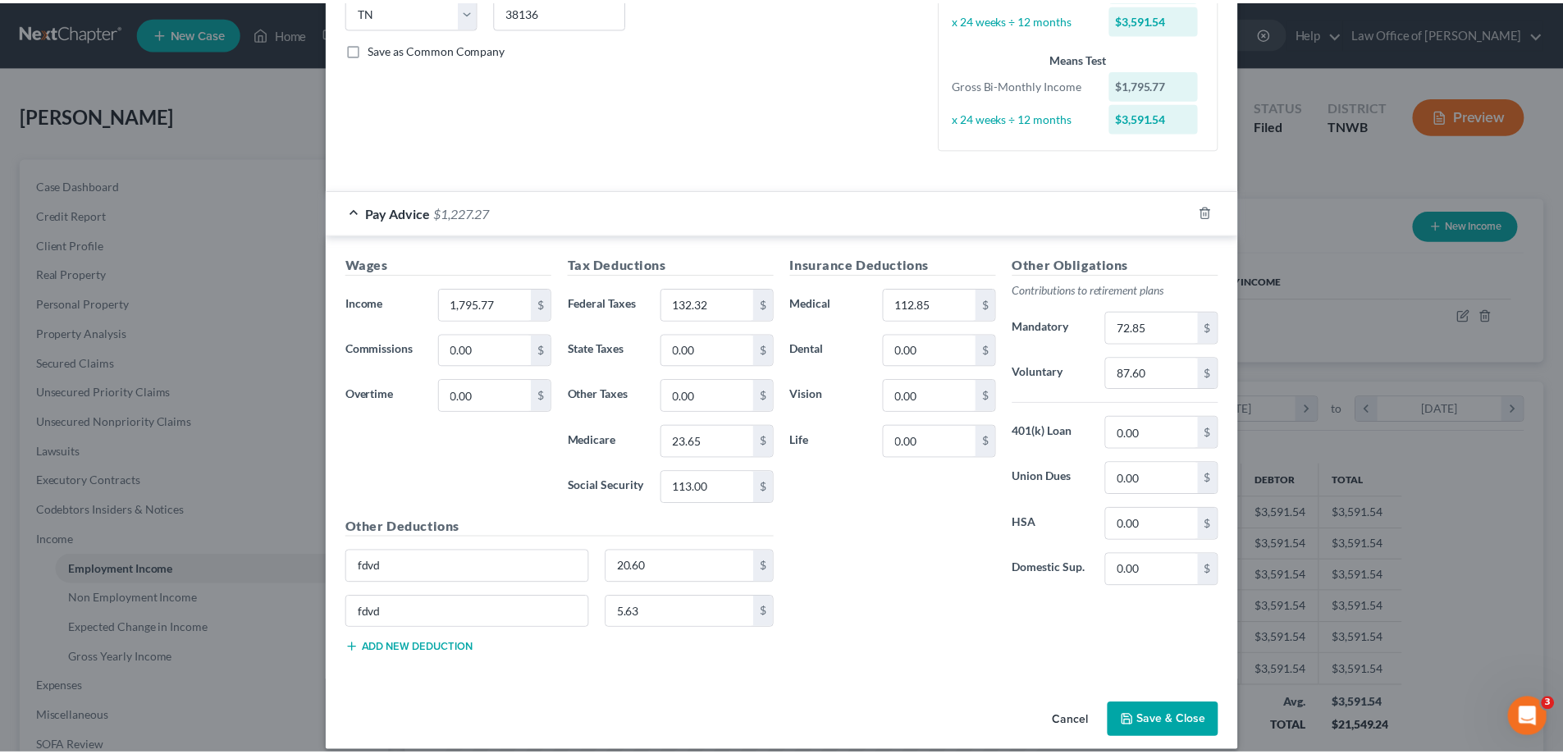
scroll to position [361, 0]
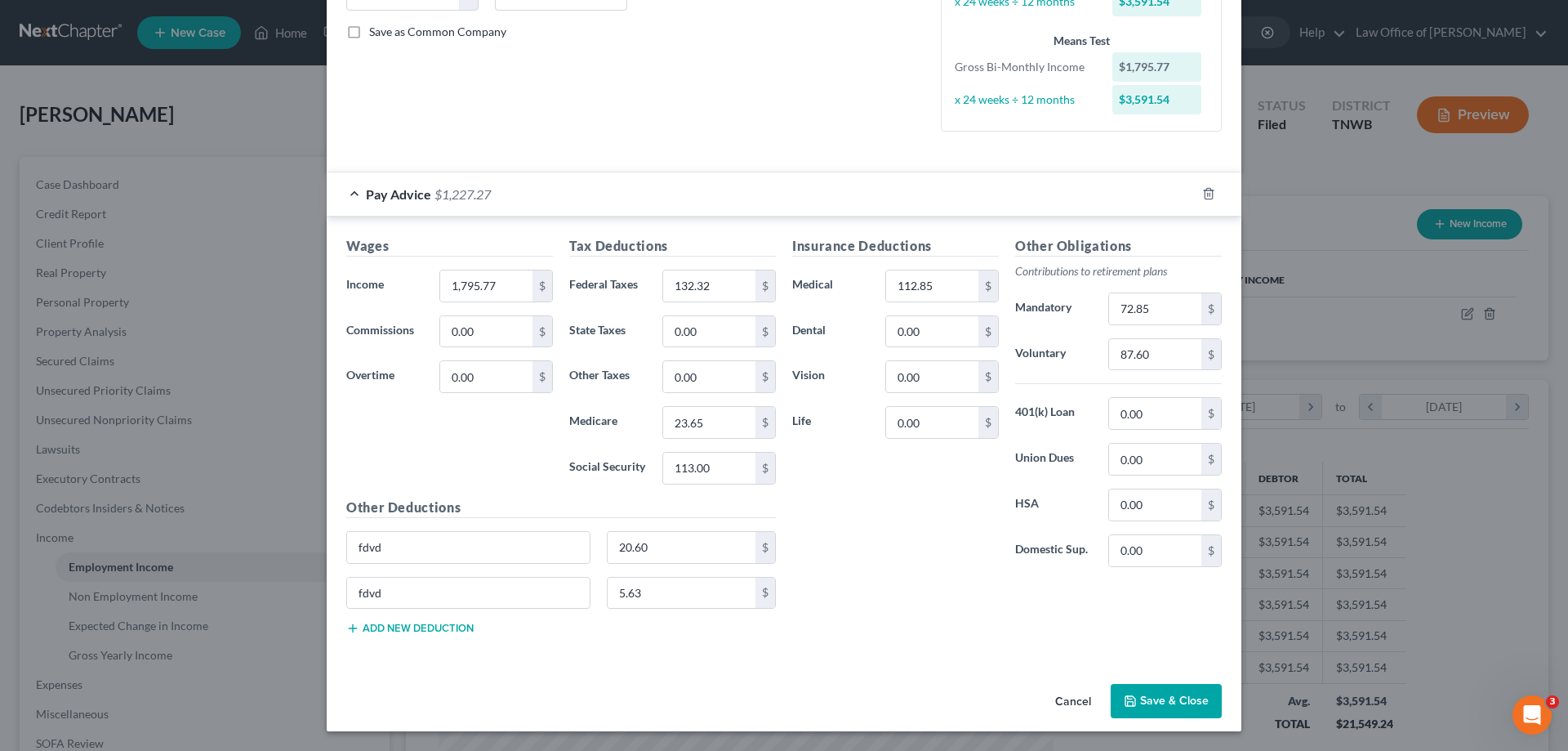
click at [1164, 700] on button "Save & Close" at bounding box center [1167, 701] width 112 height 34
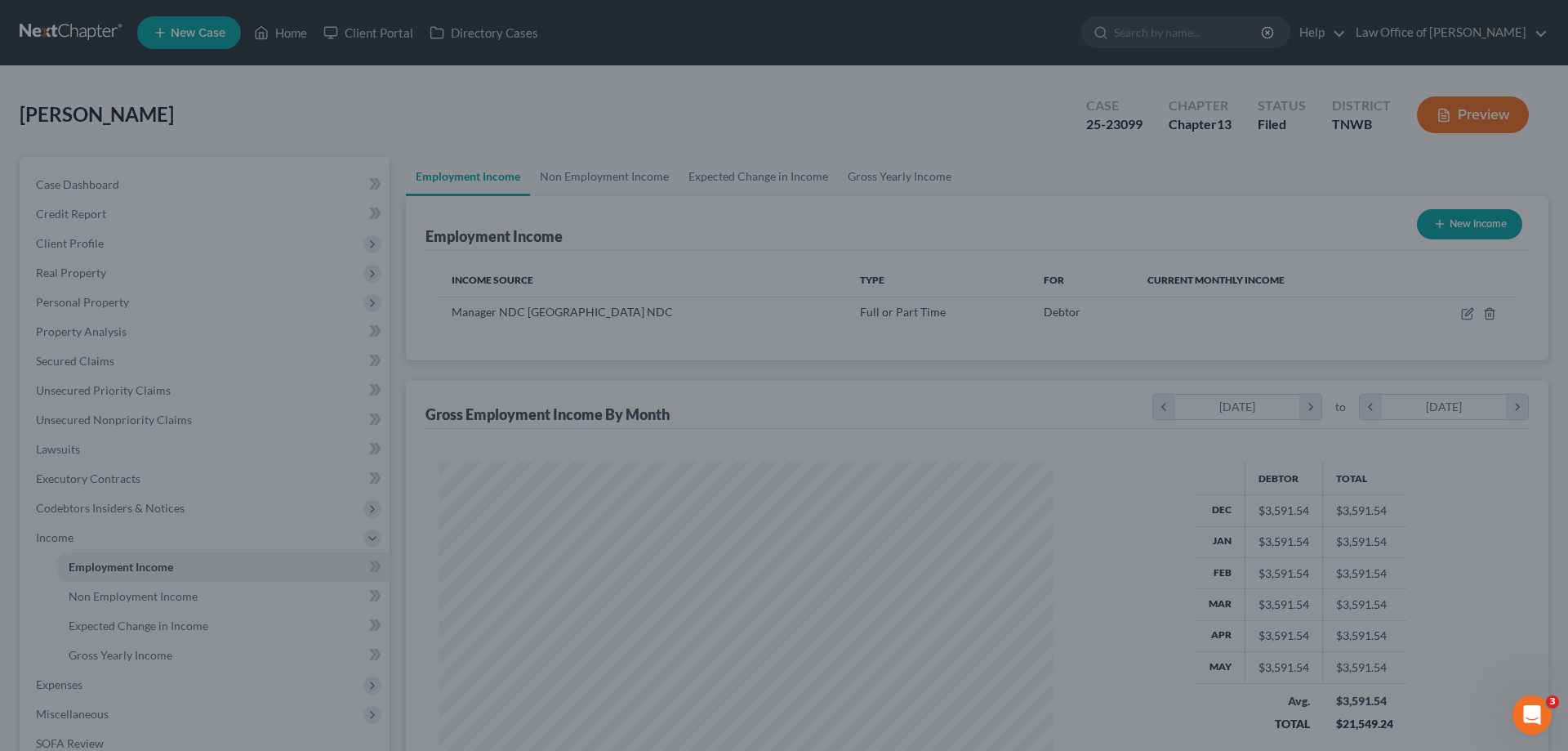
scroll to position [816683, 815964]
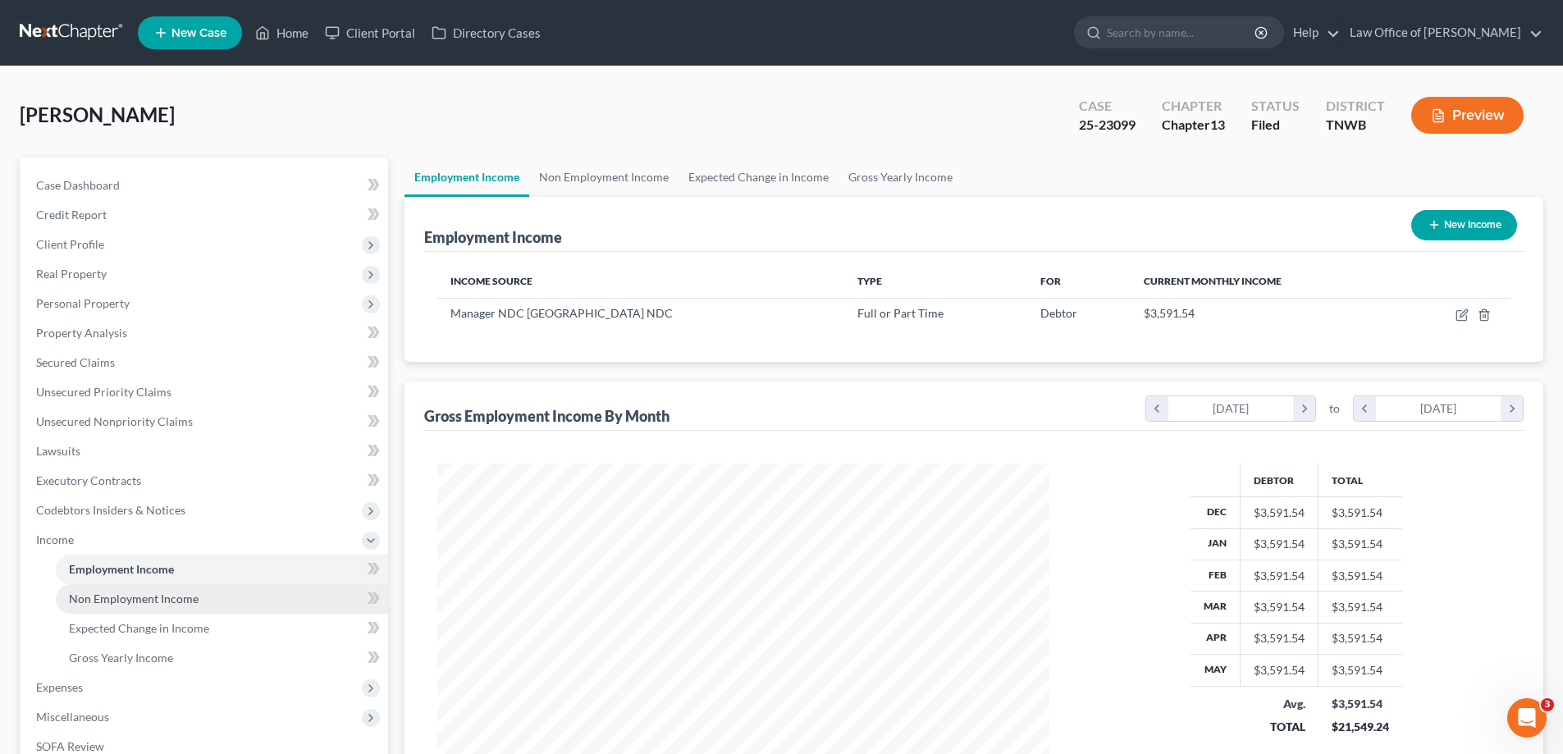
click at [85, 596] on span "Non Employment Income" at bounding box center [134, 598] width 130 height 14
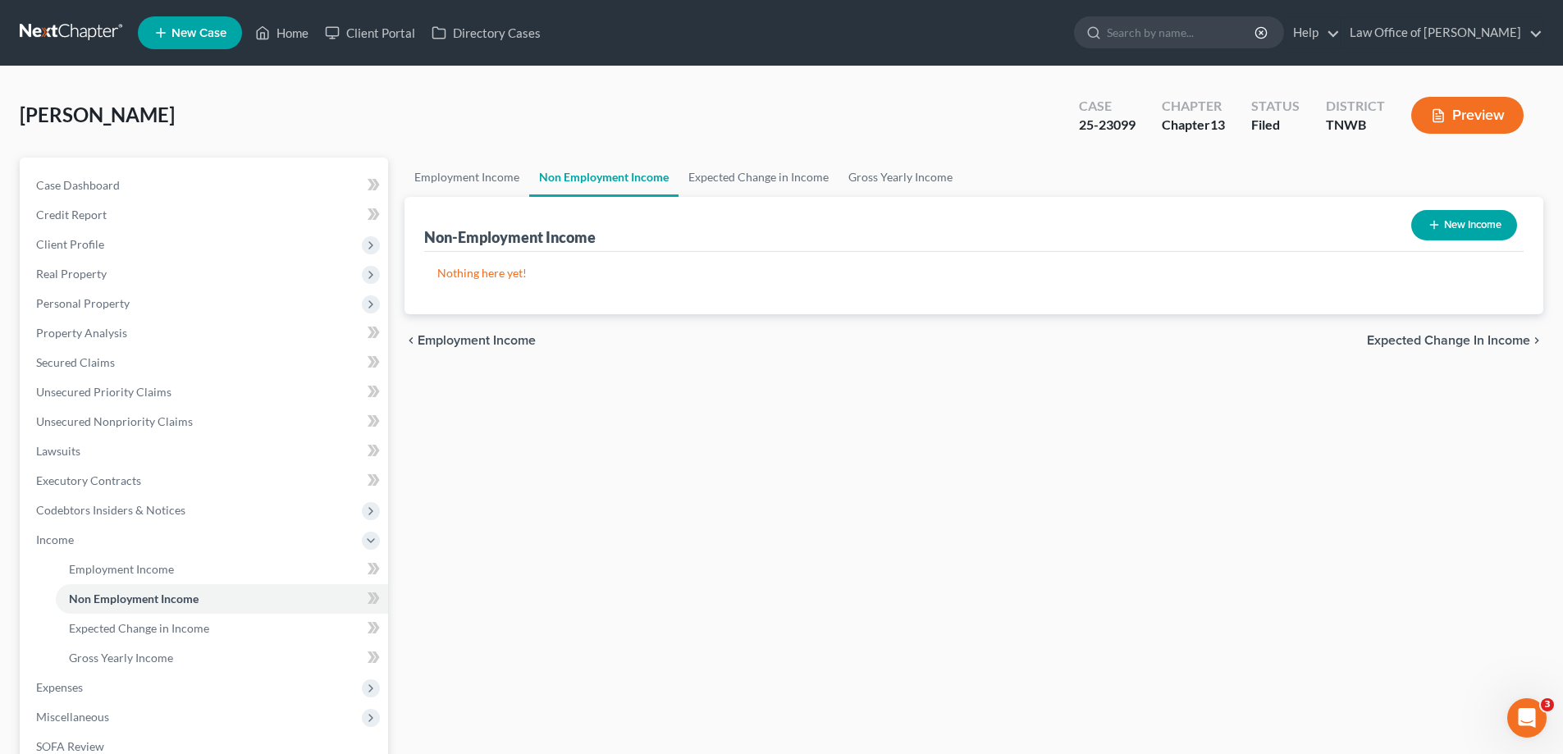
click at [1474, 222] on button "New Income" at bounding box center [1464, 225] width 106 height 30
select select "0"
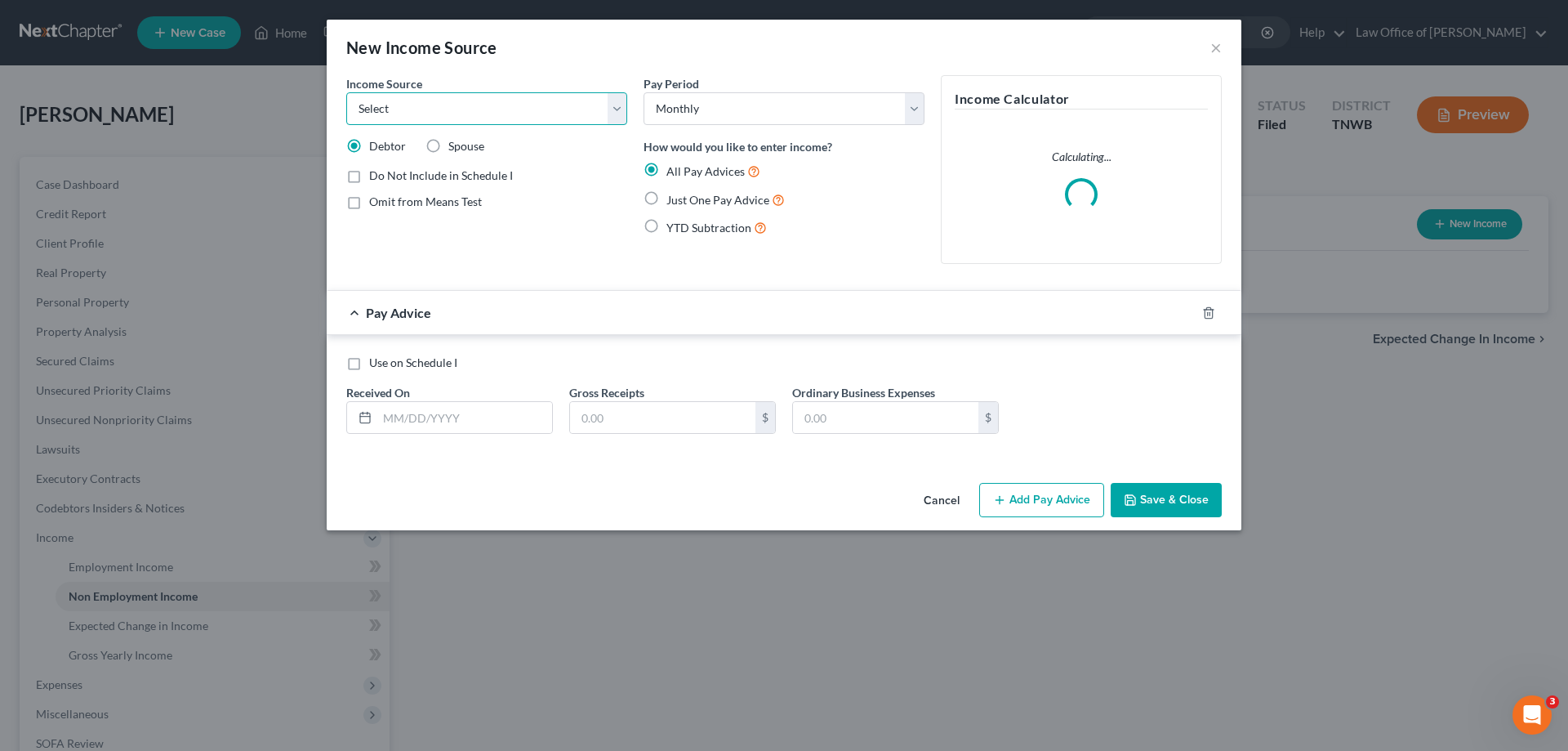
click at [614, 112] on select "Select Unemployment Disability (from employer) Pension Retirement Social Securi…" at bounding box center [487, 109] width 281 height 33
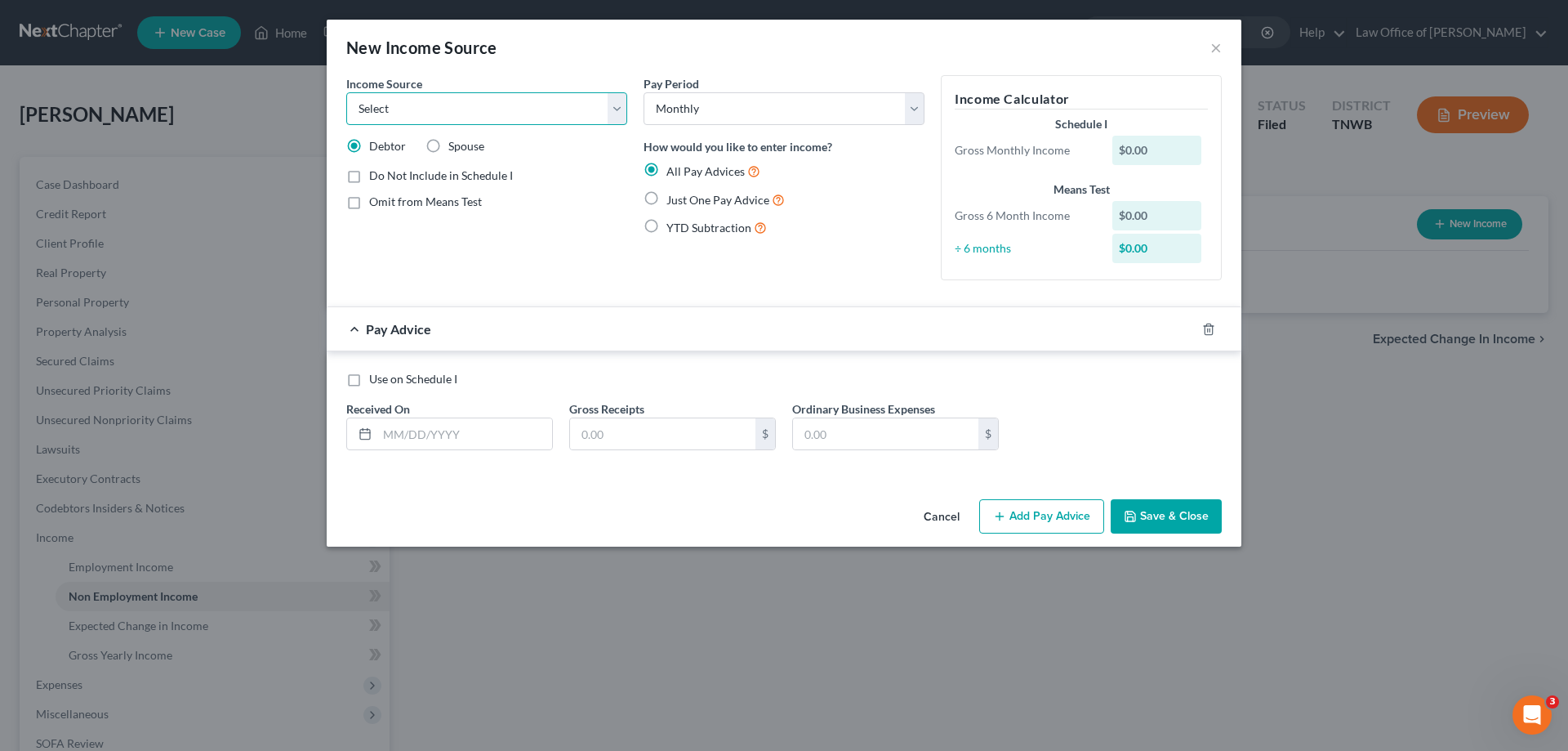
select select "7"
click at [346, 93] on select "Select Unemployment Disability (from employer) Pension Retirement Social Securi…" at bounding box center [487, 109] width 281 height 33
click at [666, 199] on label "Just One Pay Advice" at bounding box center [725, 199] width 118 height 19
click at [673, 199] on input "Just One Pay Advice" at bounding box center [678, 195] width 11 height 11
radio input "true"
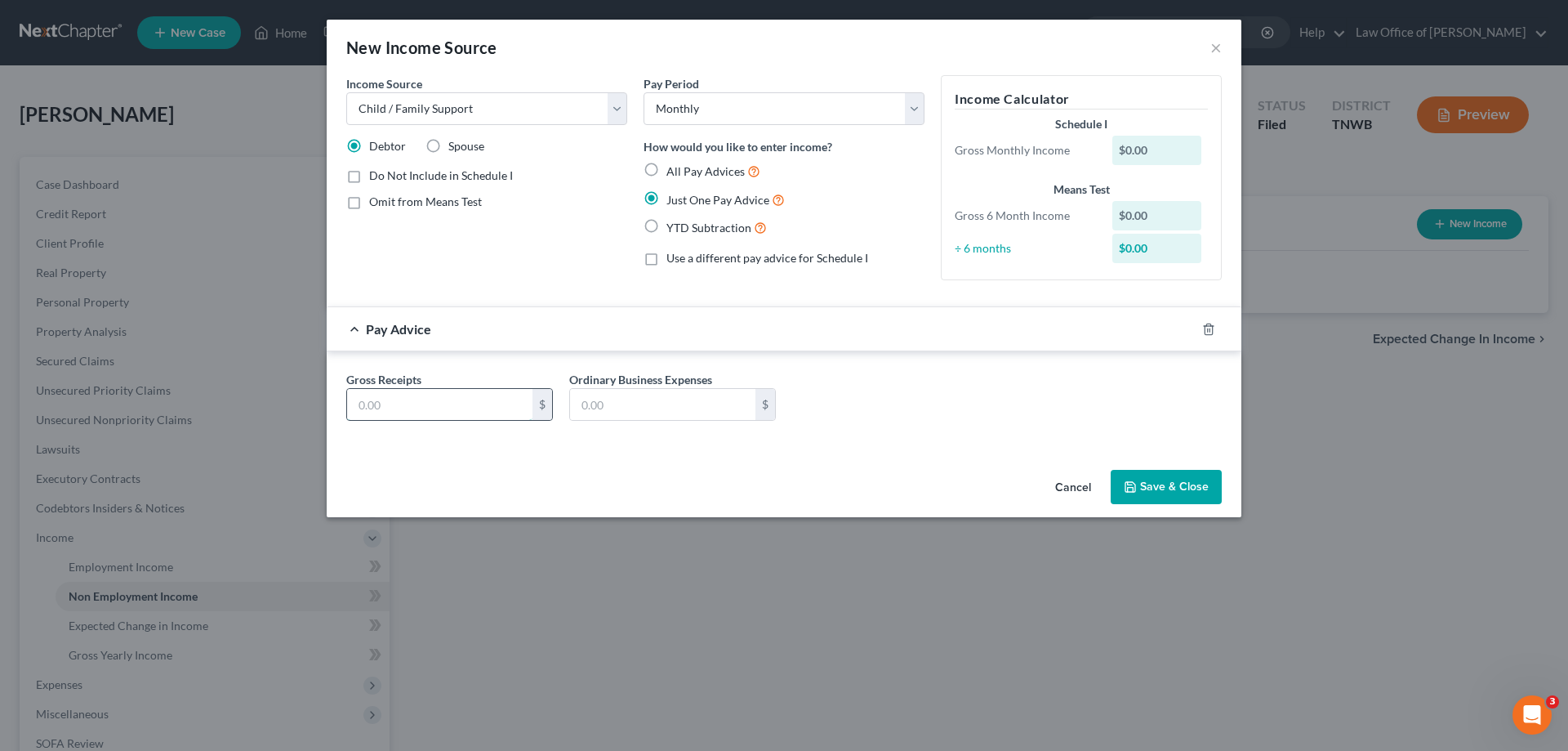
click at [456, 408] on input "text" at bounding box center [440, 403] width 185 height 31
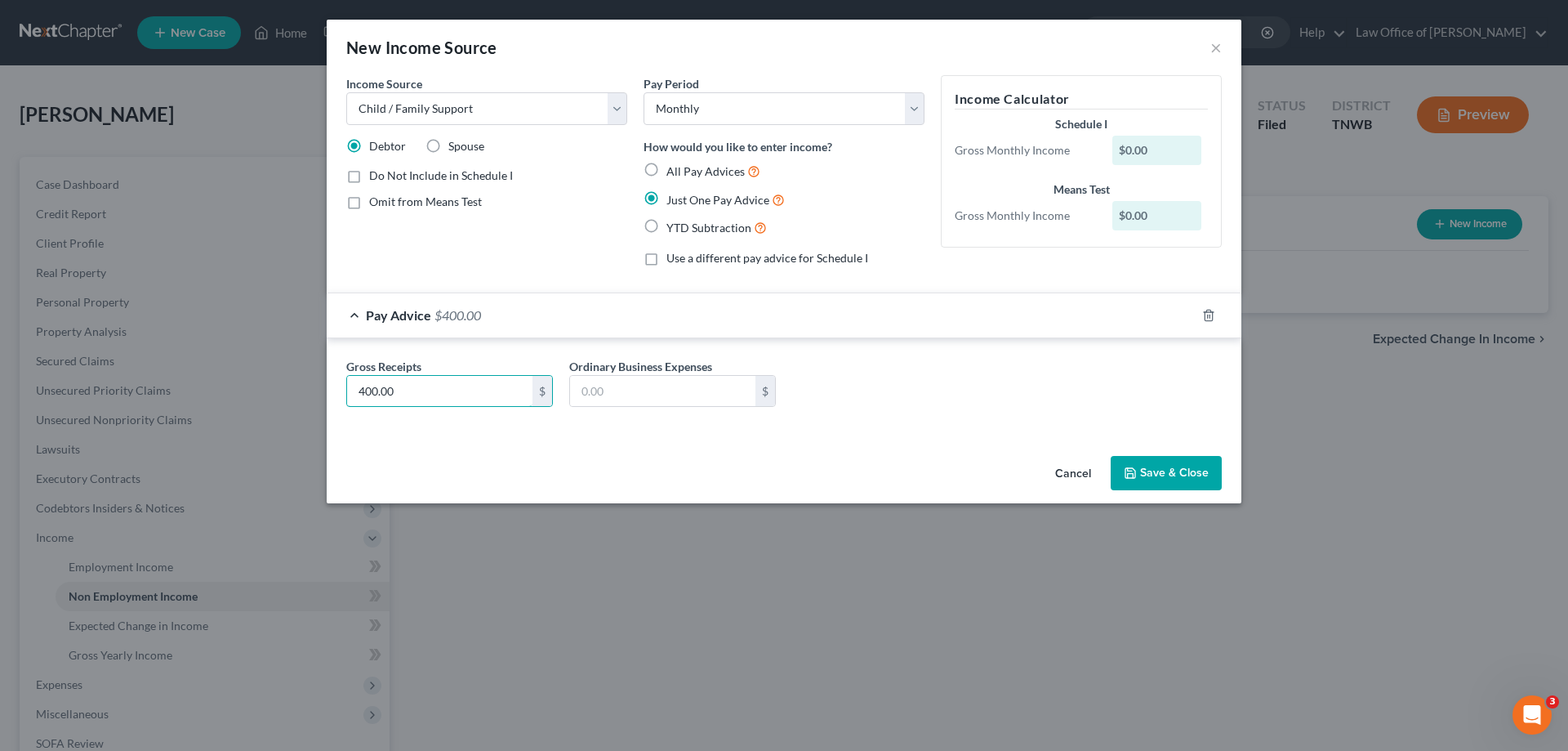
type input "400.00"
click at [1171, 469] on button "Save & Close" at bounding box center [1167, 473] width 112 height 34
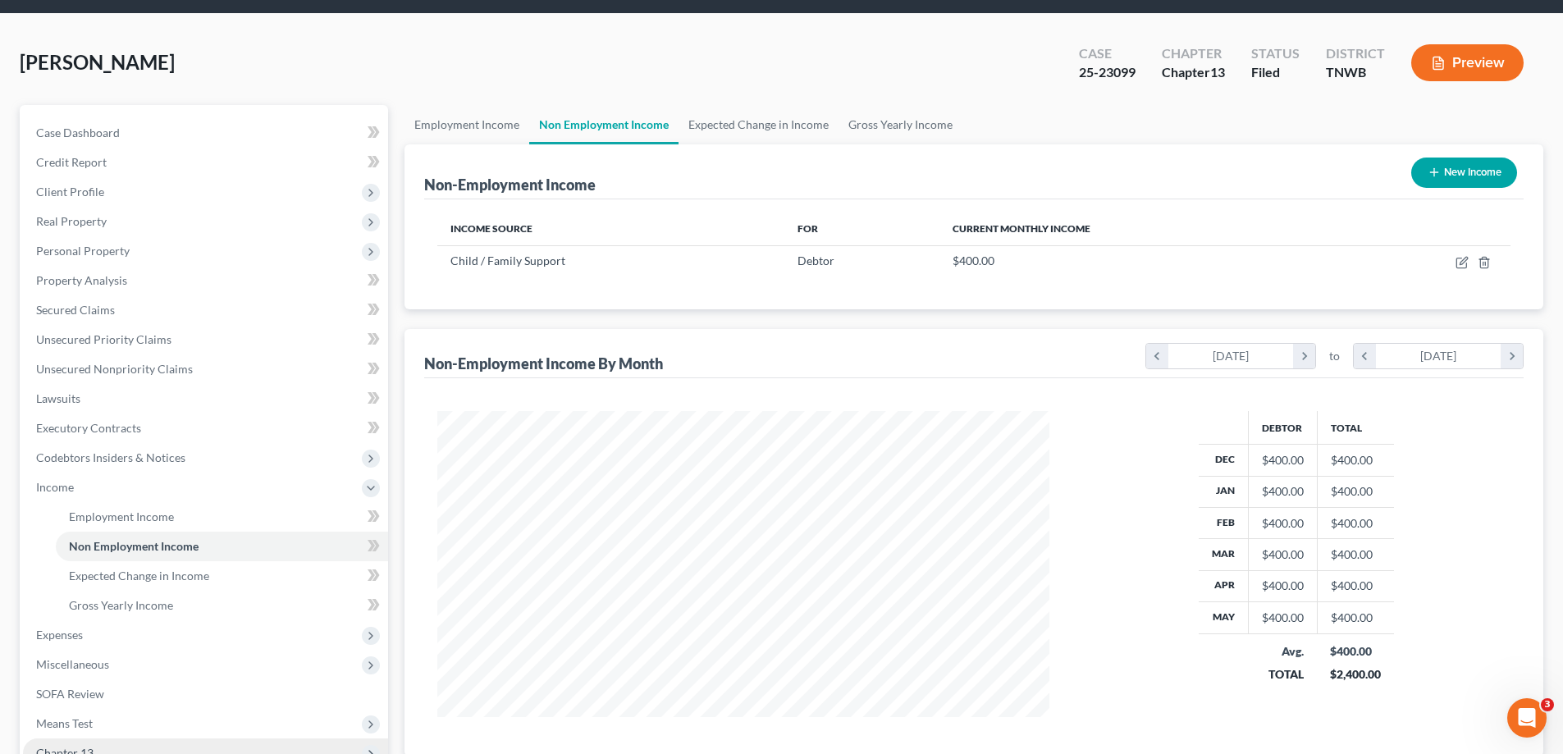
scroll to position [82, 0]
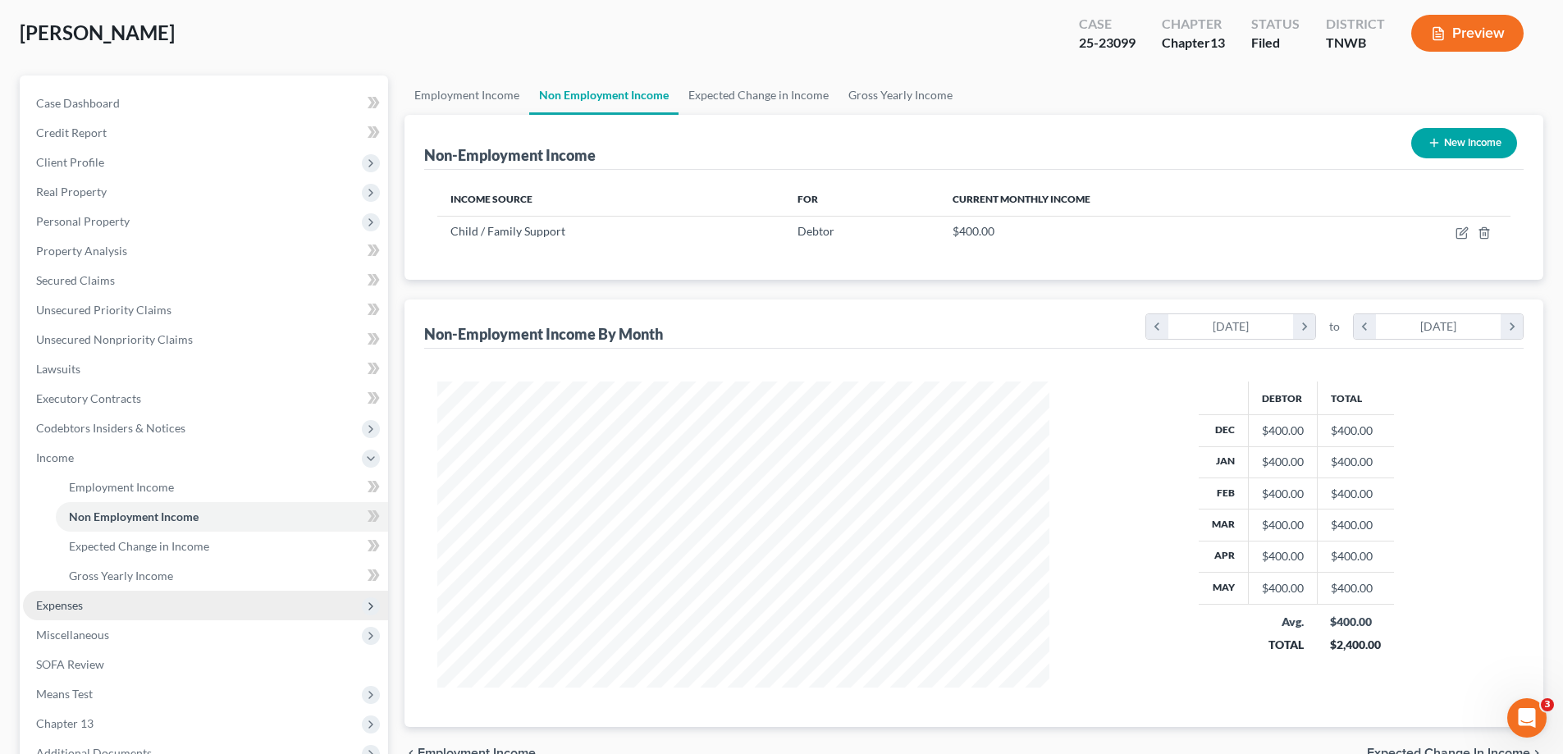
click at [101, 600] on span "Expenses" at bounding box center [205, 606] width 365 height 30
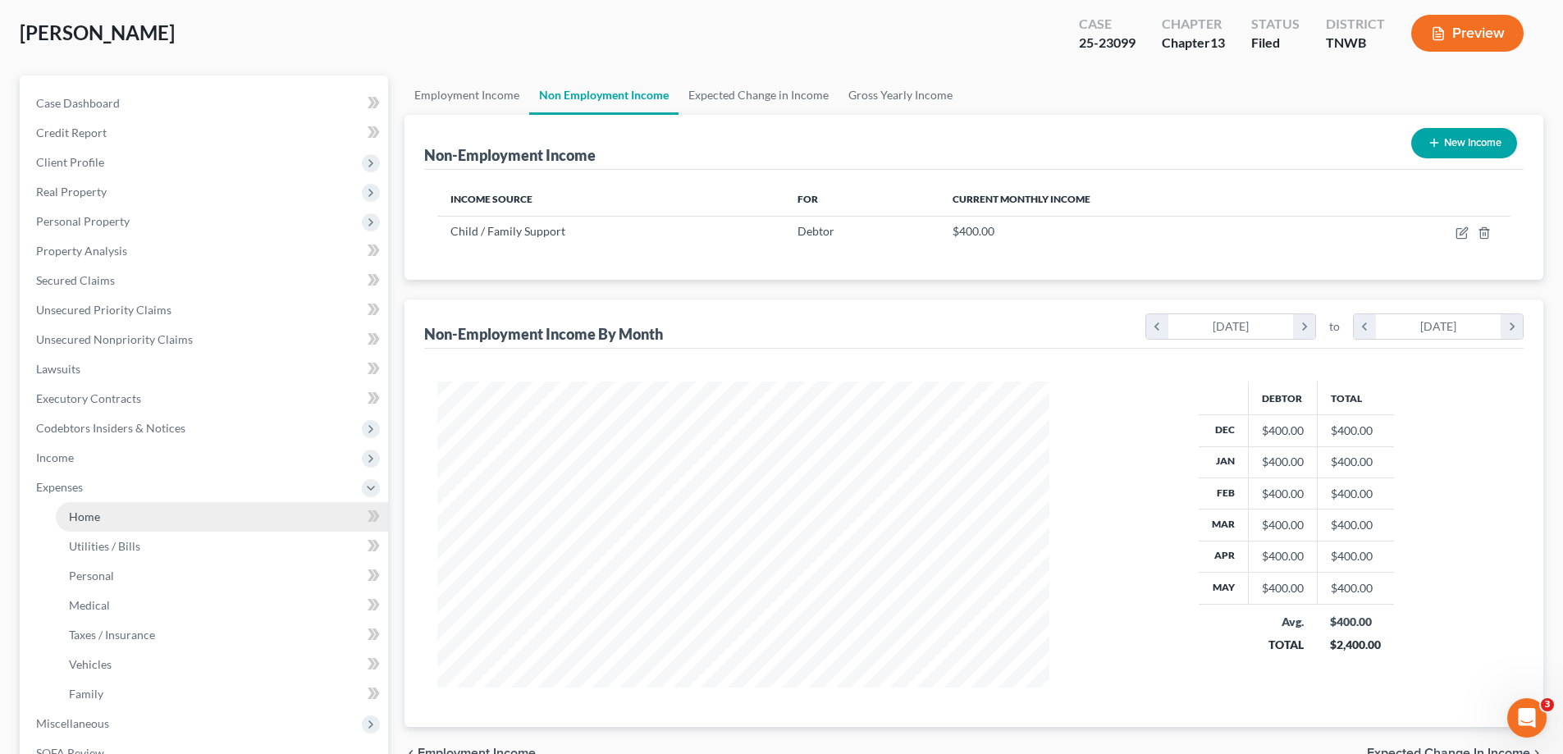
click at [121, 510] on link "Home" at bounding box center [222, 517] width 332 height 30
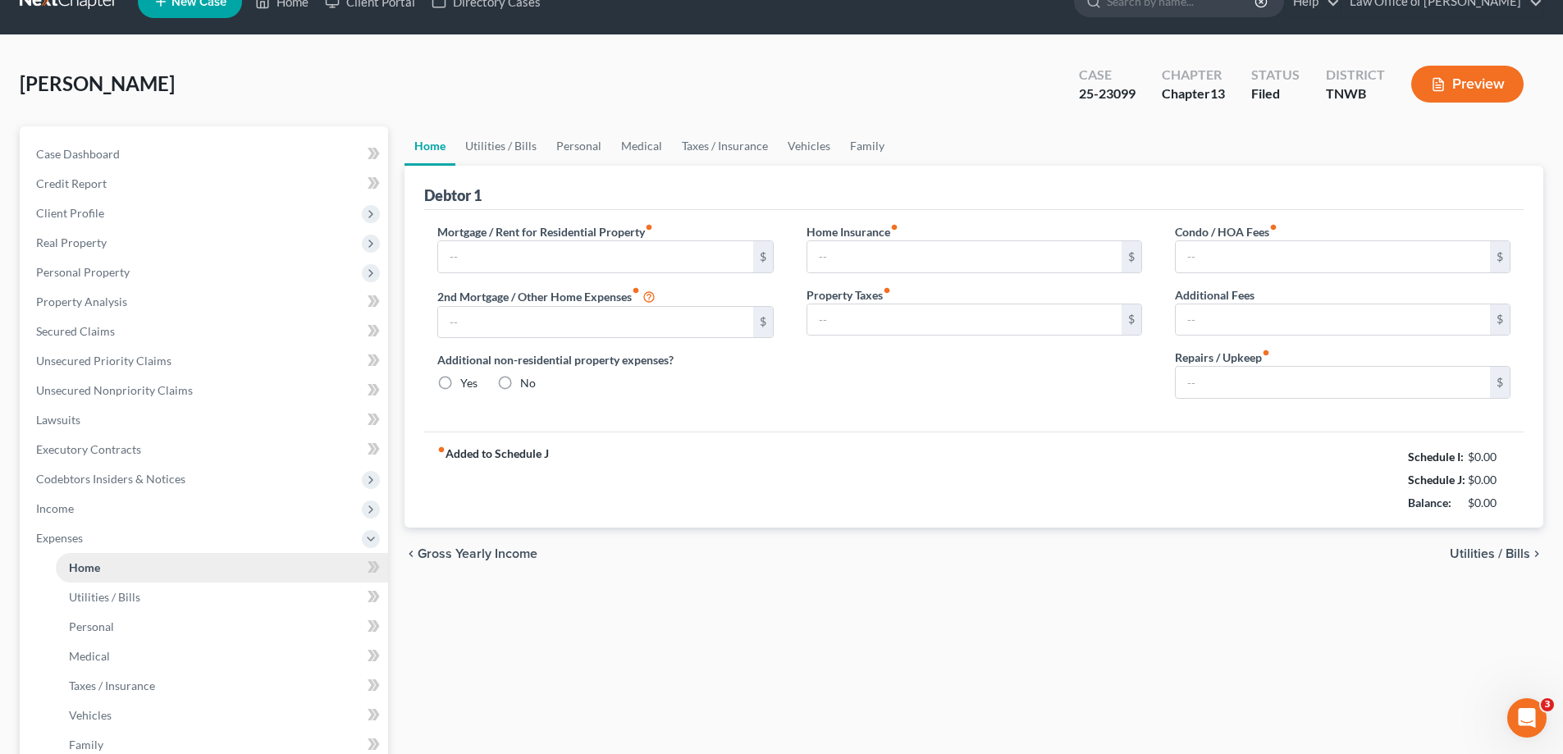
type input "700.00"
type input "0.00"
radio input "true"
type input "0.00"
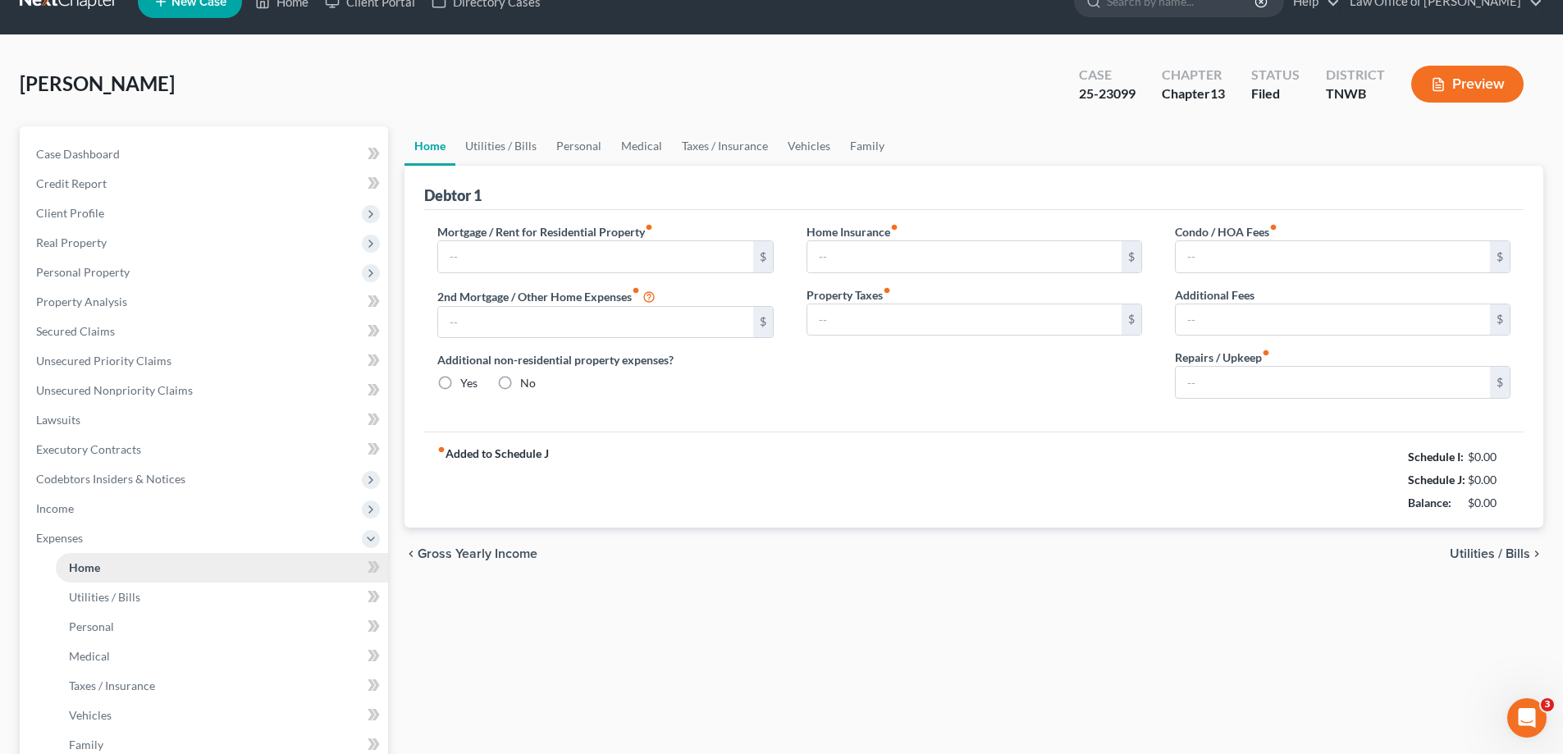
type input "0.00"
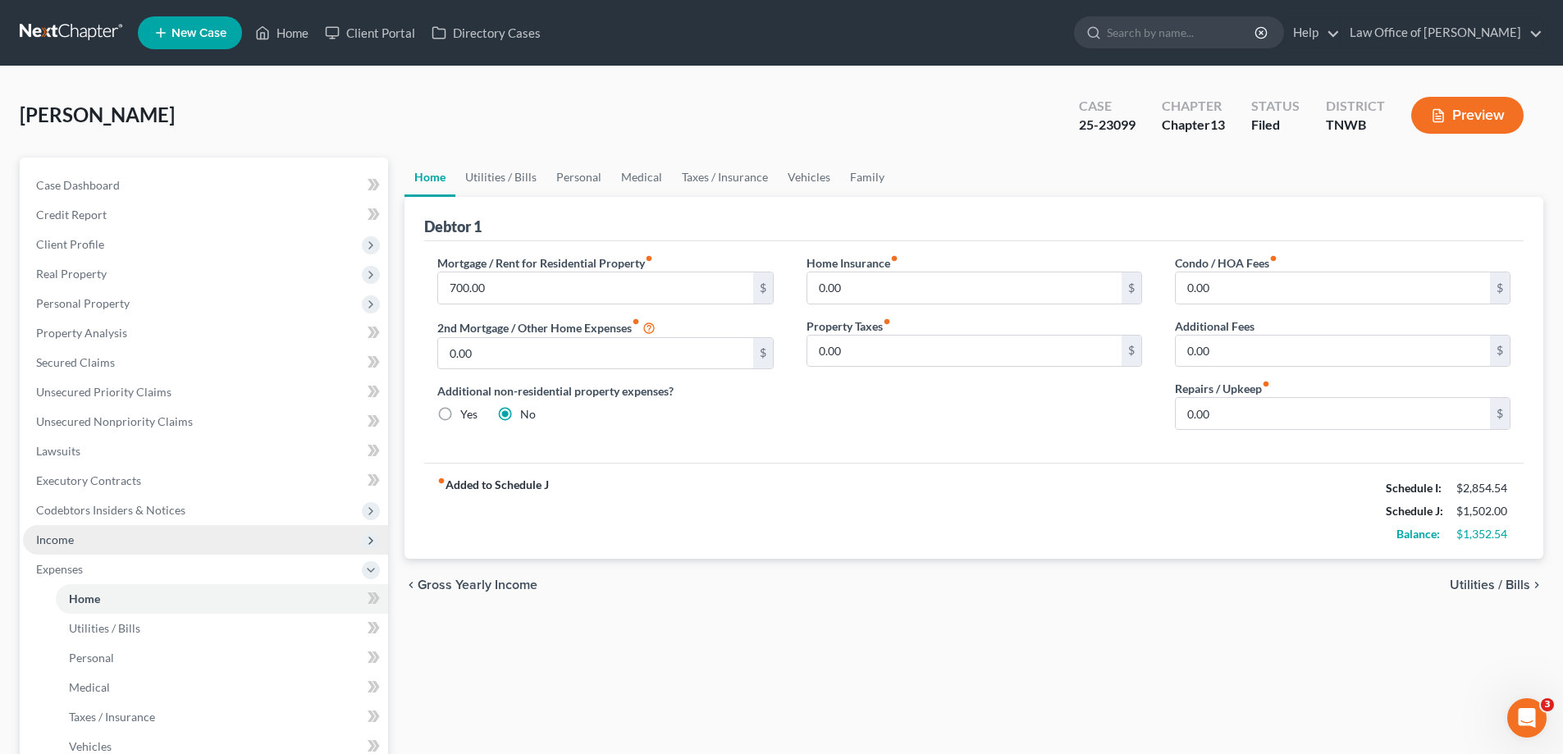
click at [92, 542] on span "Income" at bounding box center [205, 540] width 365 height 30
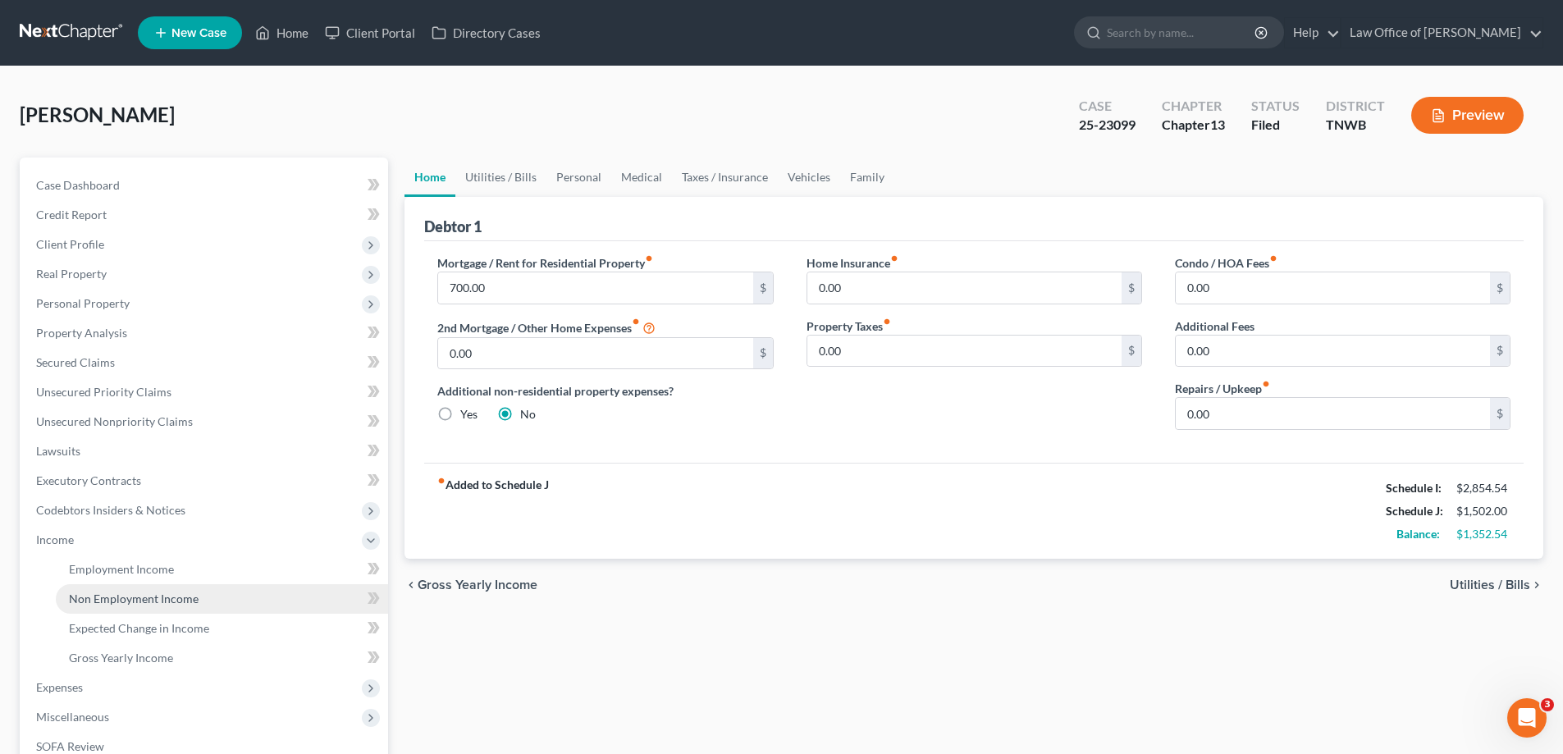
click at [117, 591] on span "Non Employment Income" at bounding box center [134, 598] width 130 height 14
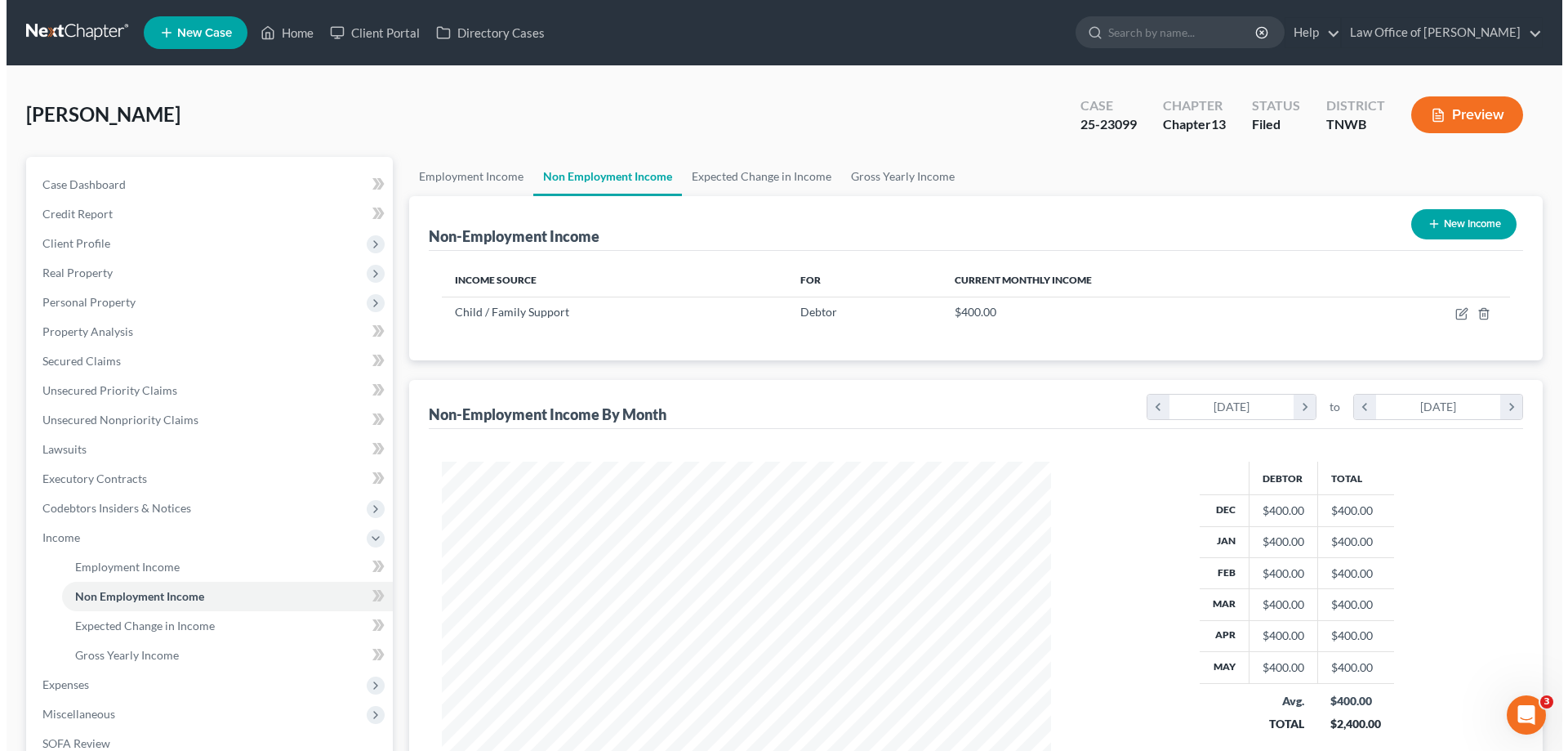
scroll to position [305, 642]
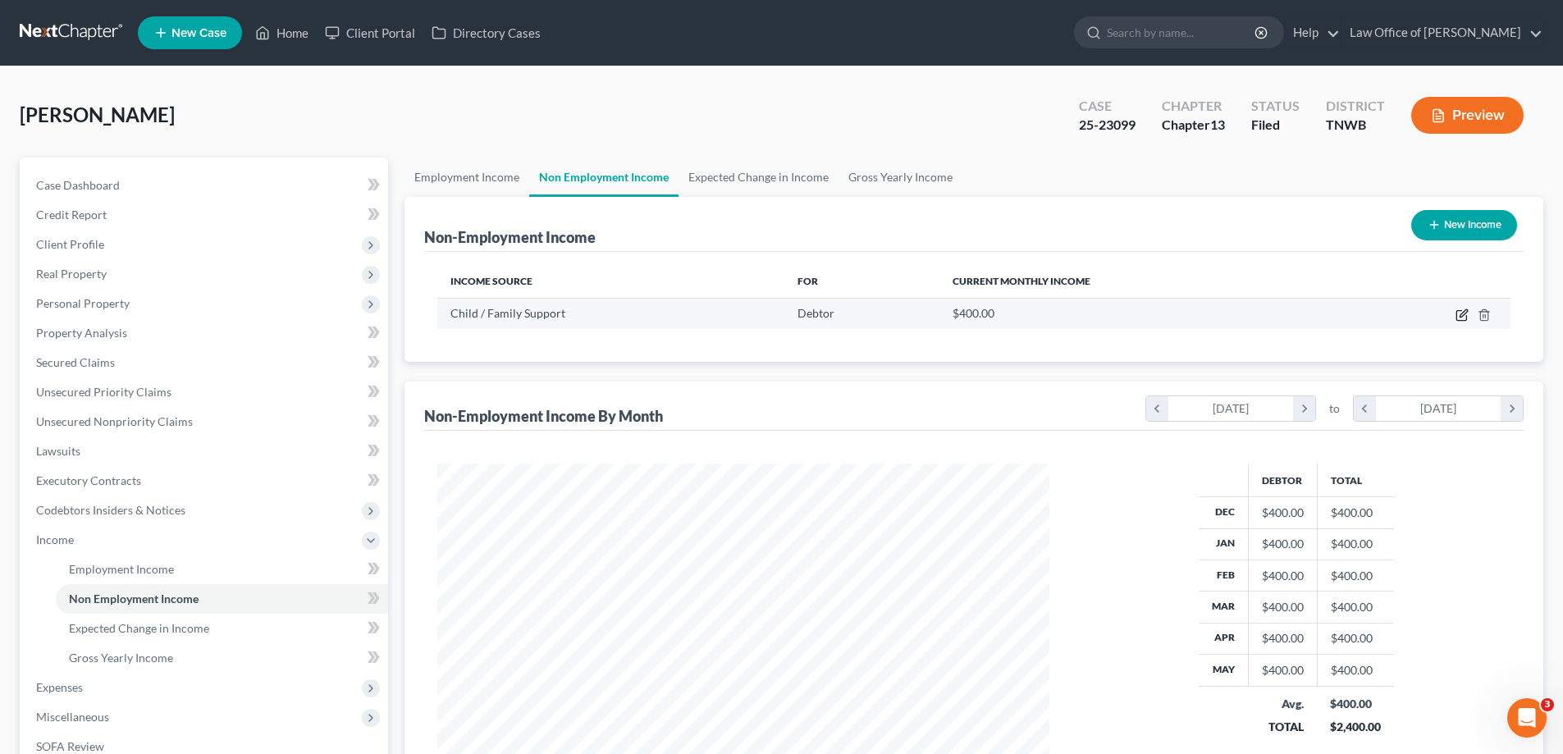
click at [1463, 312] on icon "button" at bounding box center [1462, 312] width 7 height 7
select select "7"
select select "0"
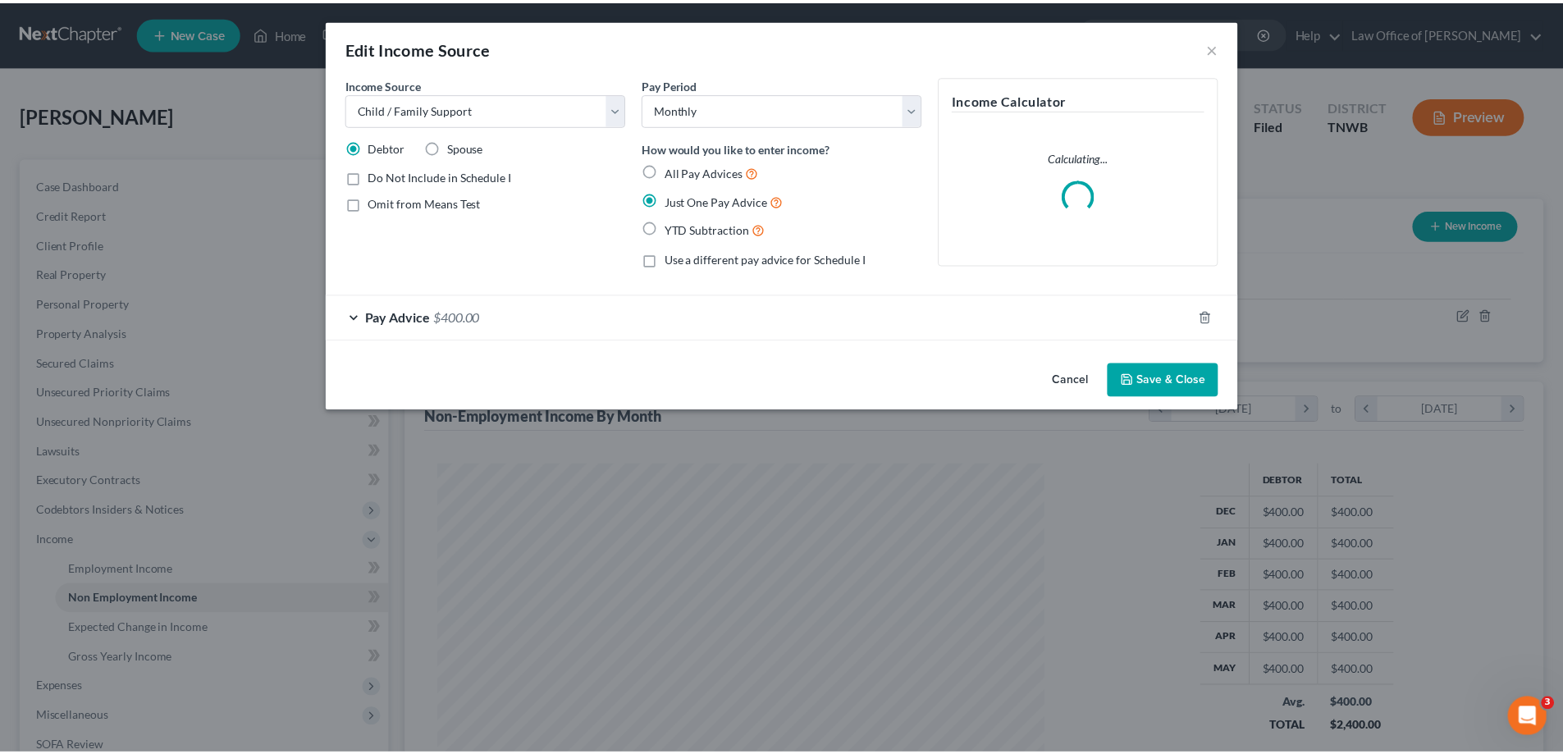
scroll to position [308, 650]
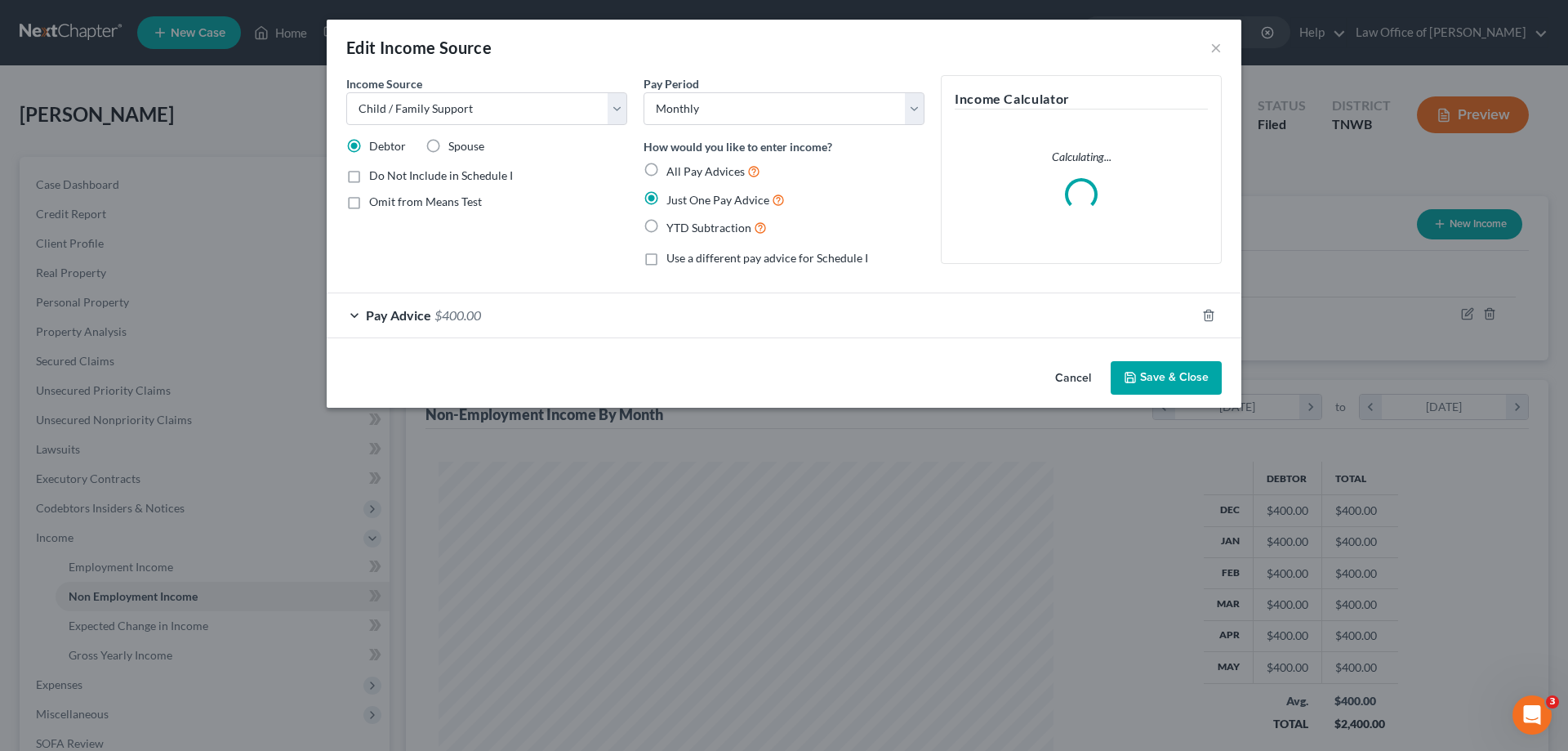
click at [351, 315] on div "Pay Advice $400.00" at bounding box center [761, 314] width 869 height 43
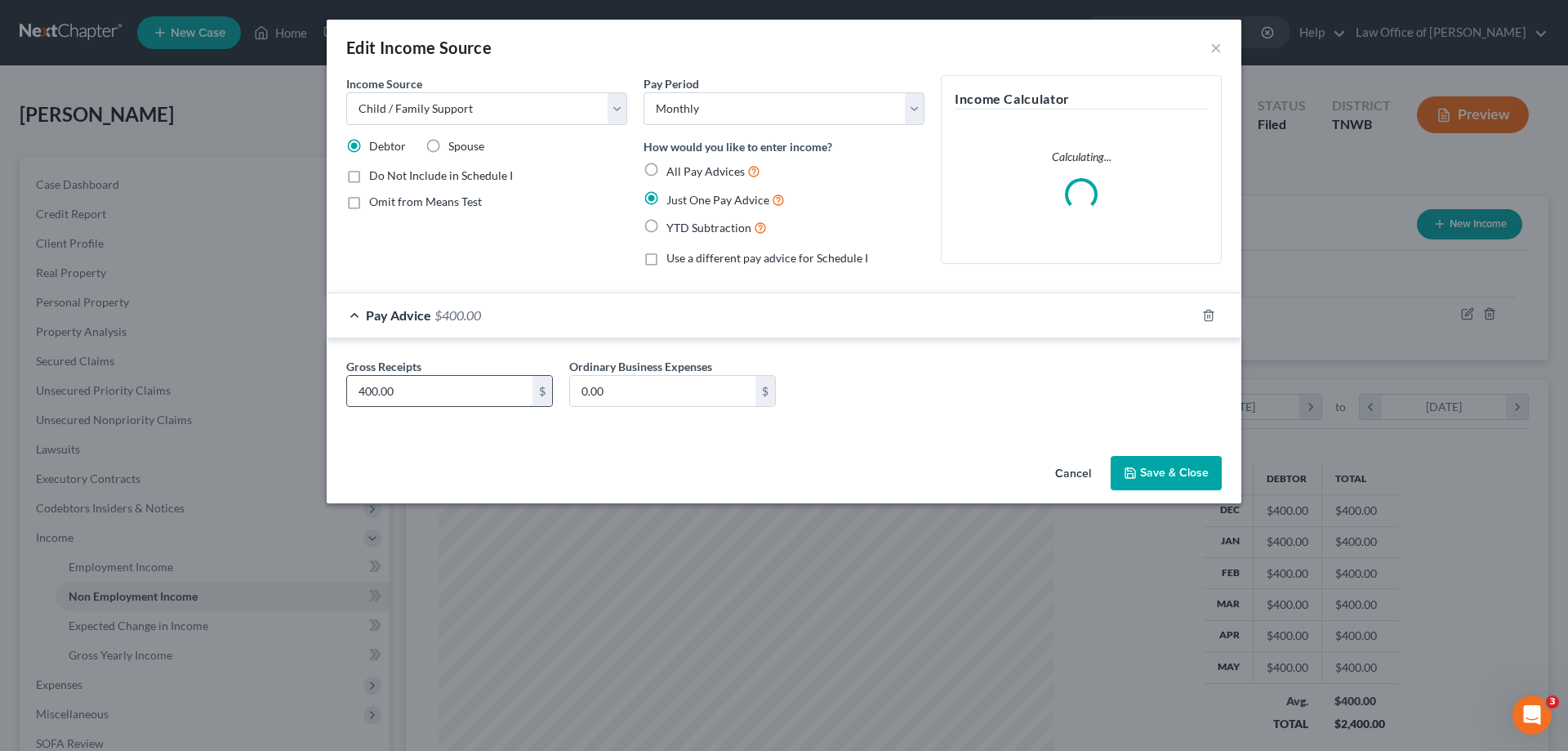
click at [408, 393] on input "400.00" at bounding box center [440, 390] width 185 height 31
type input "200.00"
click at [1152, 467] on button "Save & Close" at bounding box center [1167, 473] width 112 height 34
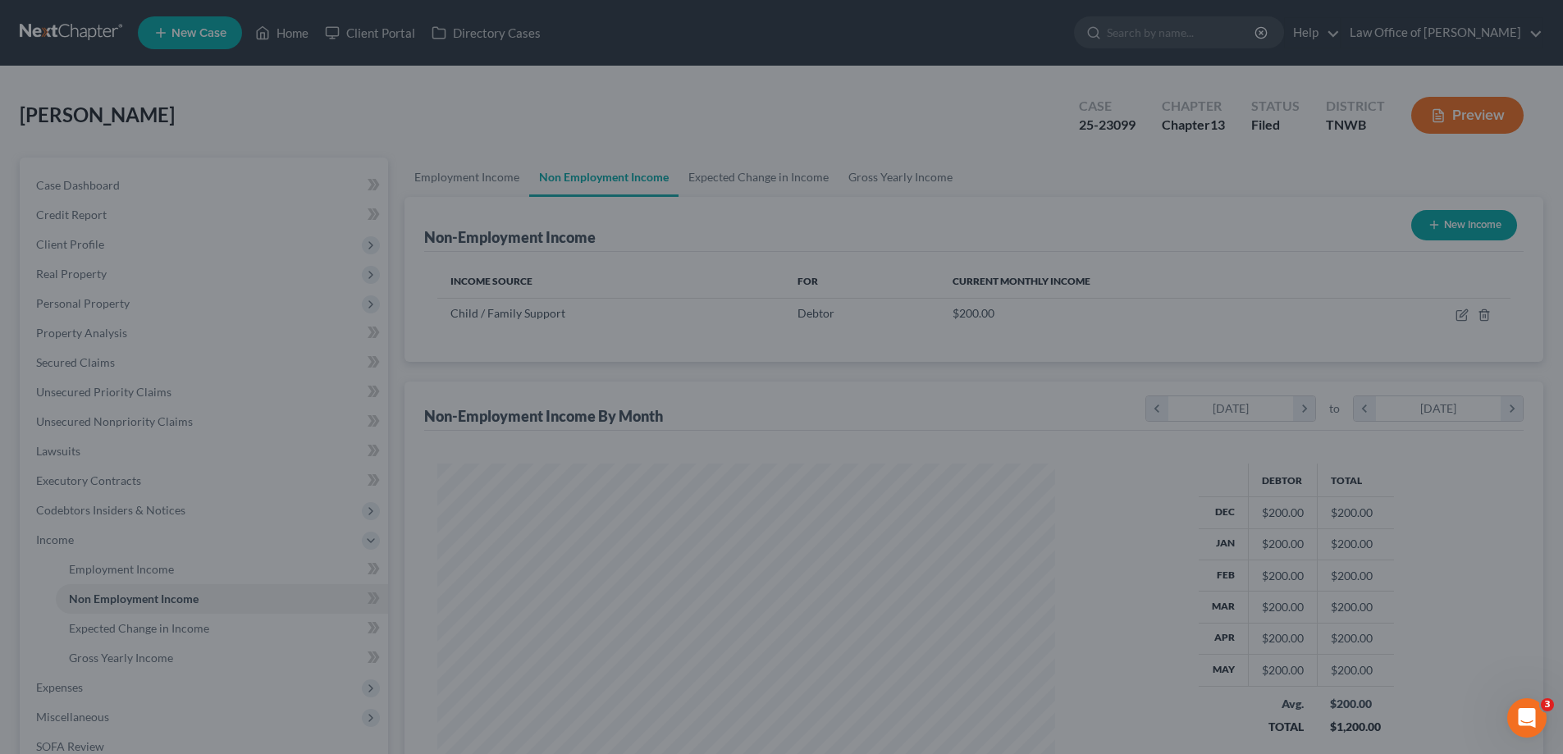
scroll to position [819945, 819607]
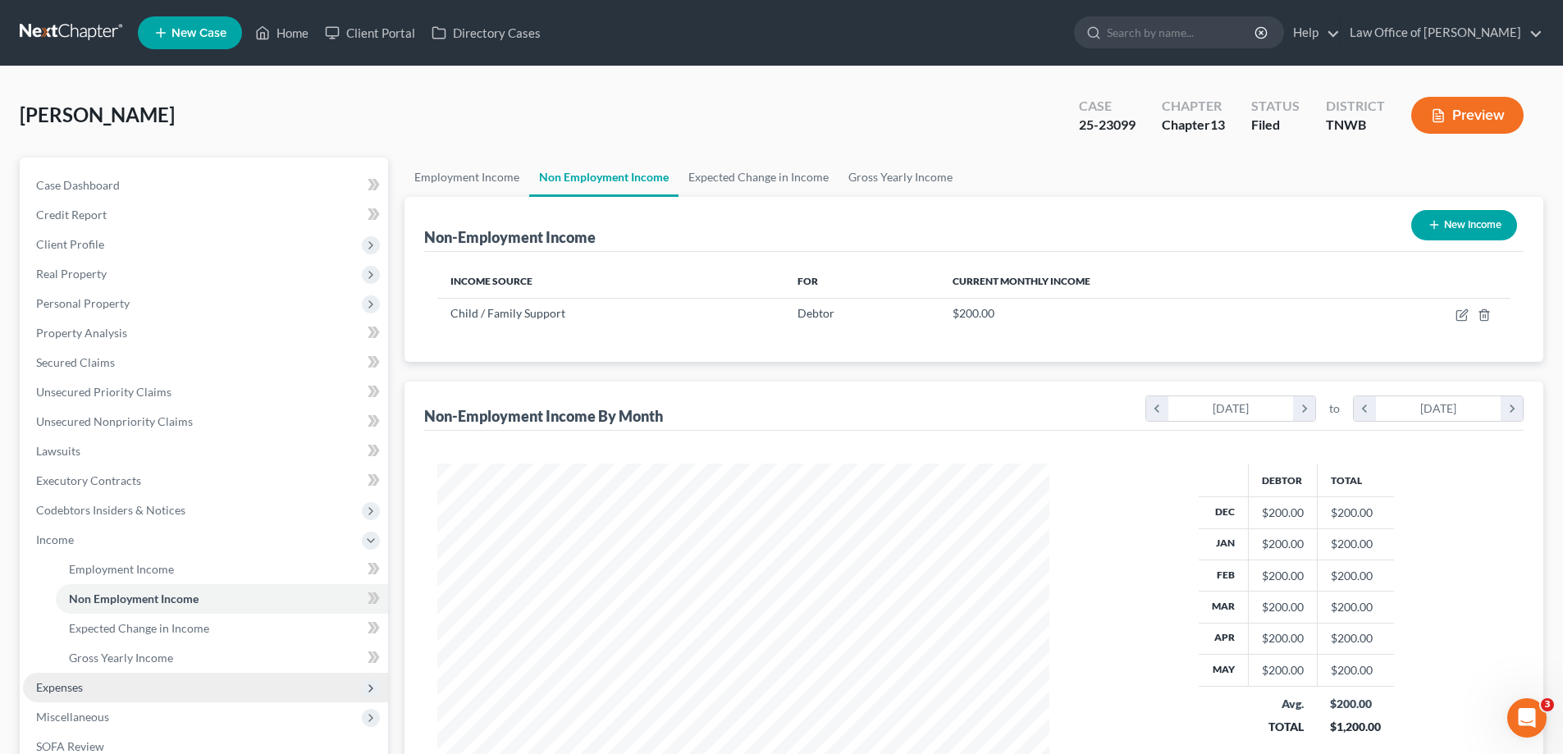
click at [58, 673] on span "Expenses" at bounding box center [205, 688] width 365 height 30
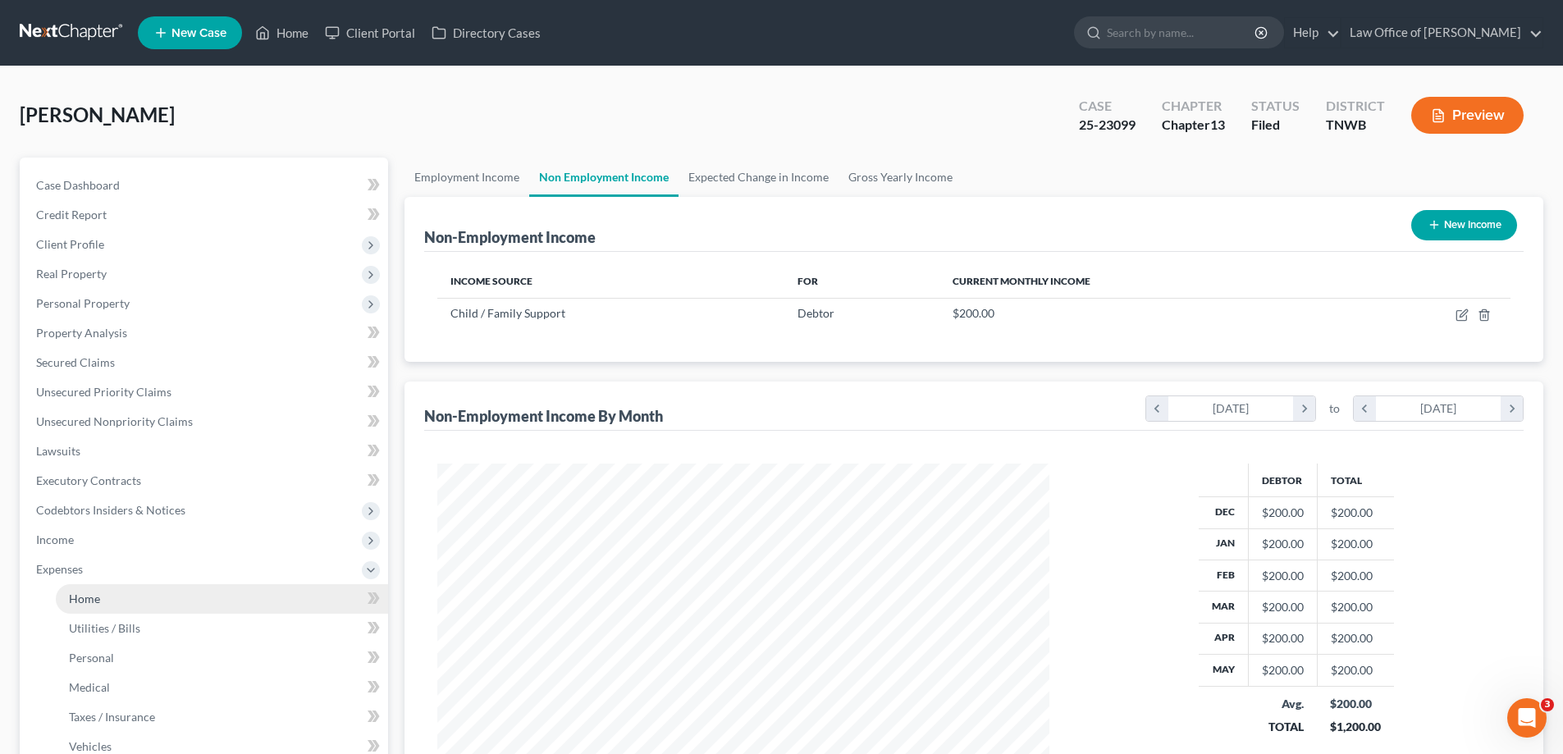
click at [78, 598] on span "Home" at bounding box center [84, 598] width 31 height 14
